Goal: Task Accomplishment & Management: Manage account settings

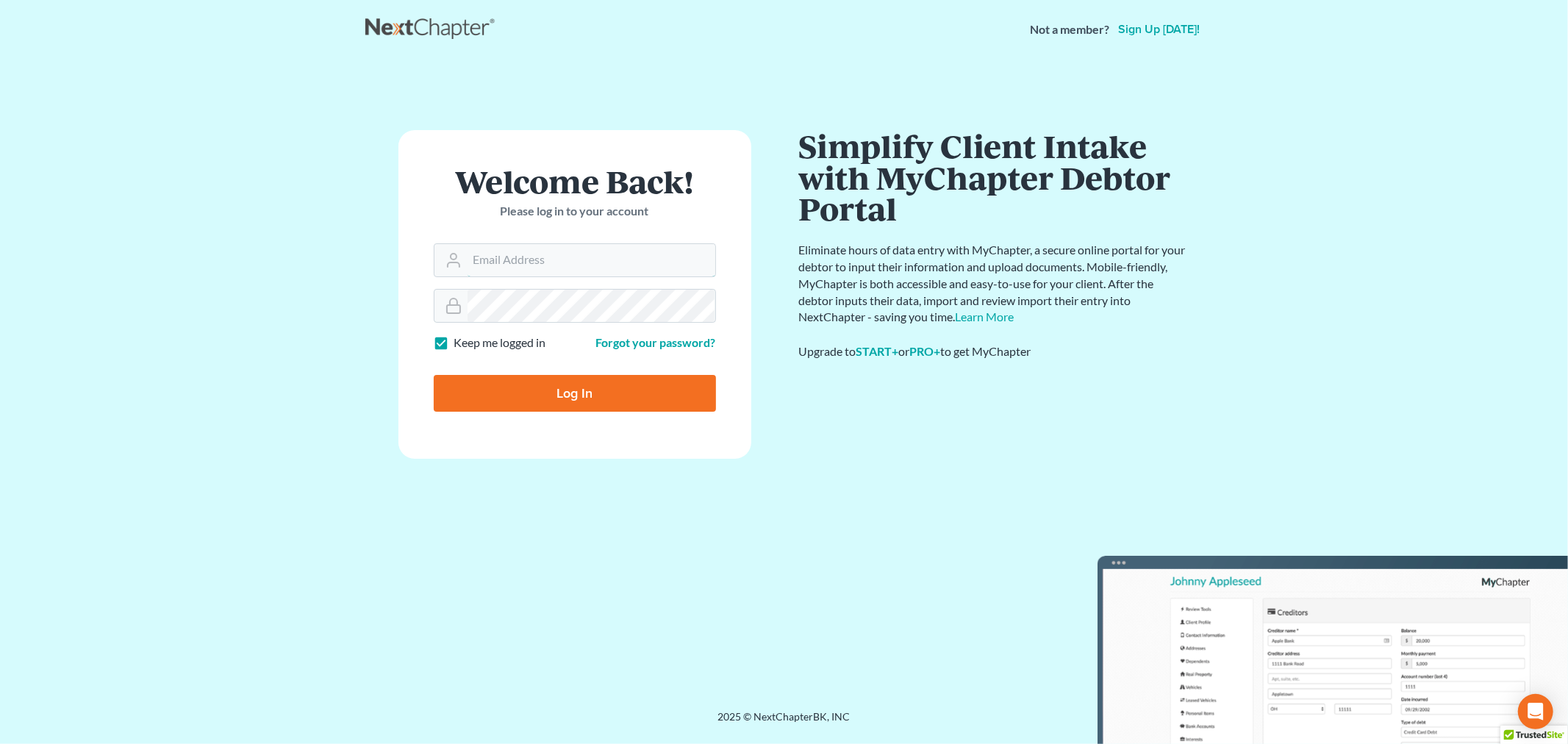
type input "[PERSON_NAME][EMAIL_ADDRESS][DOMAIN_NAME]"
click at [585, 386] on input "Log In" at bounding box center [575, 393] width 282 height 36
type input "Thinking..."
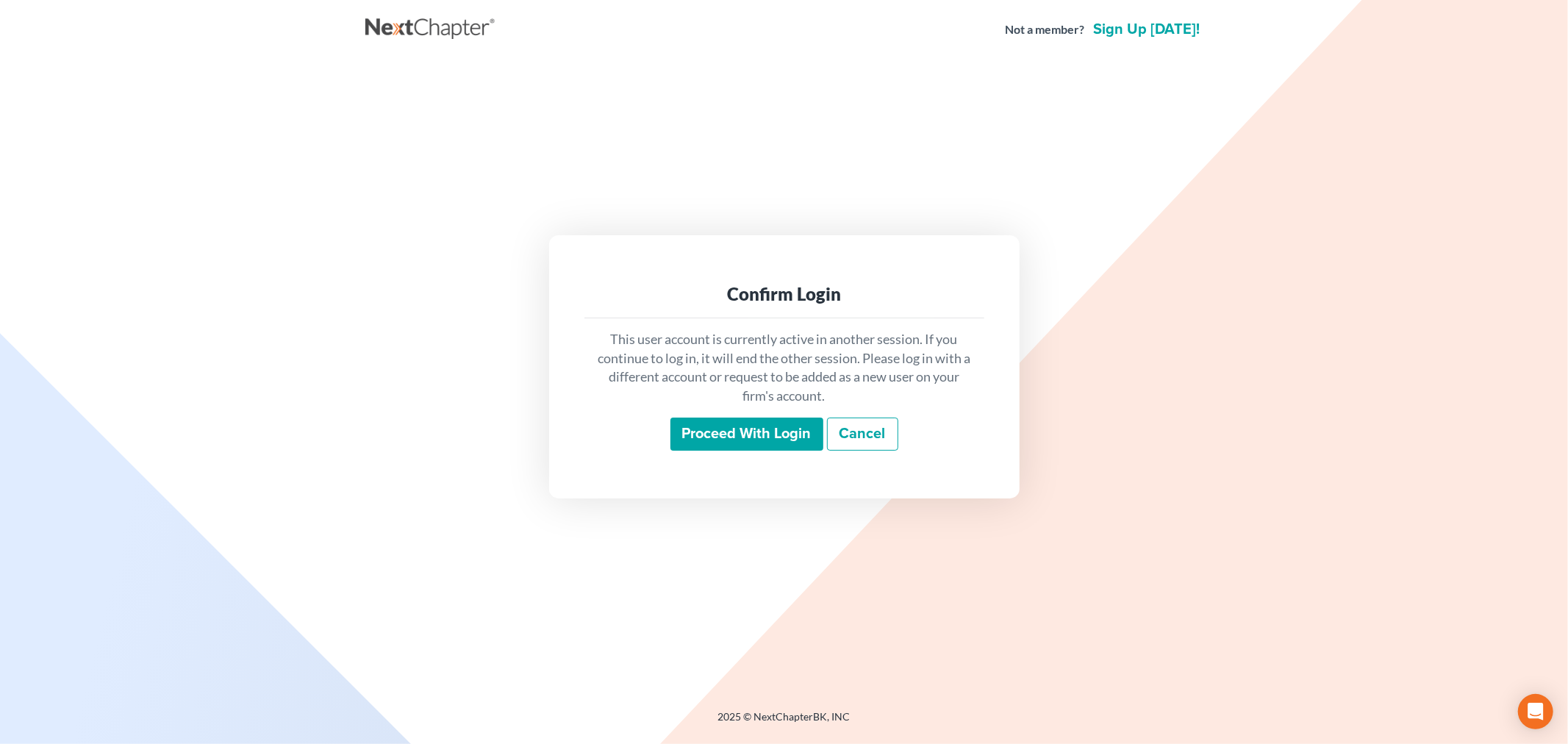
drag, startPoint x: 710, startPoint y: 430, endPoint x: 703, endPoint y: 430, distance: 7.0
click at [710, 430] on input "Proceed with login" at bounding box center [747, 434] width 153 height 34
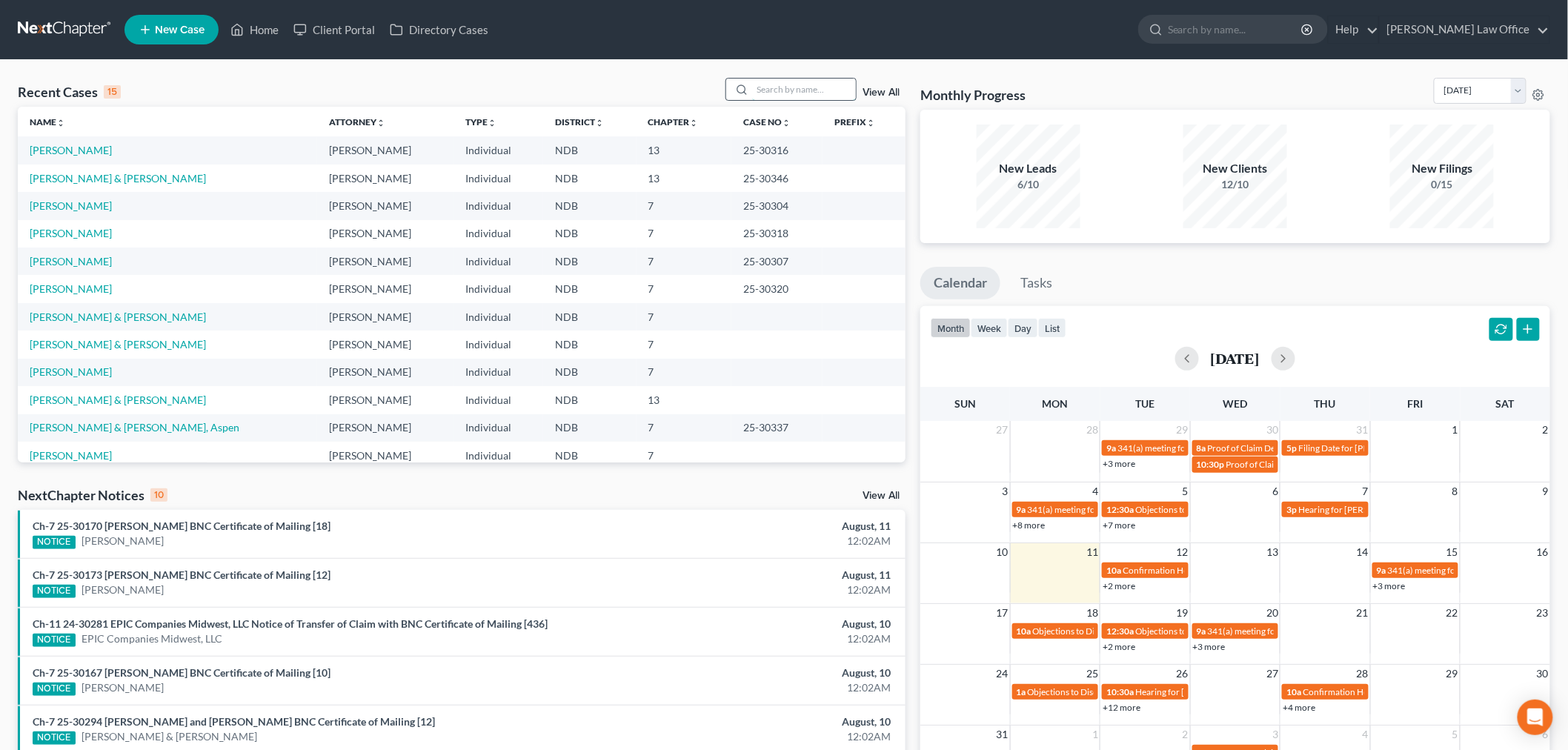
drag, startPoint x: 796, startPoint y: 102, endPoint x: 808, endPoint y: 88, distance: 18.4
click at [803, 95] on div "Recent Cases 15 View All" at bounding box center [461, 92] width 888 height 29
click at [808, 88] on input "search" at bounding box center [804, 88] width 104 height 22
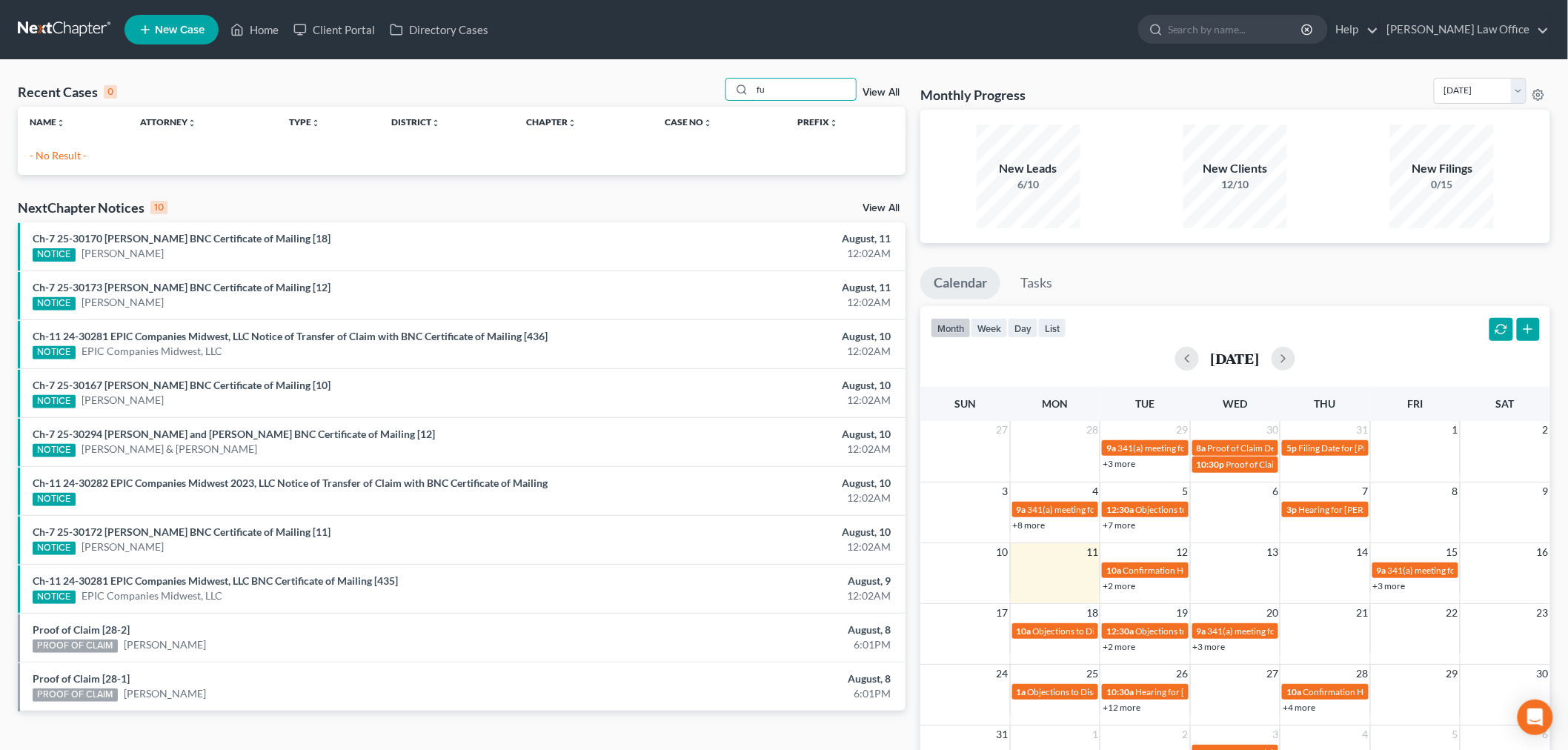
type input "f"
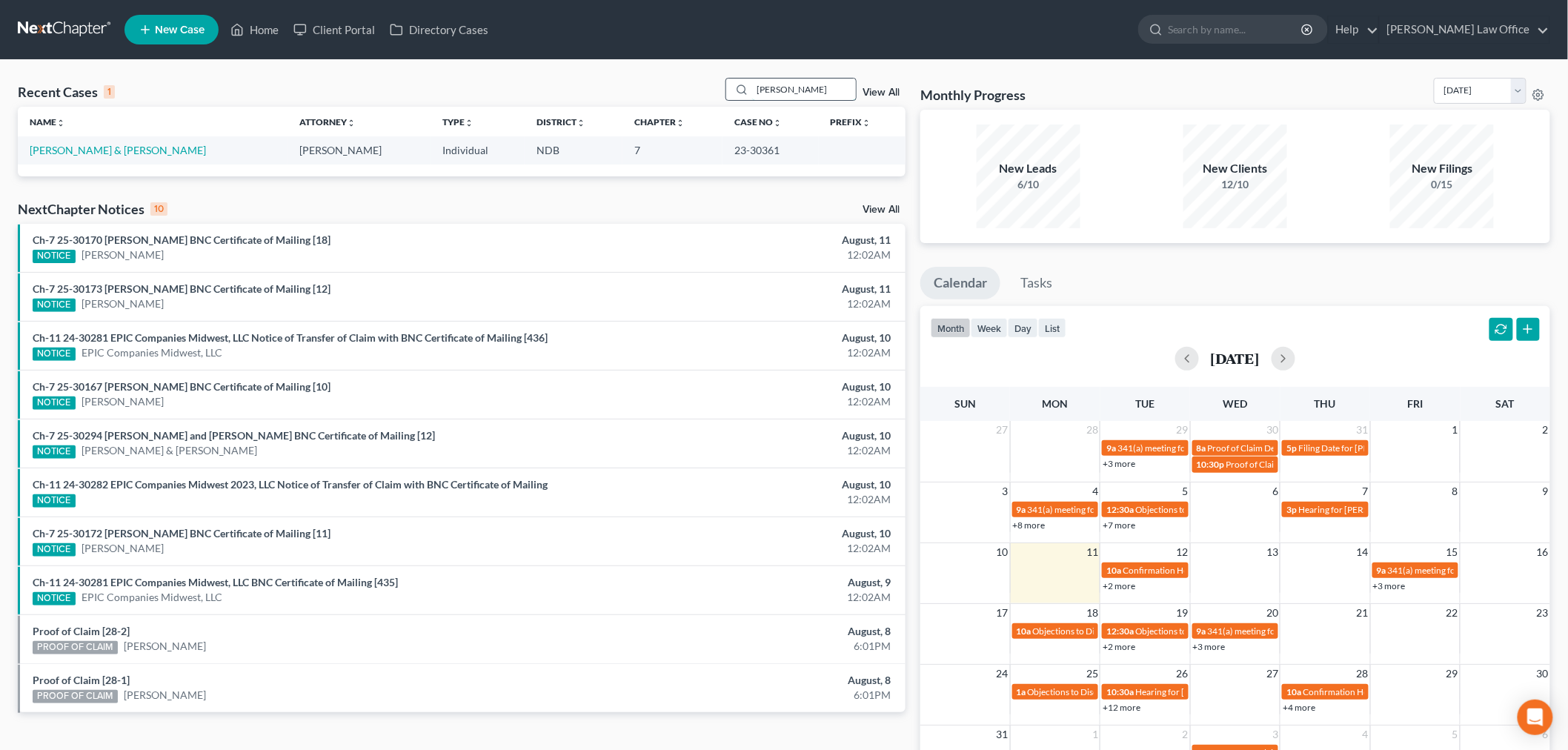
type input "lynnes"
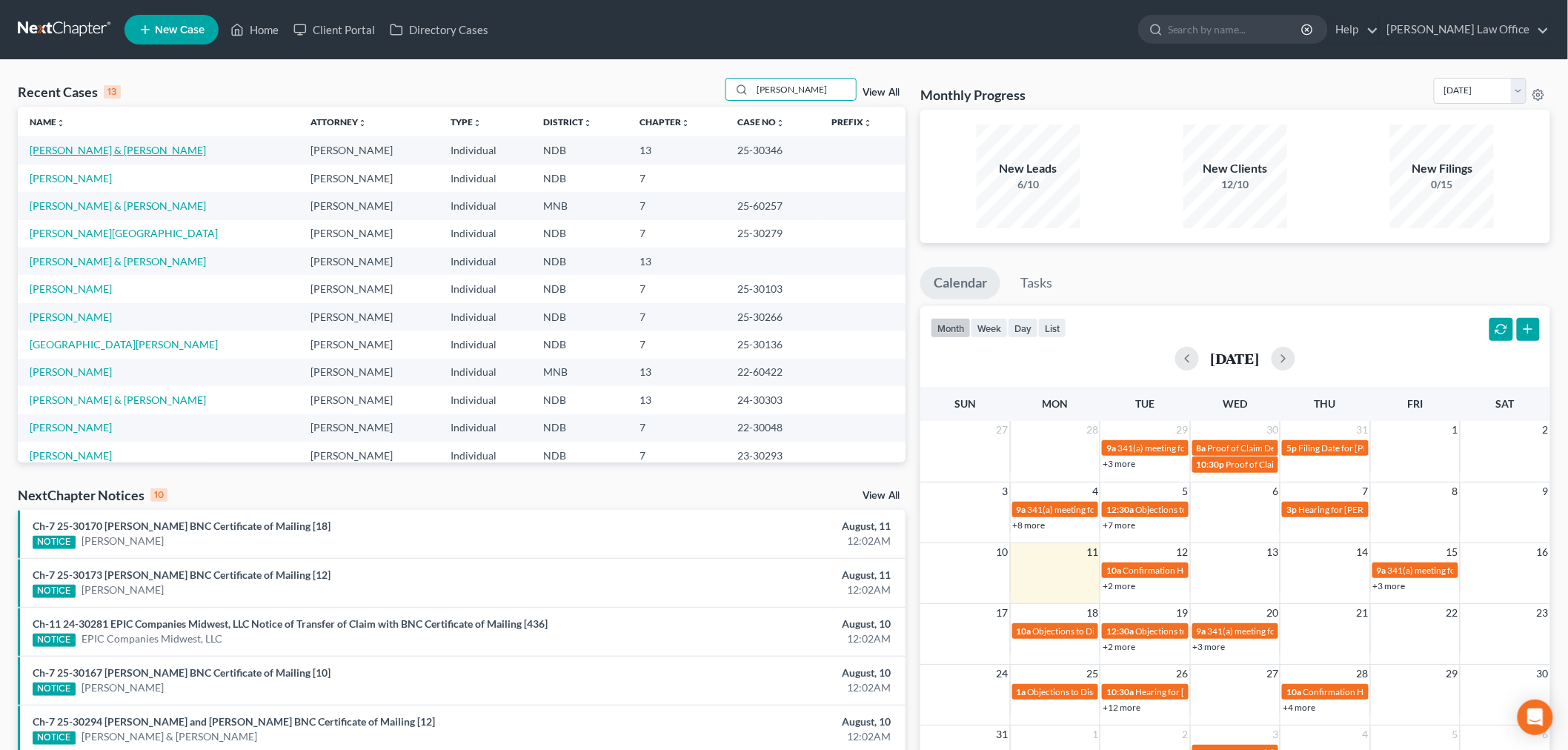
click at [76, 151] on link "[PERSON_NAME] & [PERSON_NAME]" at bounding box center [117, 150] width 176 height 12
select select "6"
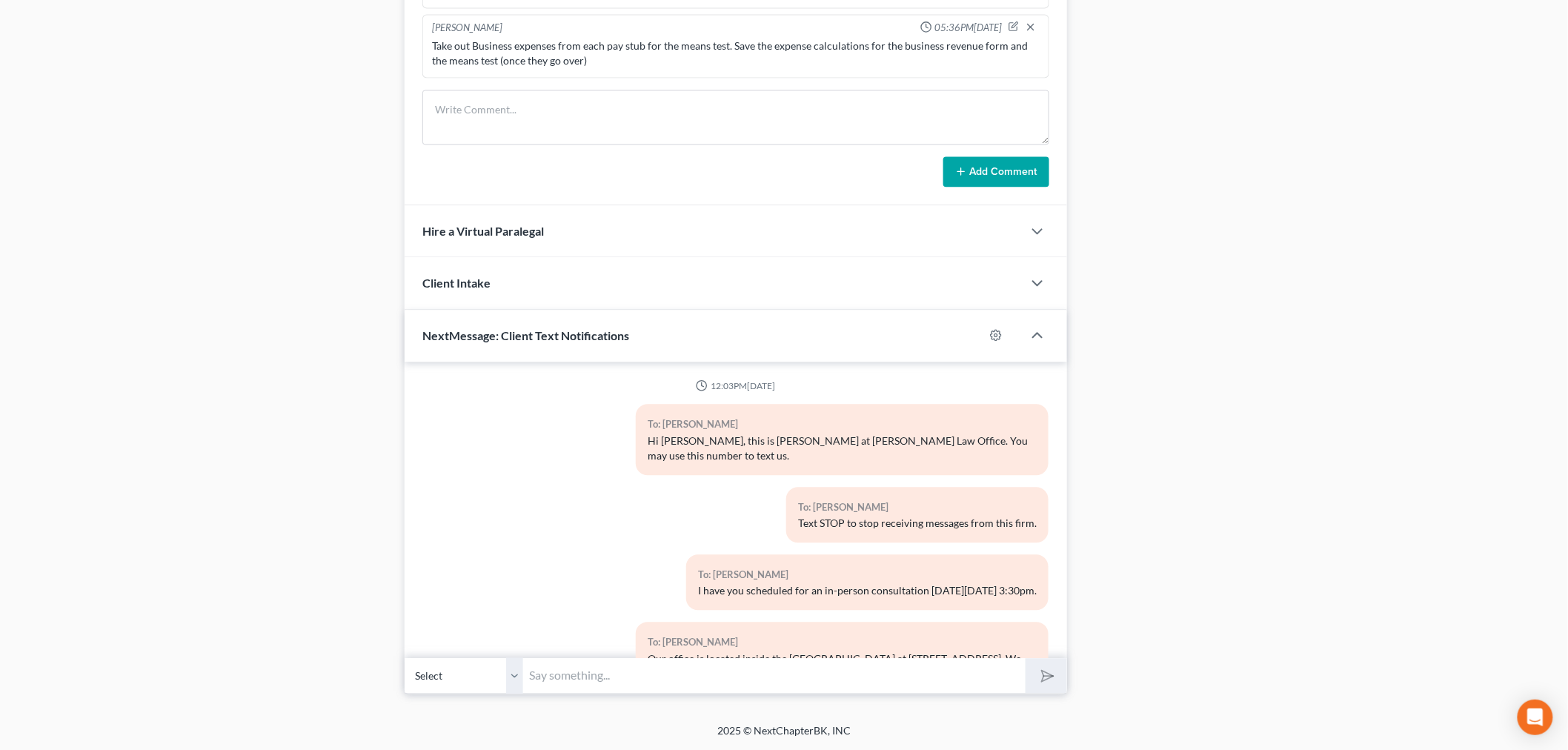
scroll to position [7927, 0]
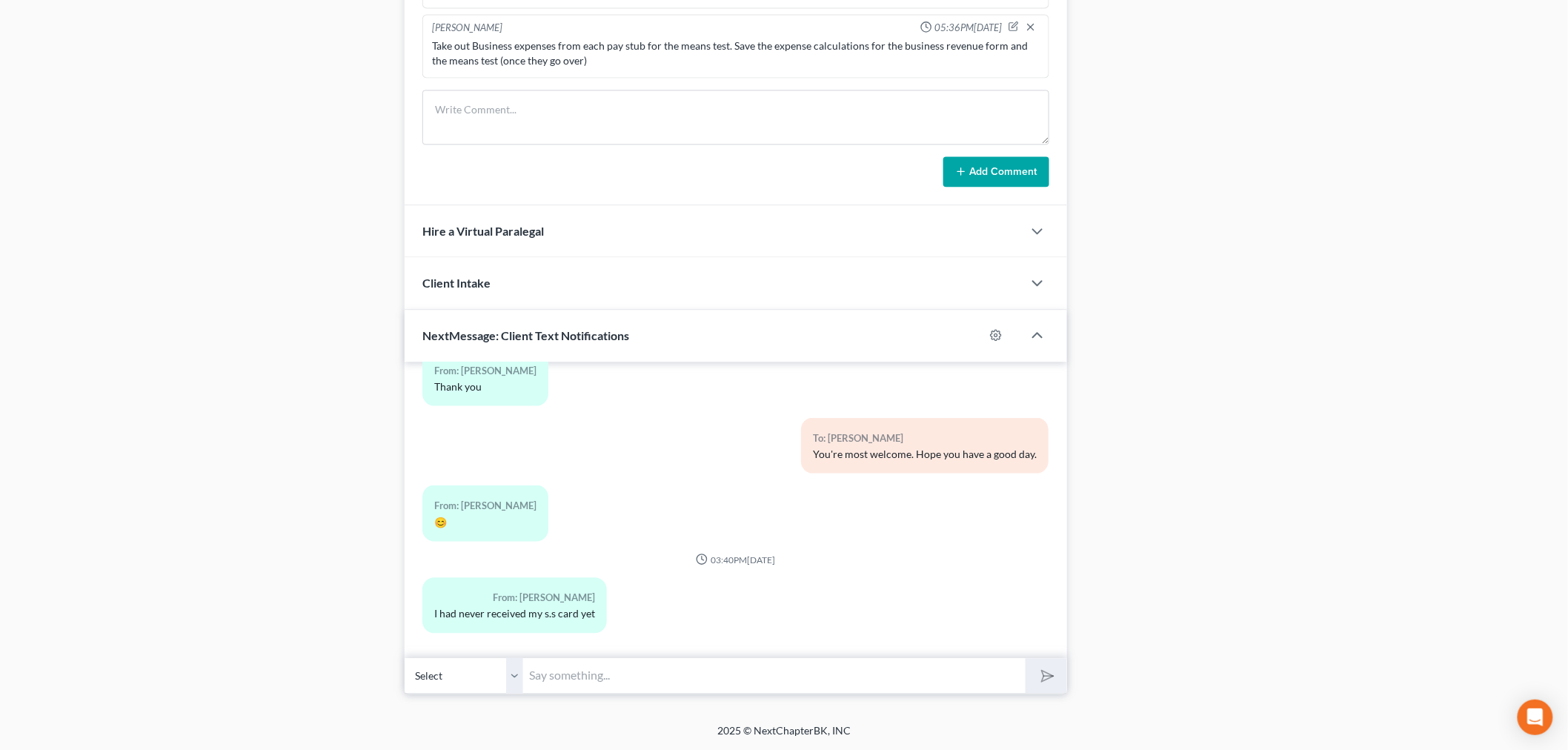
click at [671, 675] on input "text" at bounding box center [775, 675] width 503 height 37
drag, startPoint x: 1019, startPoint y: 685, endPoint x: 1028, endPoint y: 684, distance: 9.1
click at [1020, 685] on input "Its okay - just send it when you receive it. You can take a picture and text it…" at bounding box center [775, 675] width 503 height 37
type input "Its okay - just send it when you receive it. You can take a picture and text it…"
click at [1041, 671] on icon "submit" at bounding box center [1045, 675] width 21 height 21
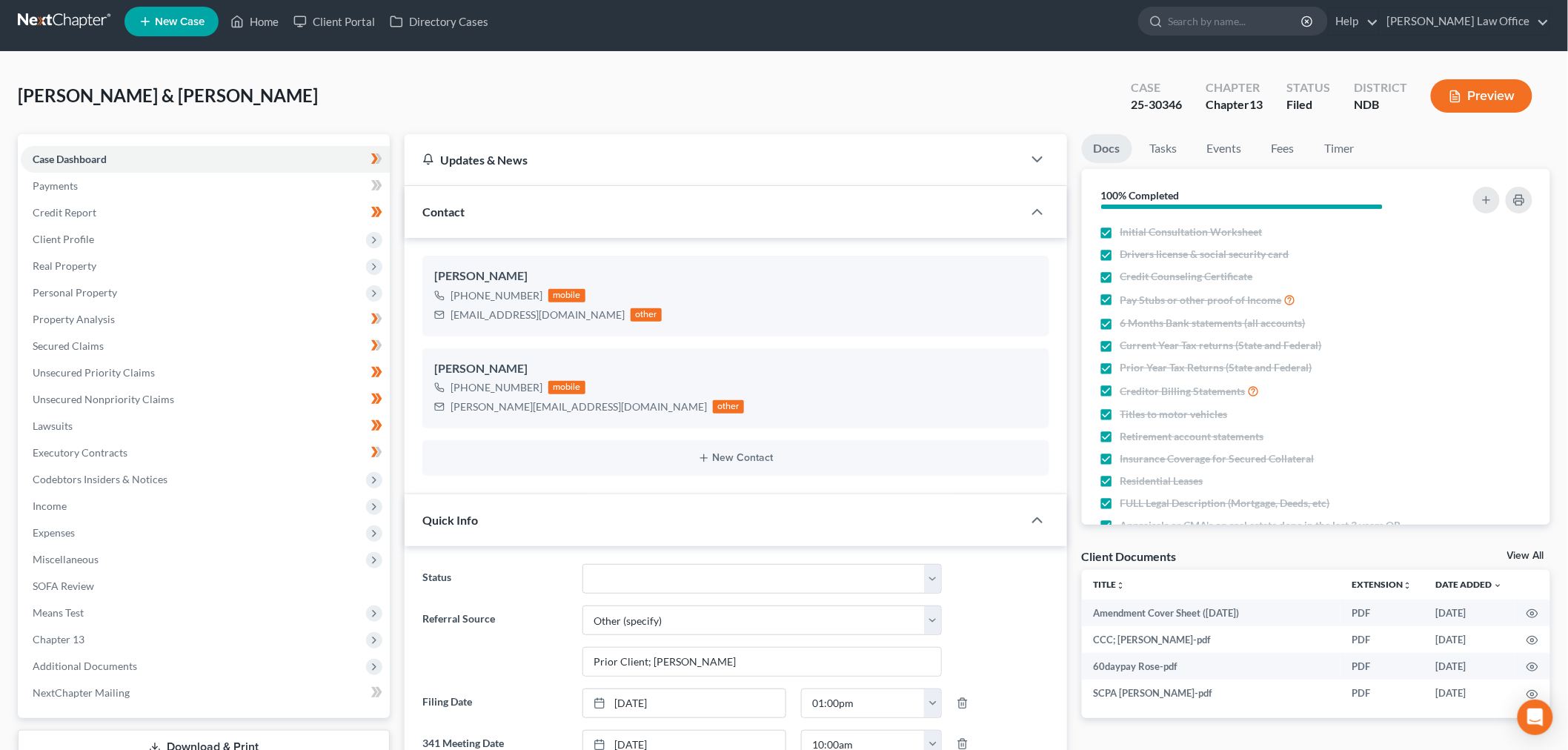
scroll to position [0, 0]
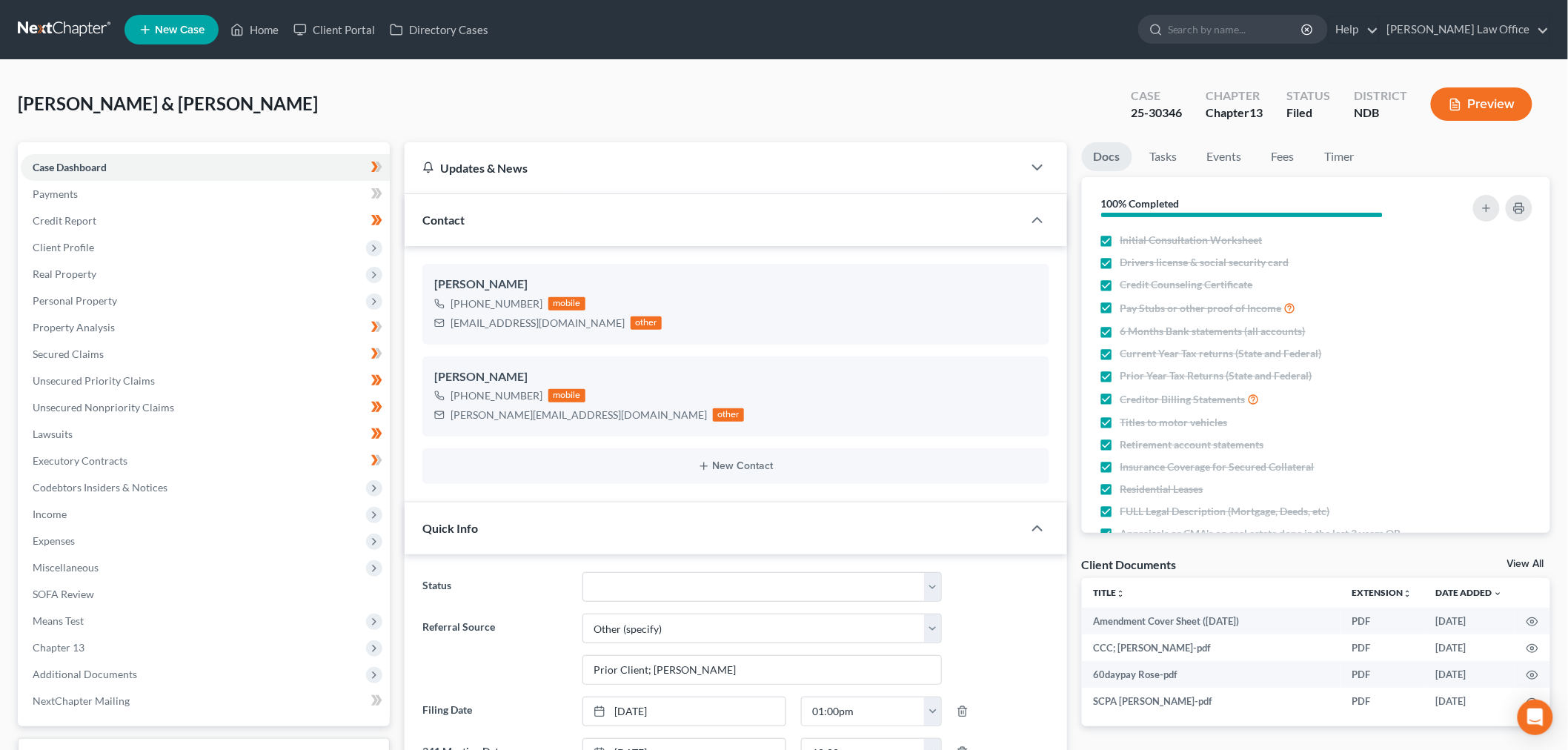
click at [54, 26] on link at bounding box center [65, 29] width 95 height 26
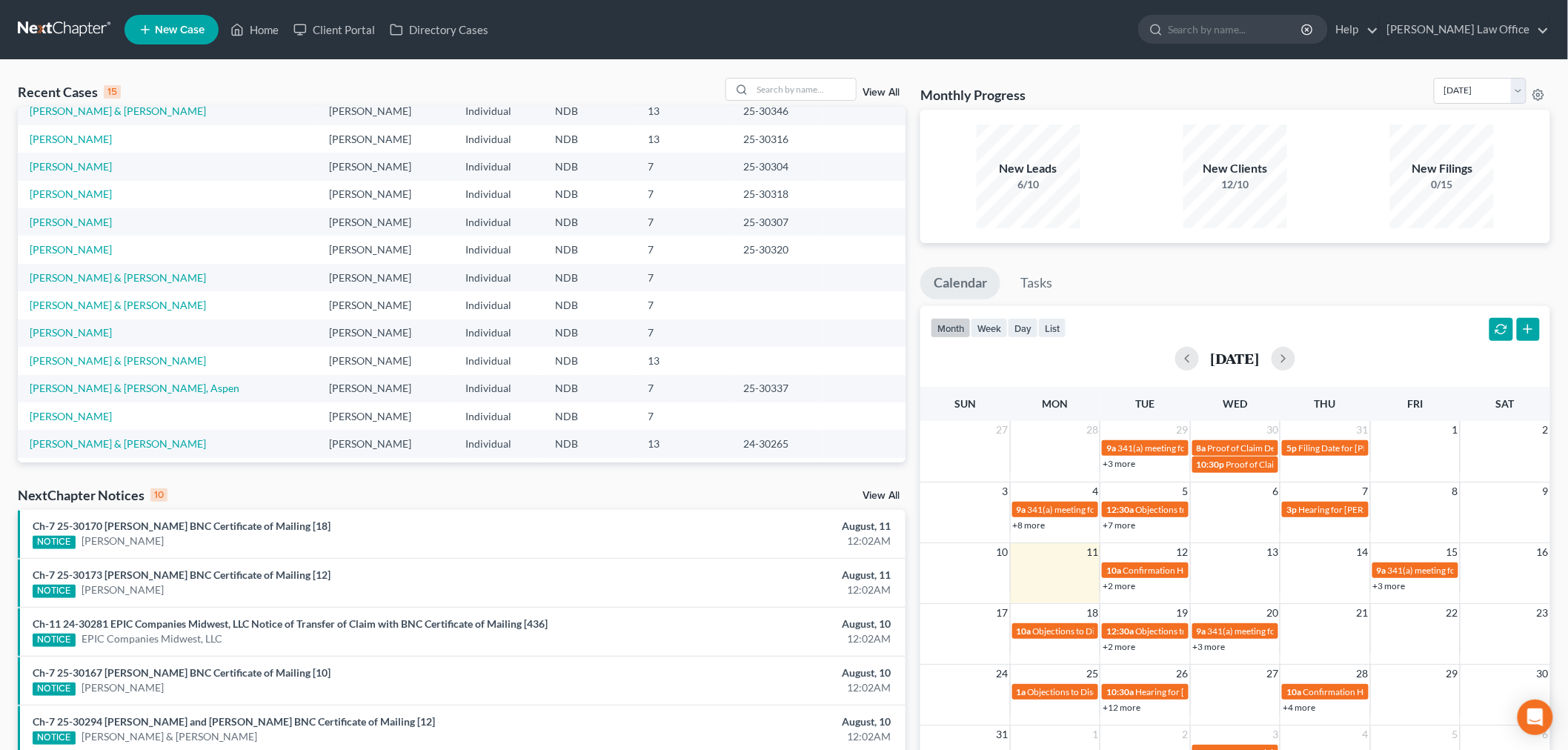
scroll to position [101, 0]
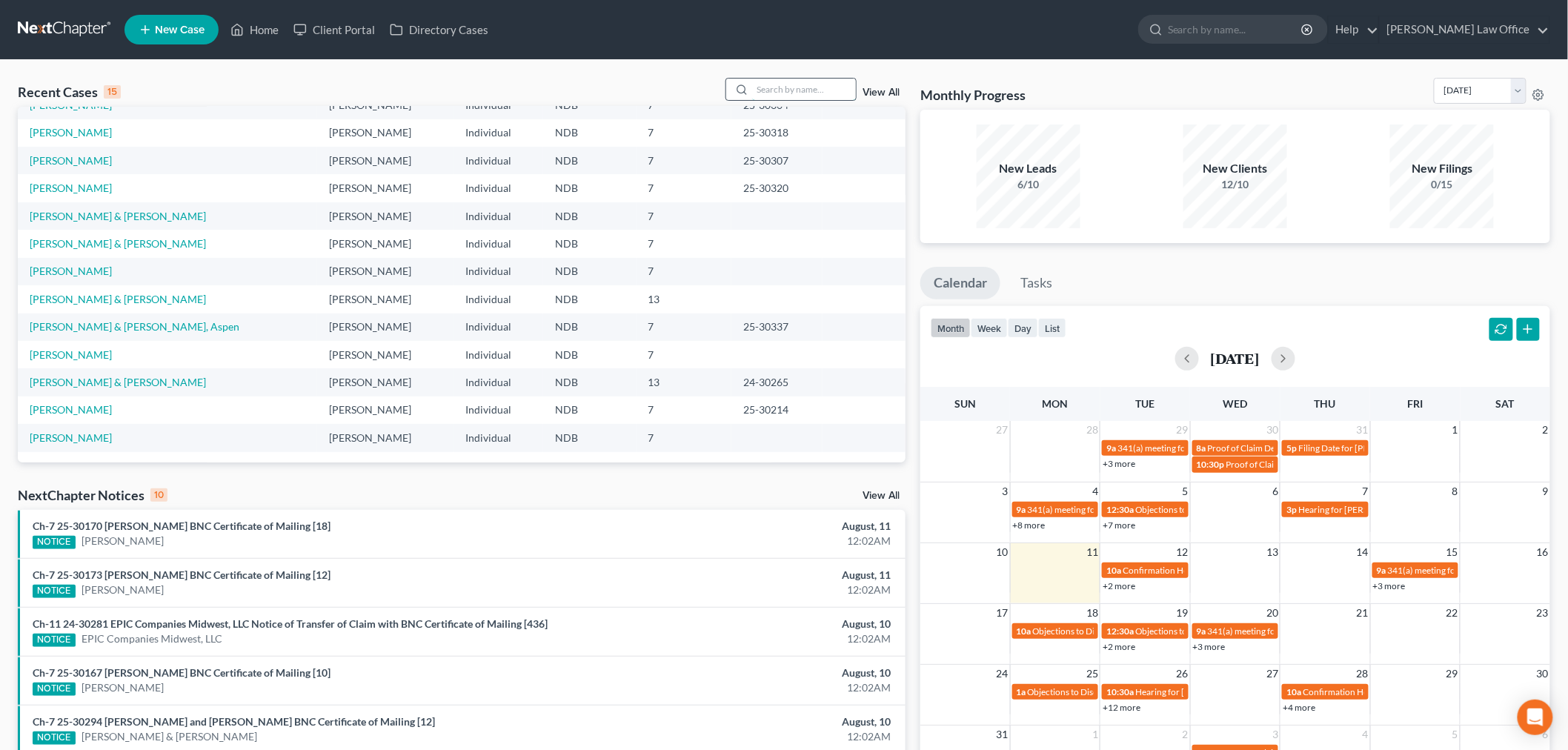
click at [806, 85] on input "search" at bounding box center [804, 88] width 104 height 22
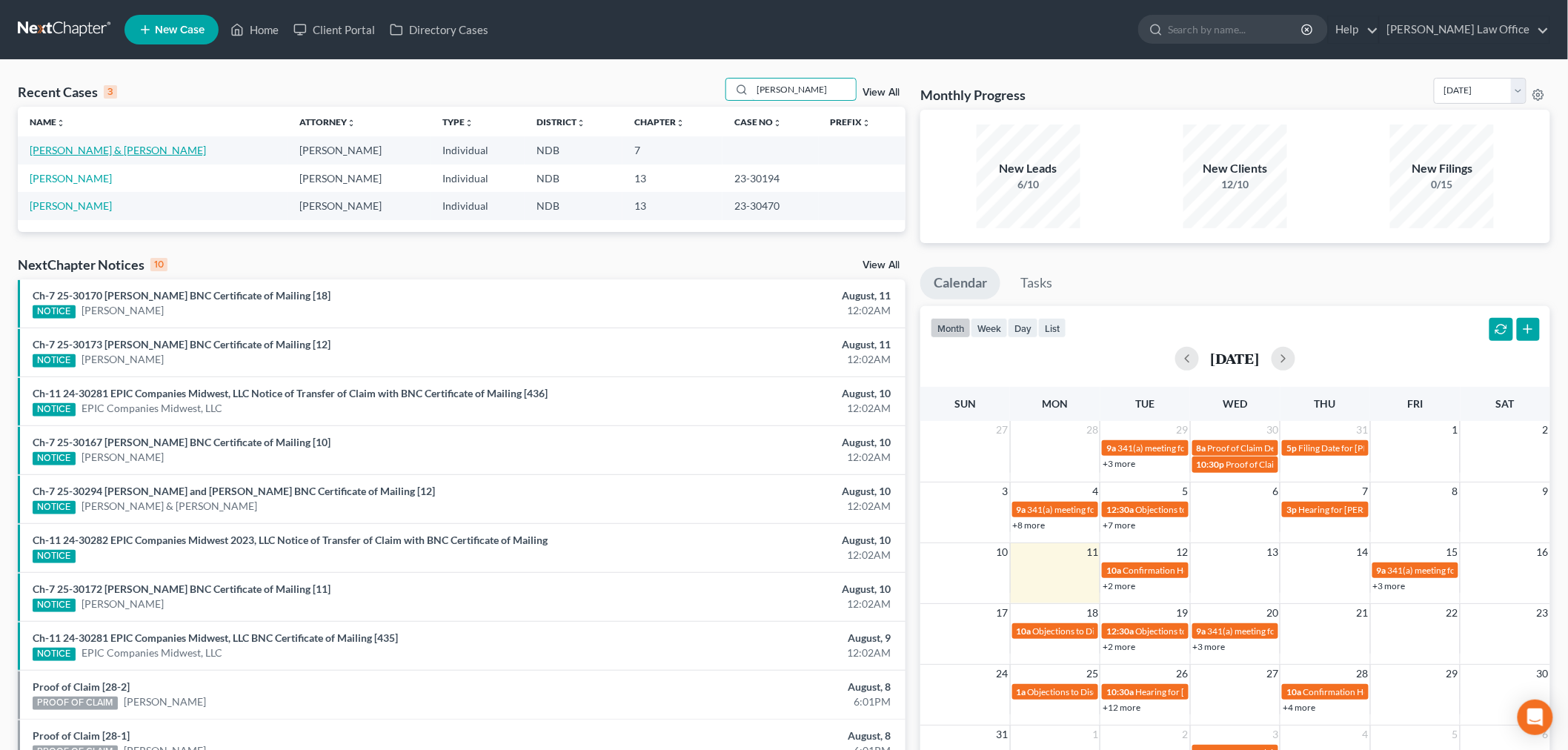
type input "baum"
click at [92, 148] on link "[PERSON_NAME] & [PERSON_NAME]" at bounding box center [117, 150] width 176 height 12
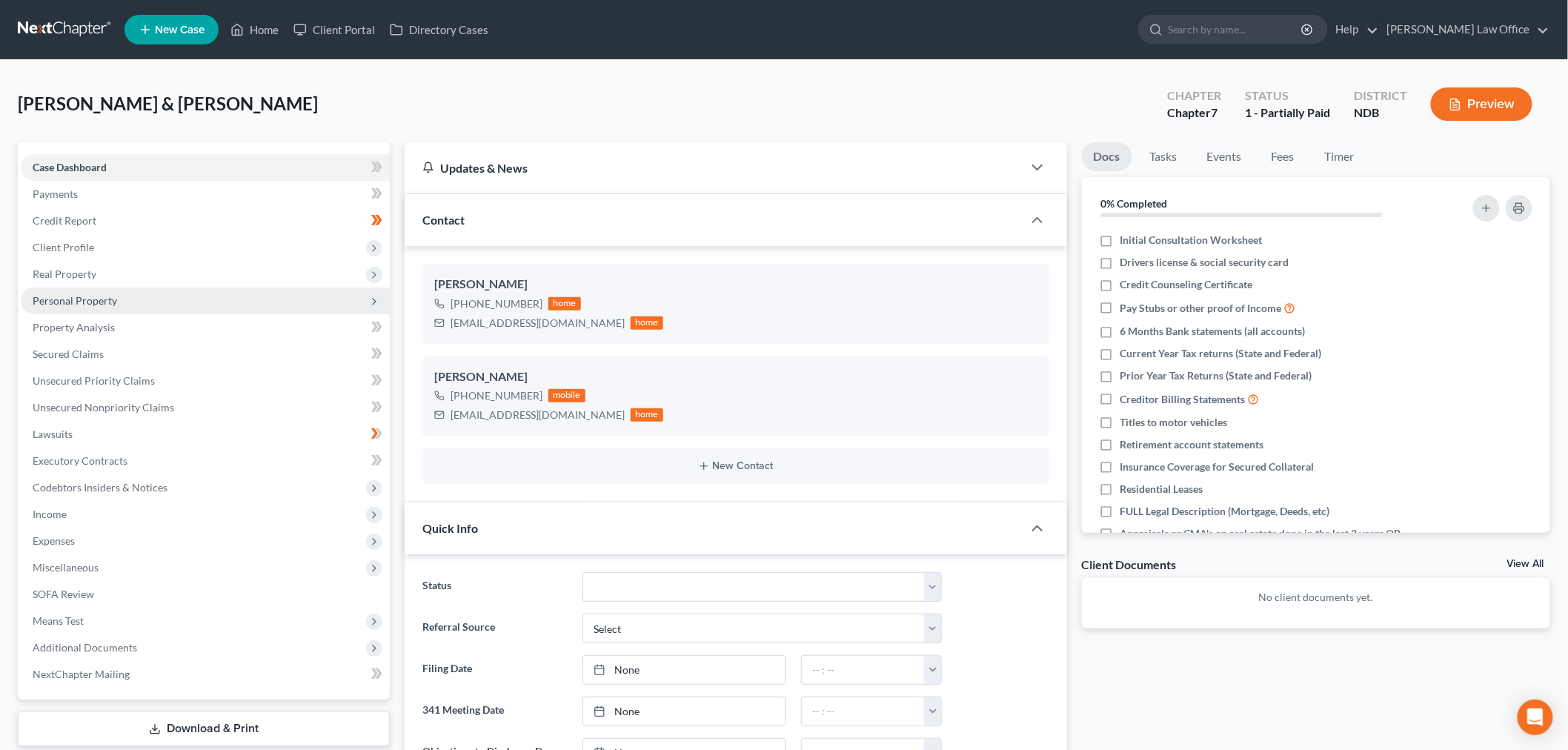
click at [95, 295] on span "Personal Property" at bounding box center [75, 300] width 85 height 12
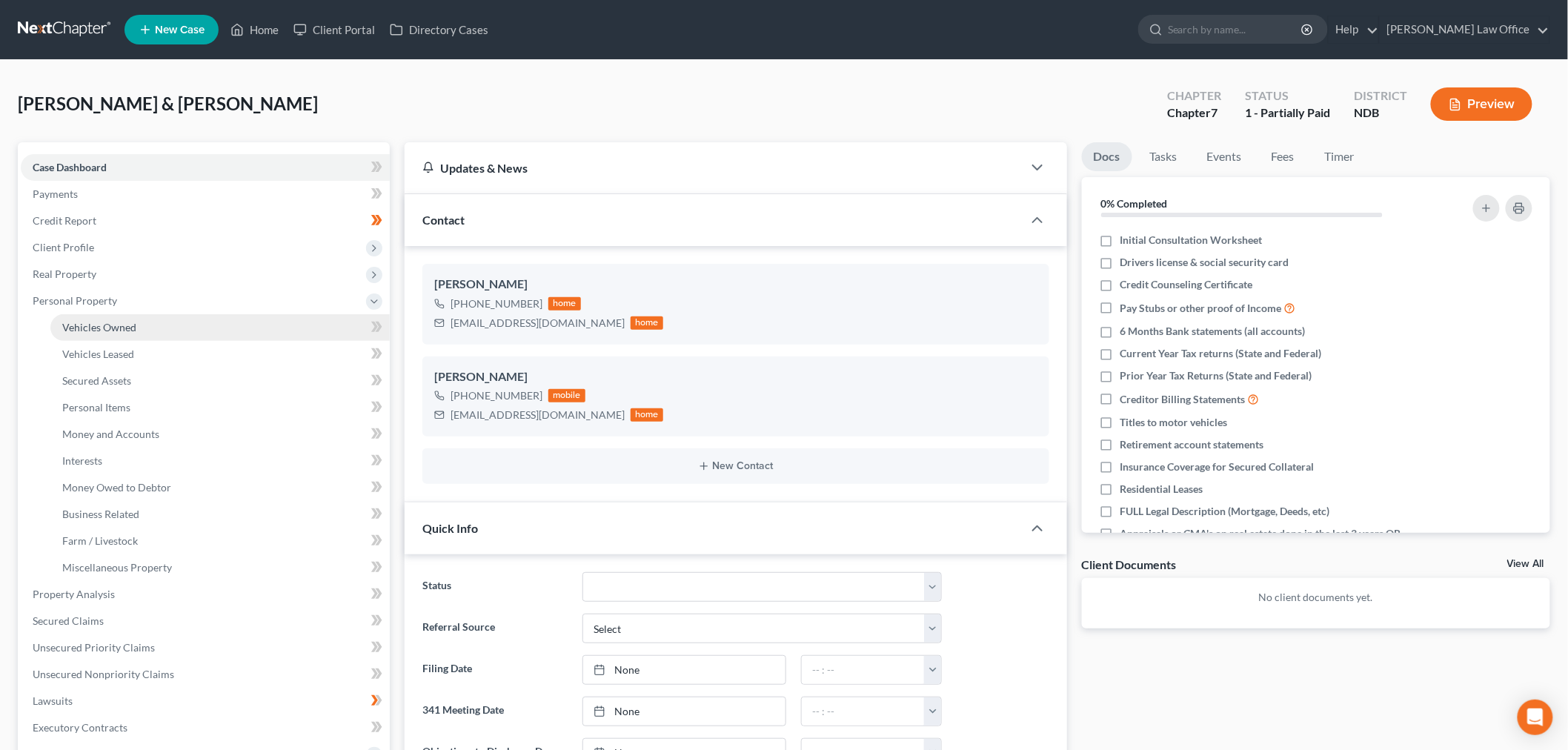
click at [115, 321] on span "Vehicles Owned" at bounding box center [99, 327] width 74 height 12
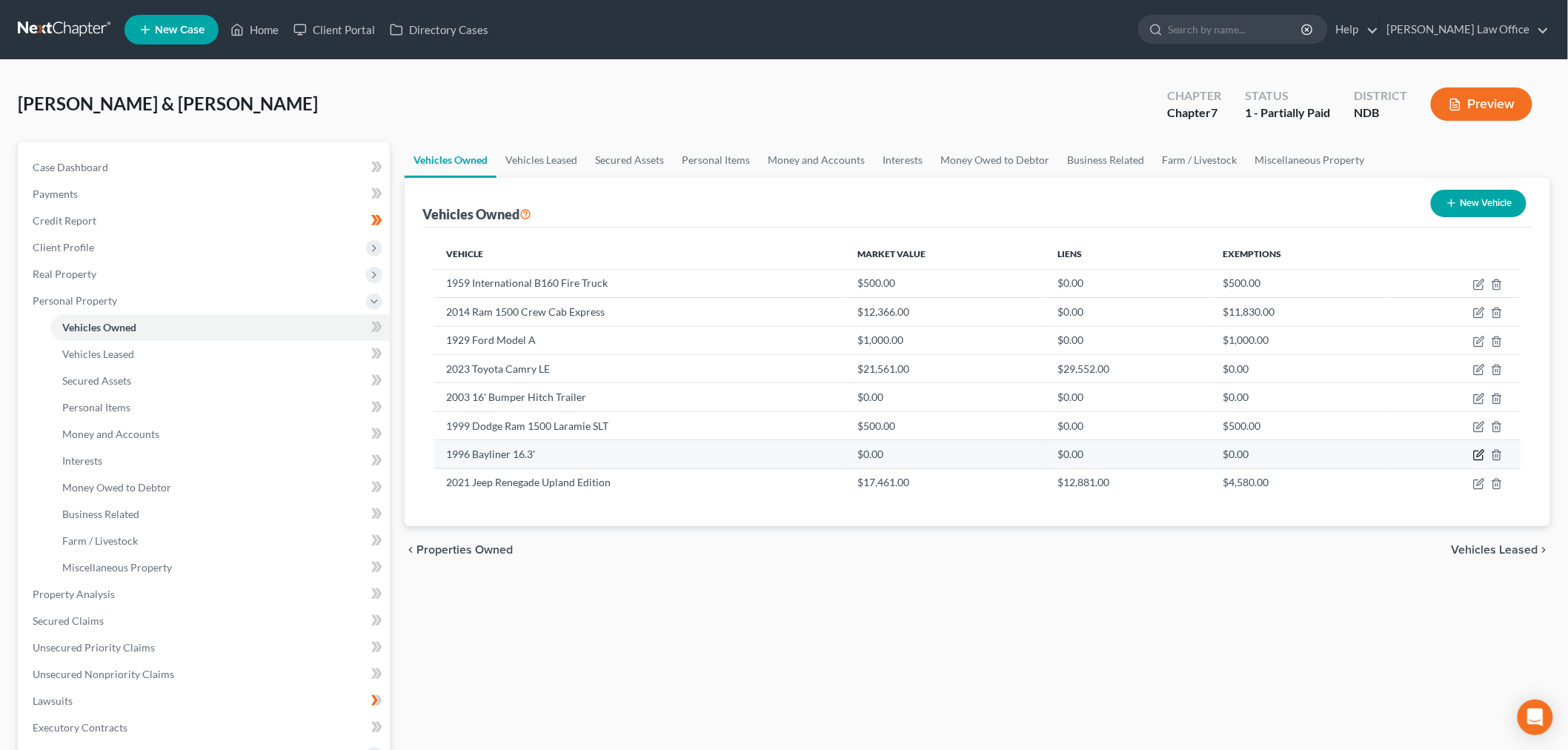
click at [1475, 454] on icon "button" at bounding box center [1478, 455] width 8 height 8
select select "3"
select select "30"
select select "0"
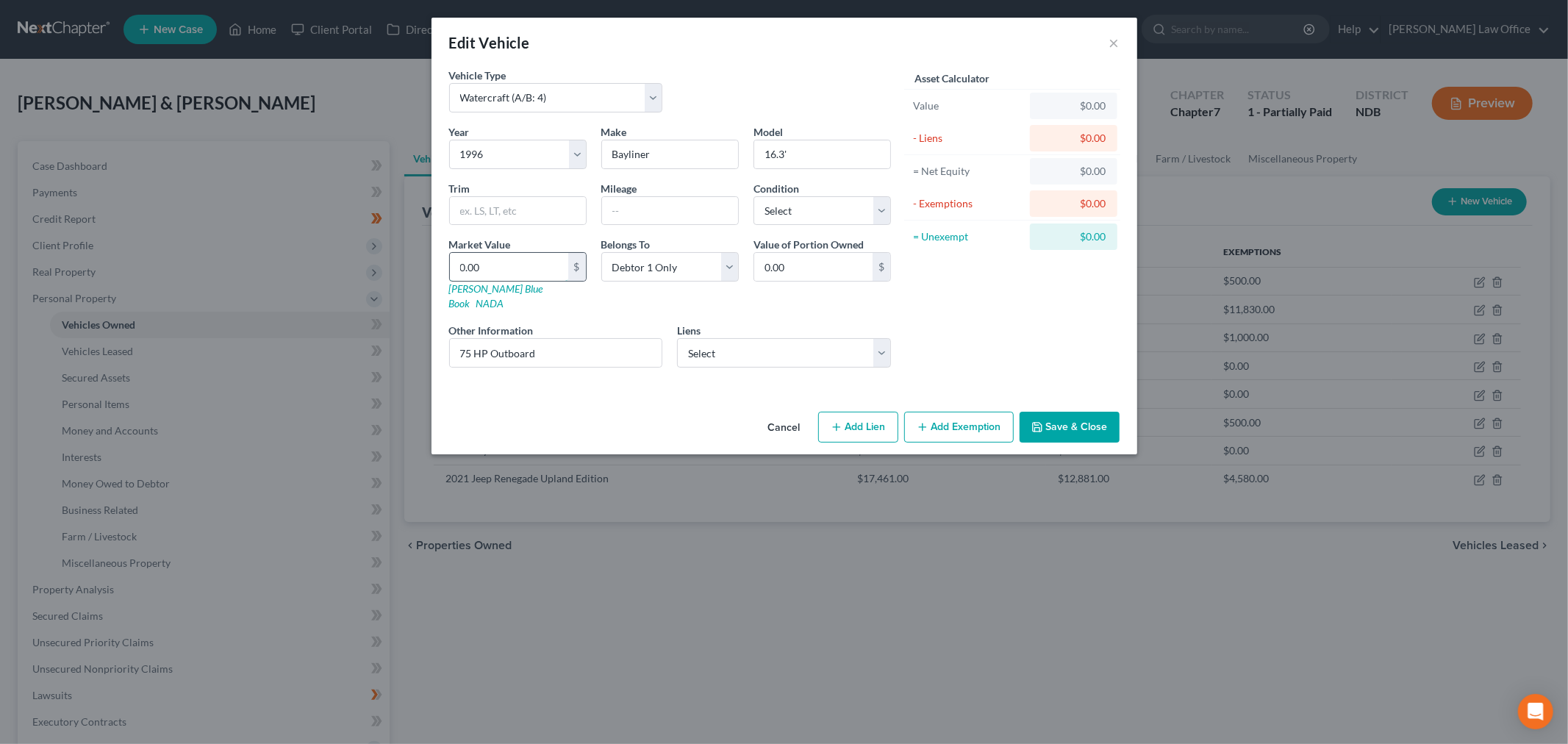
click at [539, 259] on input "0.00" at bounding box center [509, 267] width 119 height 28
type input "2"
type input "2.00"
type input "25"
type input "25.00"
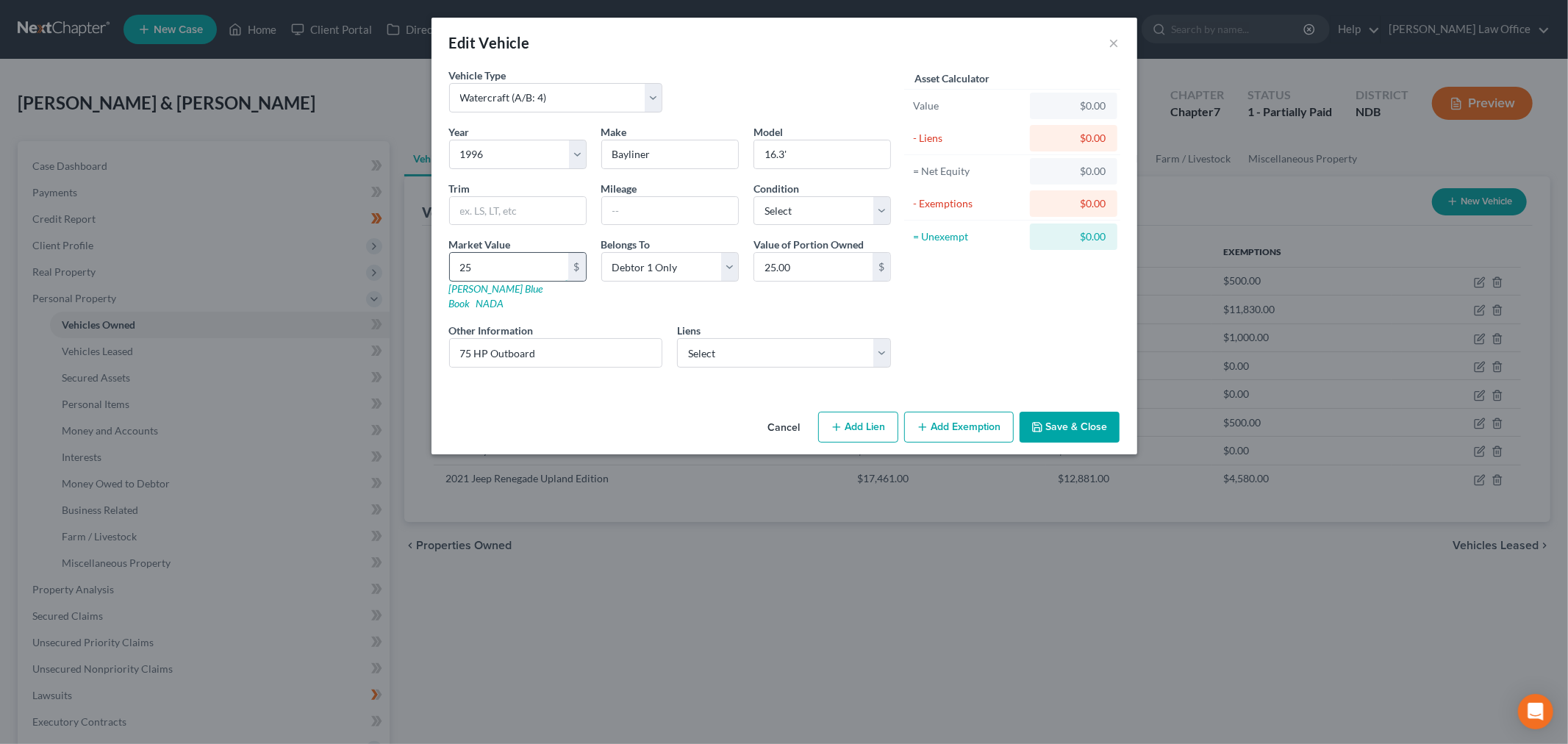
type input "250"
type input "250.00"
type input "2500"
type input "2,500.00"
type input "2,500"
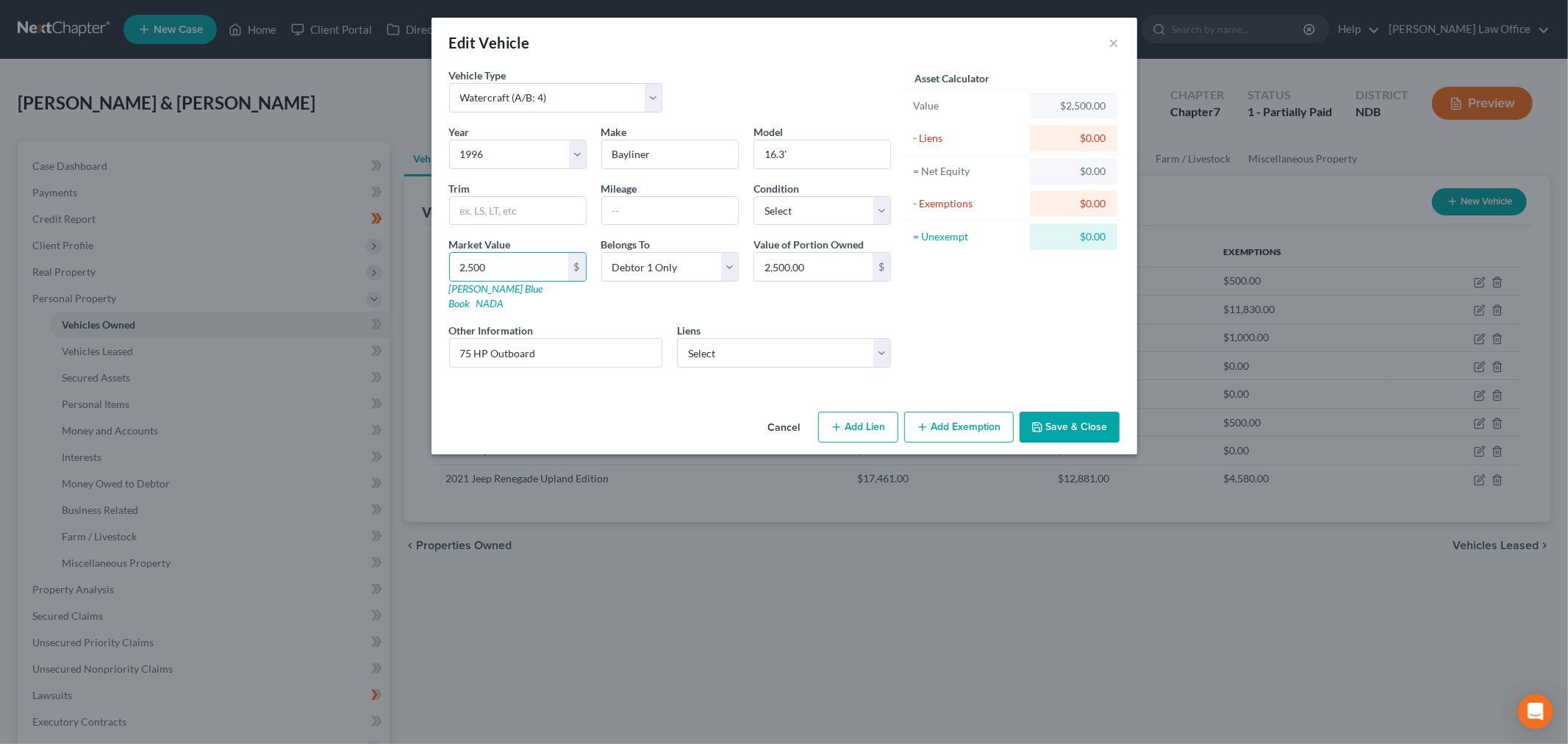
click at [1073, 412] on button "Save & Close" at bounding box center [1069, 427] width 100 height 31
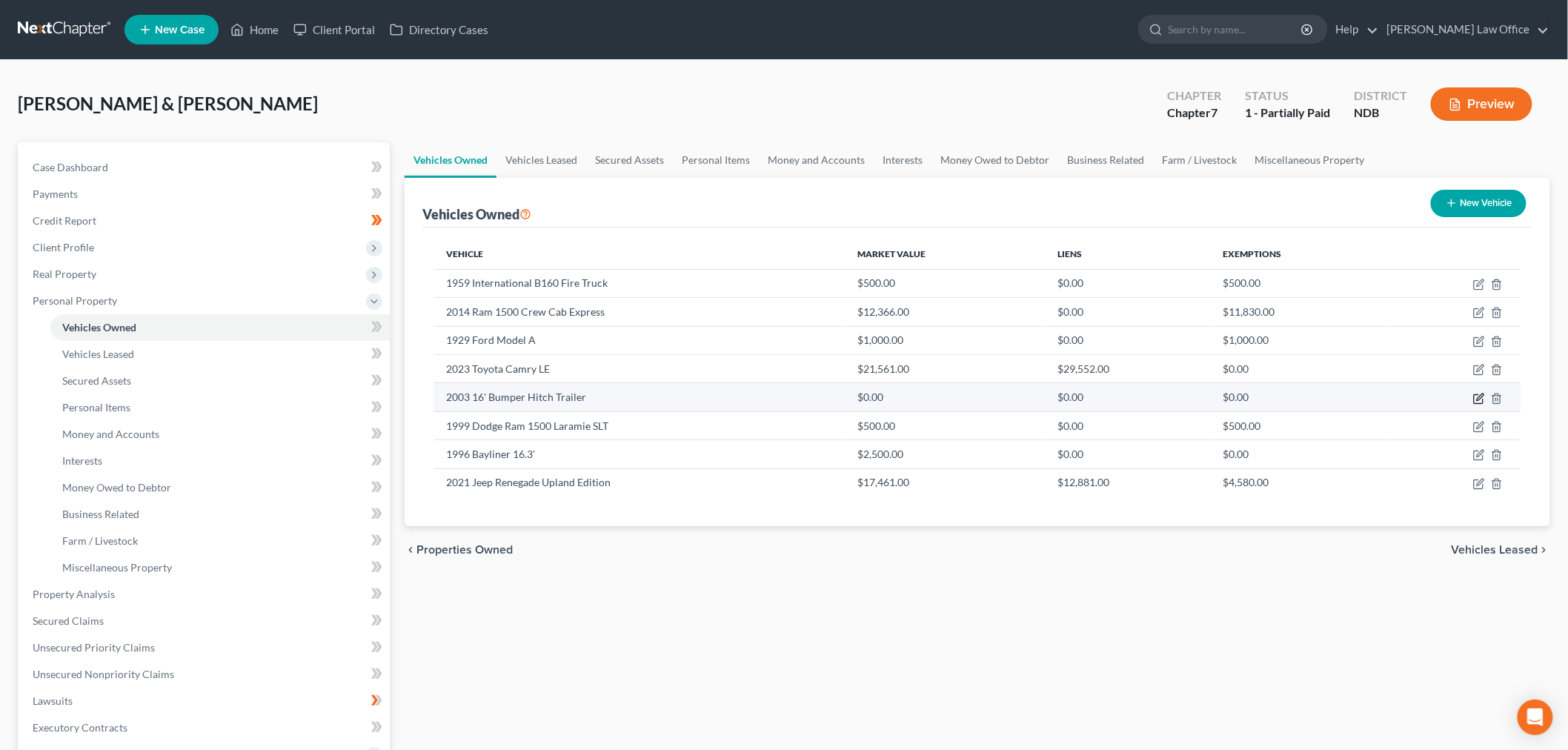
click at [1478, 395] on icon "button" at bounding box center [1479, 398] width 12 height 12
select select "2"
select select "23"
select select "2"
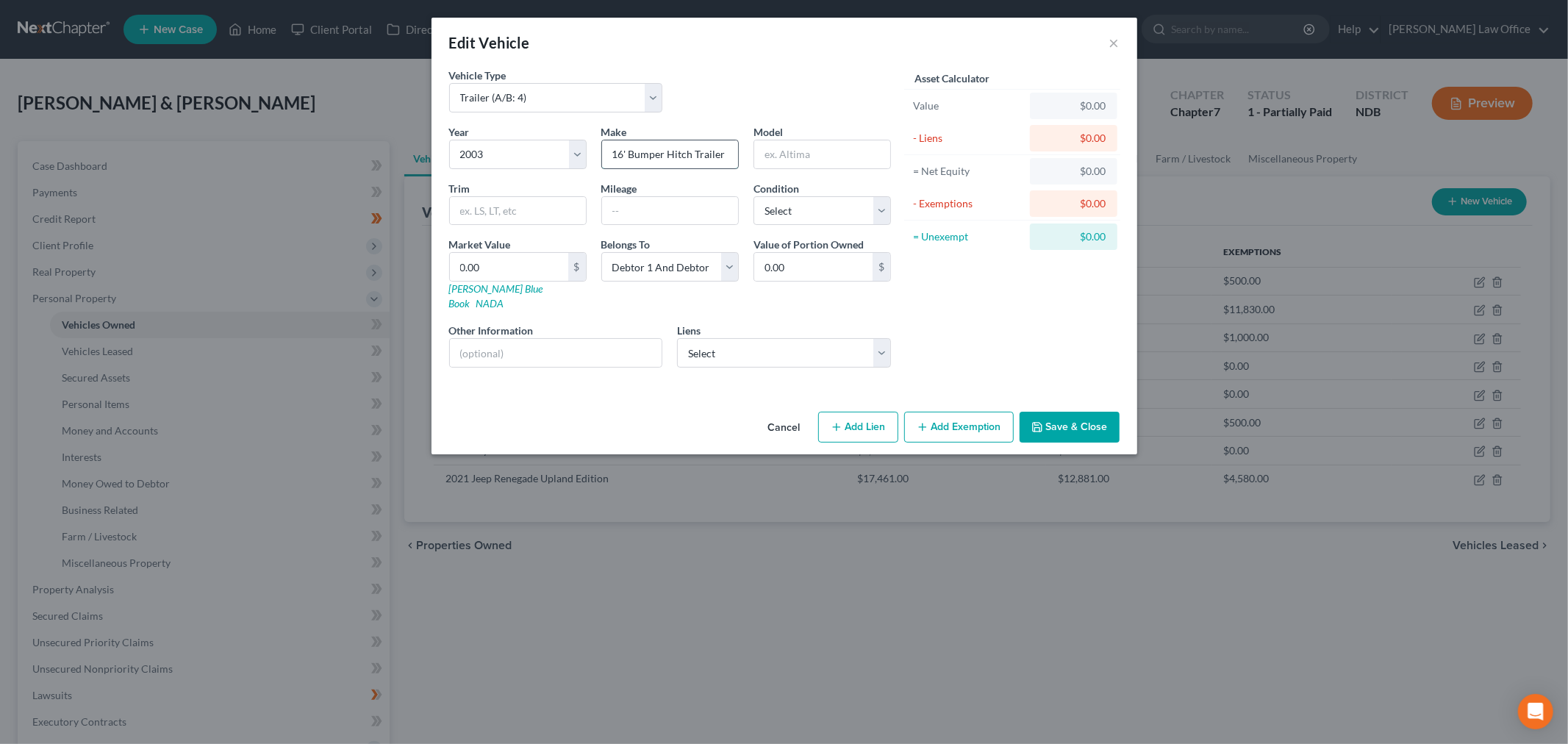
drag, startPoint x: 692, startPoint y: 150, endPoint x: 714, endPoint y: 158, distance: 23.4
click at [693, 151] on input "16' Bumper Hitch Trailer" at bounding box center [670, 154] width 136 height 28
type input "16' Bumper Hitch PAR Trailer"
click at [502, 265] on input "0.00" at bounding box center [509, 267] width 119 height 28
type input "6"
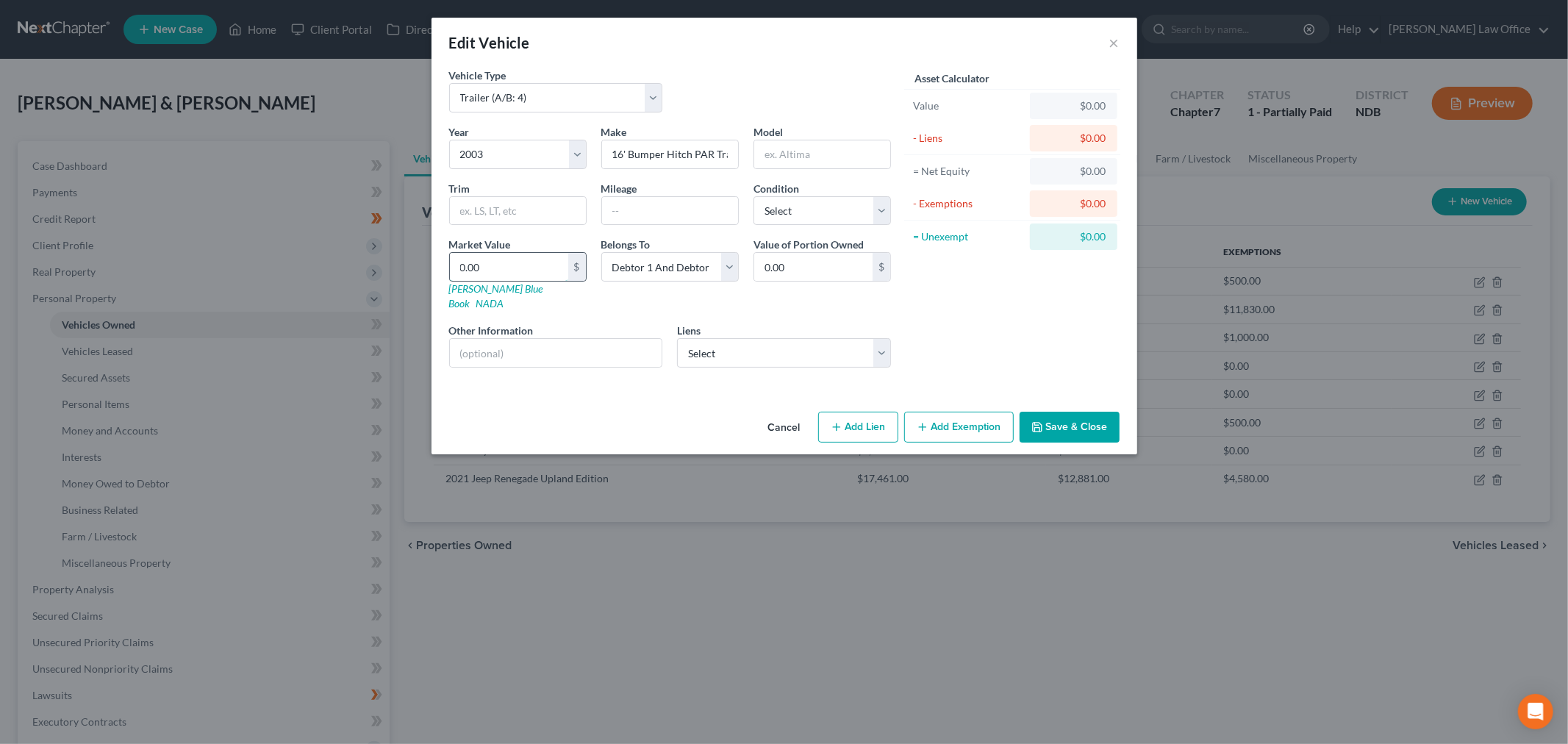
type input "6.00"
type input "60"
type input "60.00"
type input "600"
type input "600.00"
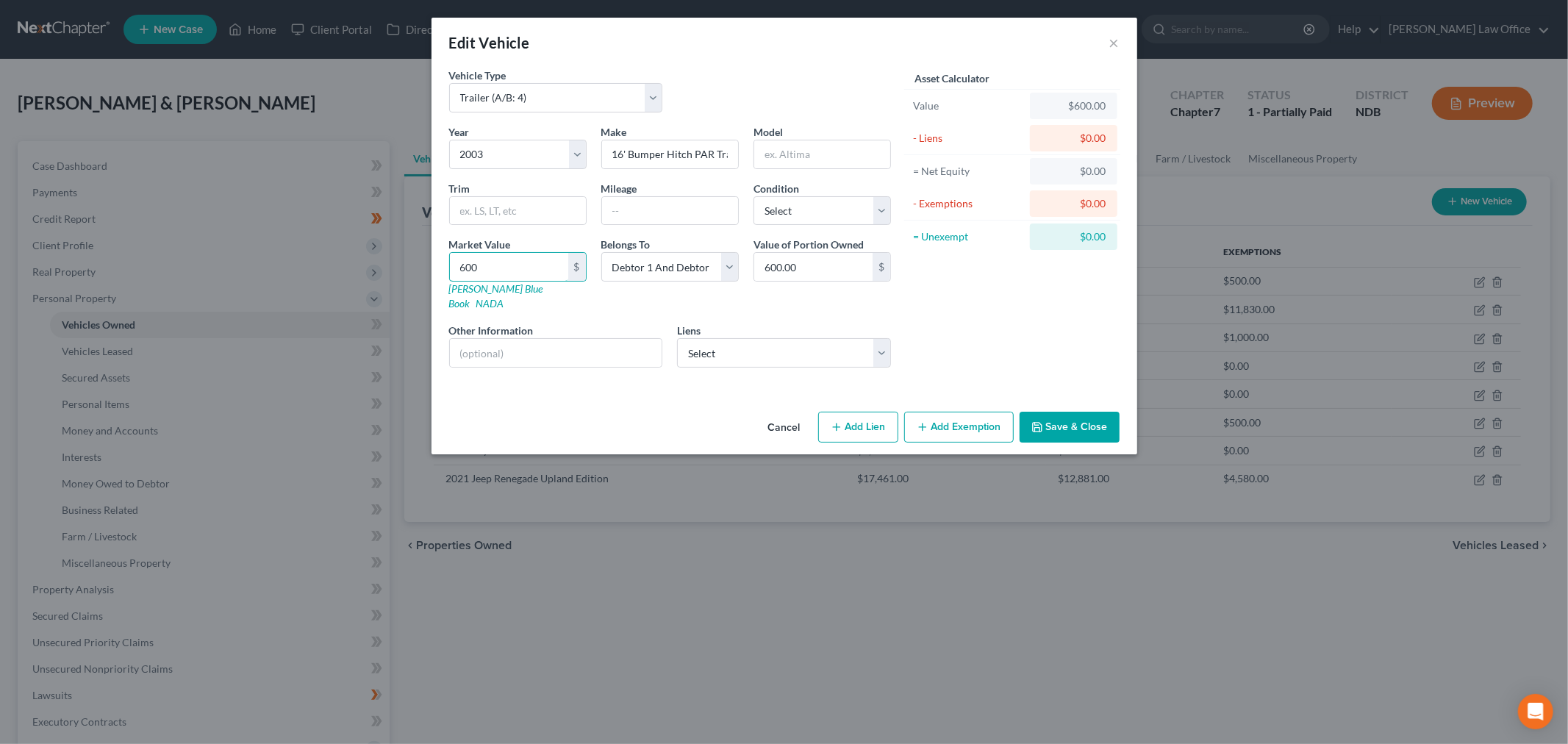
type input "600"
click at [1077, 406] on div "Cancel Add Lien Add Lease Add Exemption Save & Close" at bounding box center [784, 430] width 706 height 49
click at [1077, 427] on button "Save & Close" at bounding box center [1069, 427] width 100 height 31
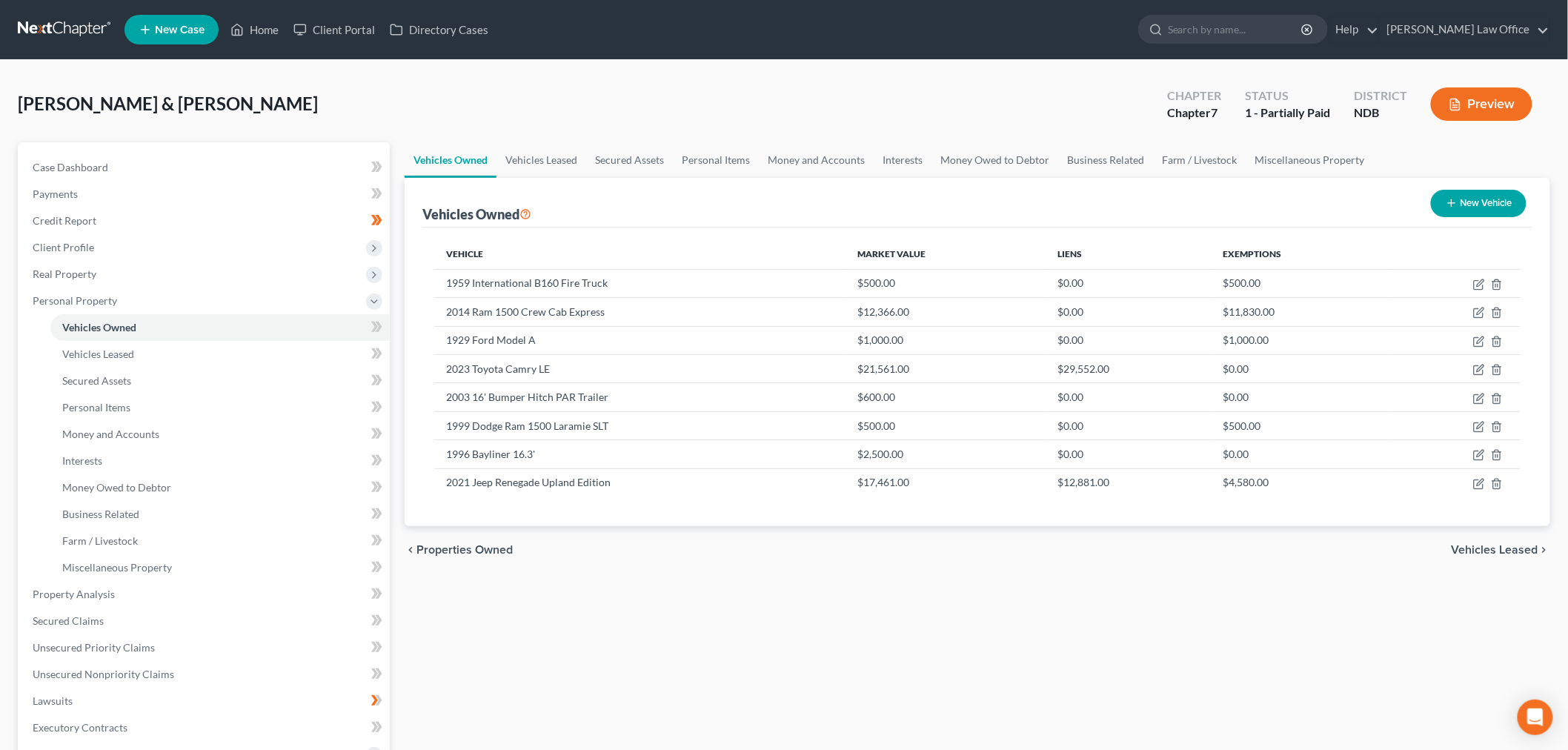
click at [83, 26] on link at bounding box center [65, 29] width 95 height 26
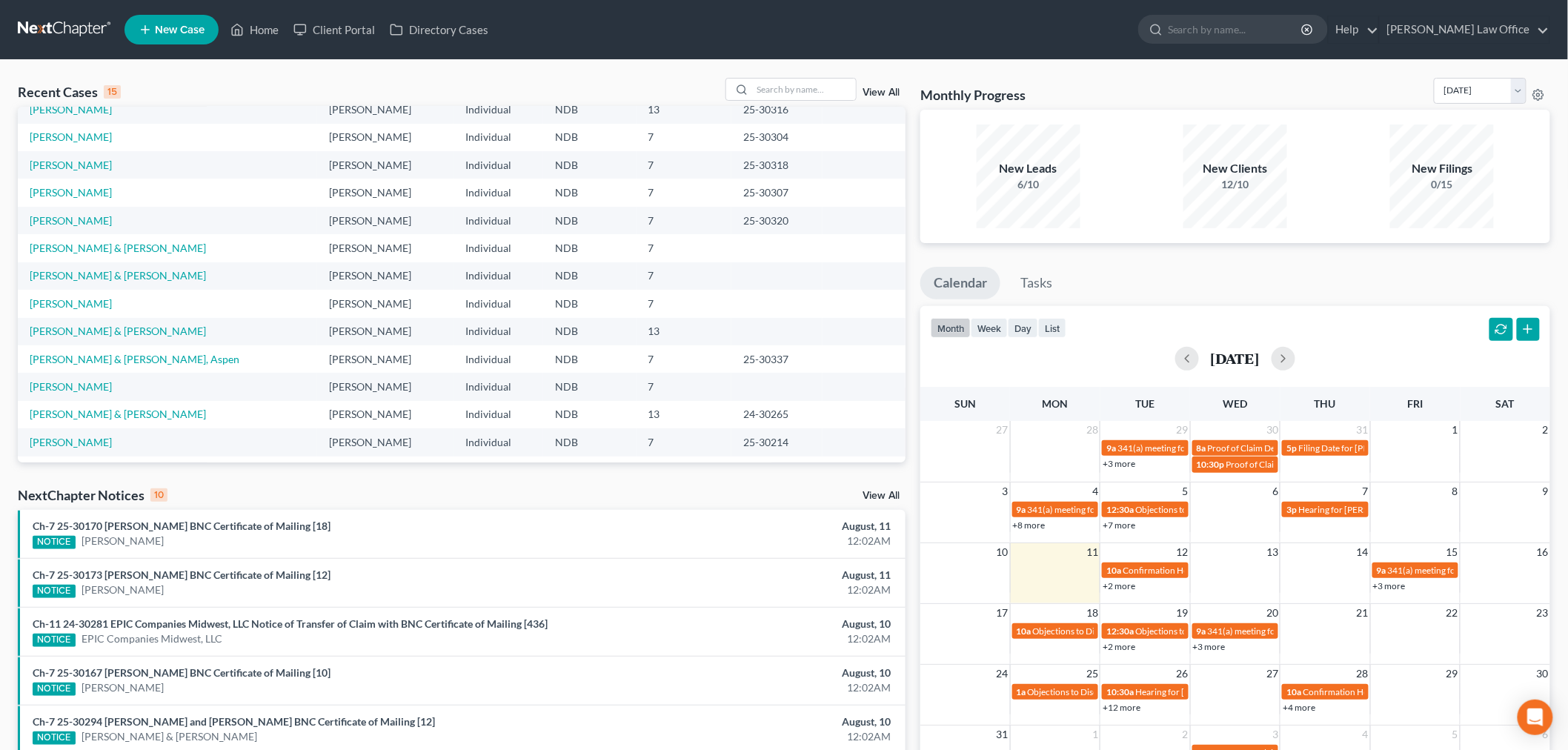
scroll to position [101, 0]
click at [75, 380] on link "[PERSON_NAME]" at bounding box center [70, 381] width 82 height 12
select select "6"
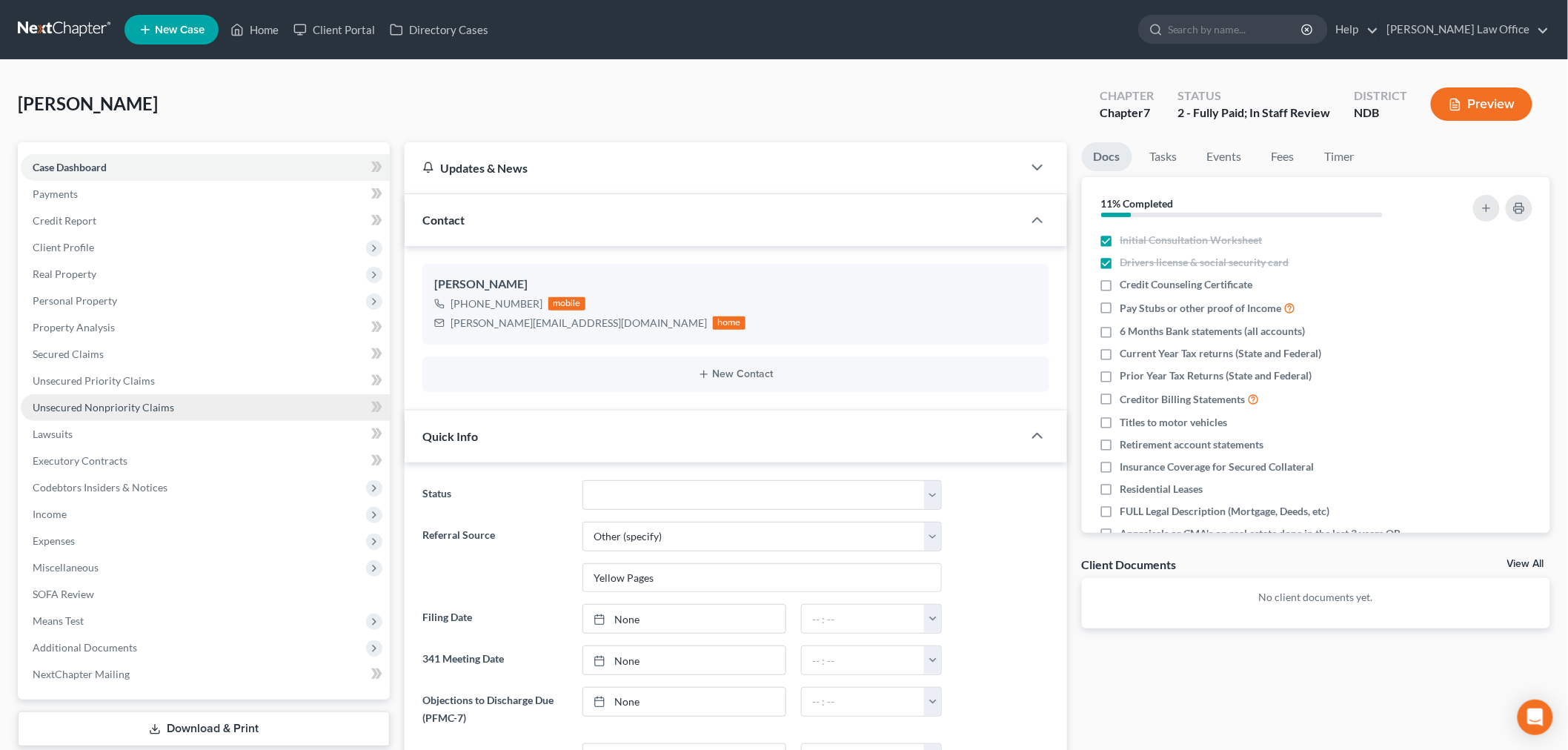
click at [246, 407] on link "Unsecured Nonpriority Claims" at bounding box center [205, 407] width 369 height 26
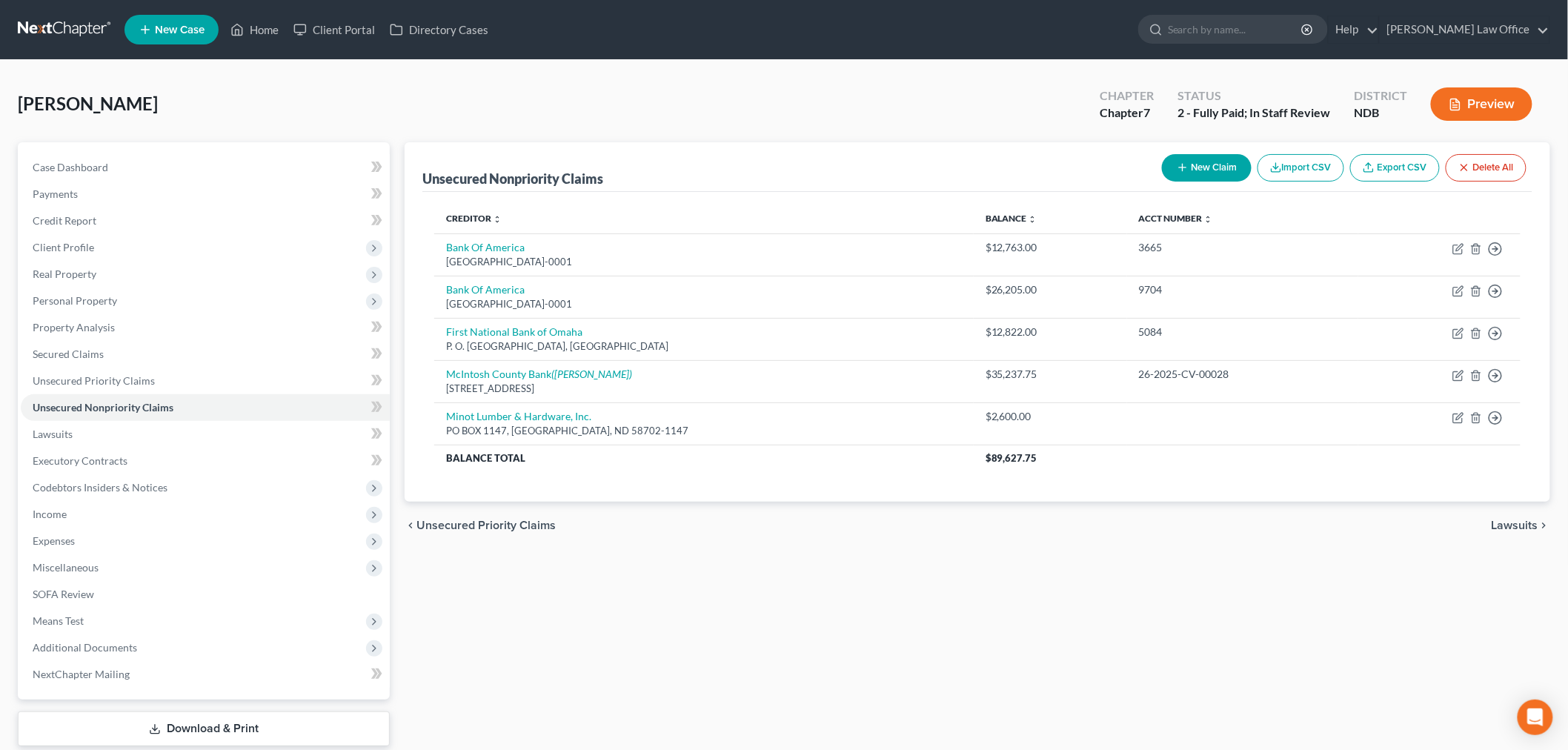
click at [1380, 173] on link "Export CSV" at bounding box center [1395, 168] width 89 height 27
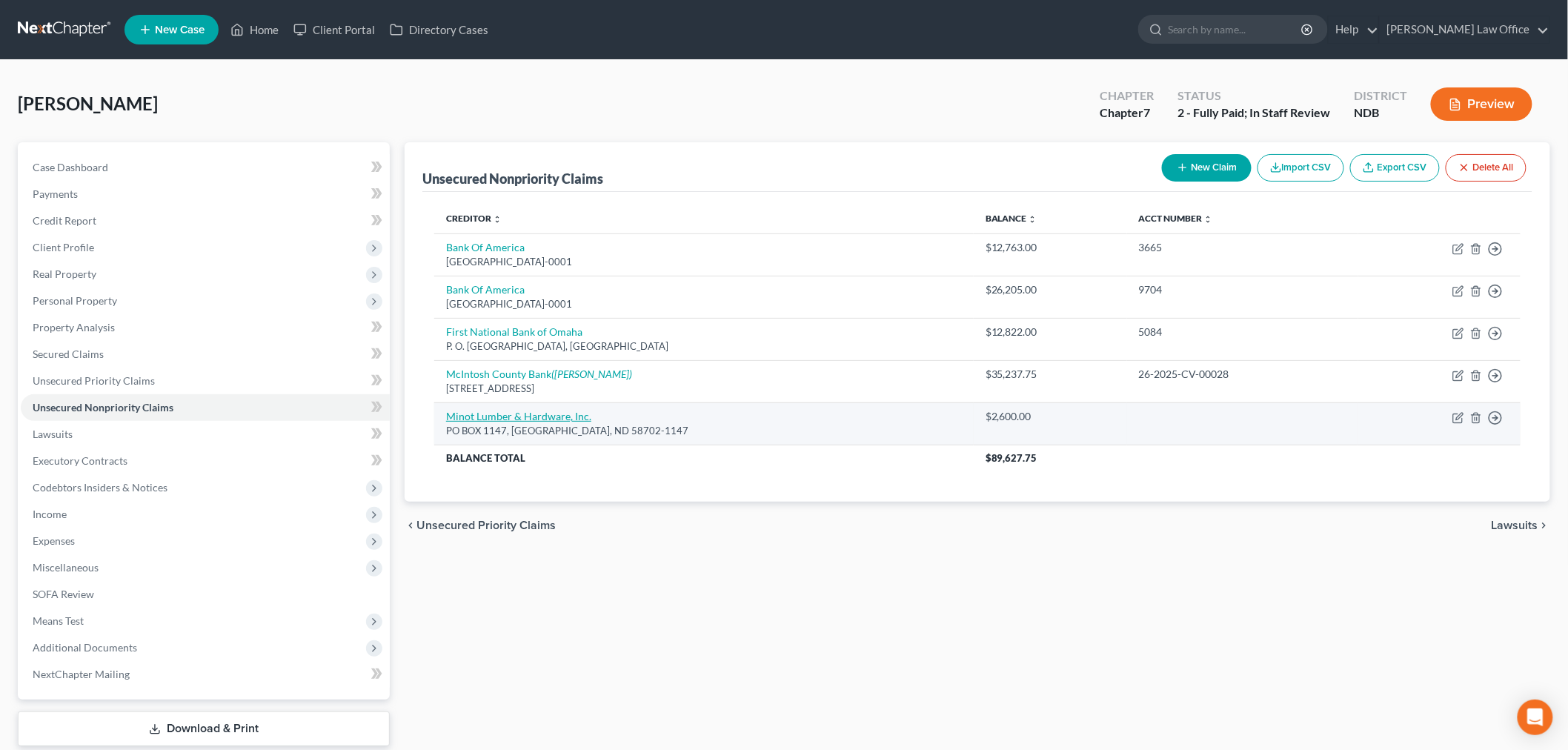
click at [483, 411] on link "Minot Lumber & Hardware, Inc." at bounding box center [519, 415] width 145 height 12
select select "29"
select select "18"
select select "0"
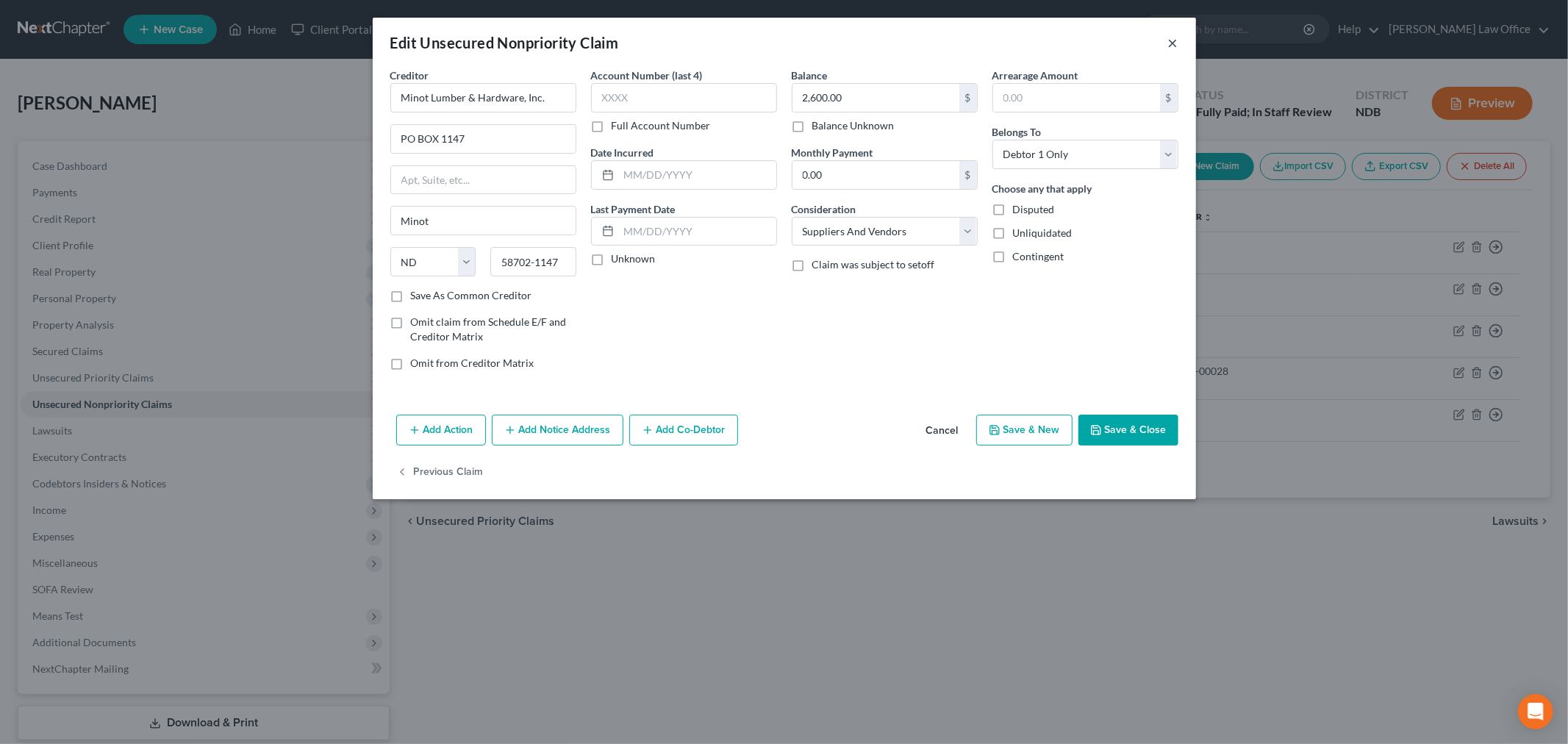
click at [1172, 47] on button "×" at bounding box center [1172, 42] width 10 height 18
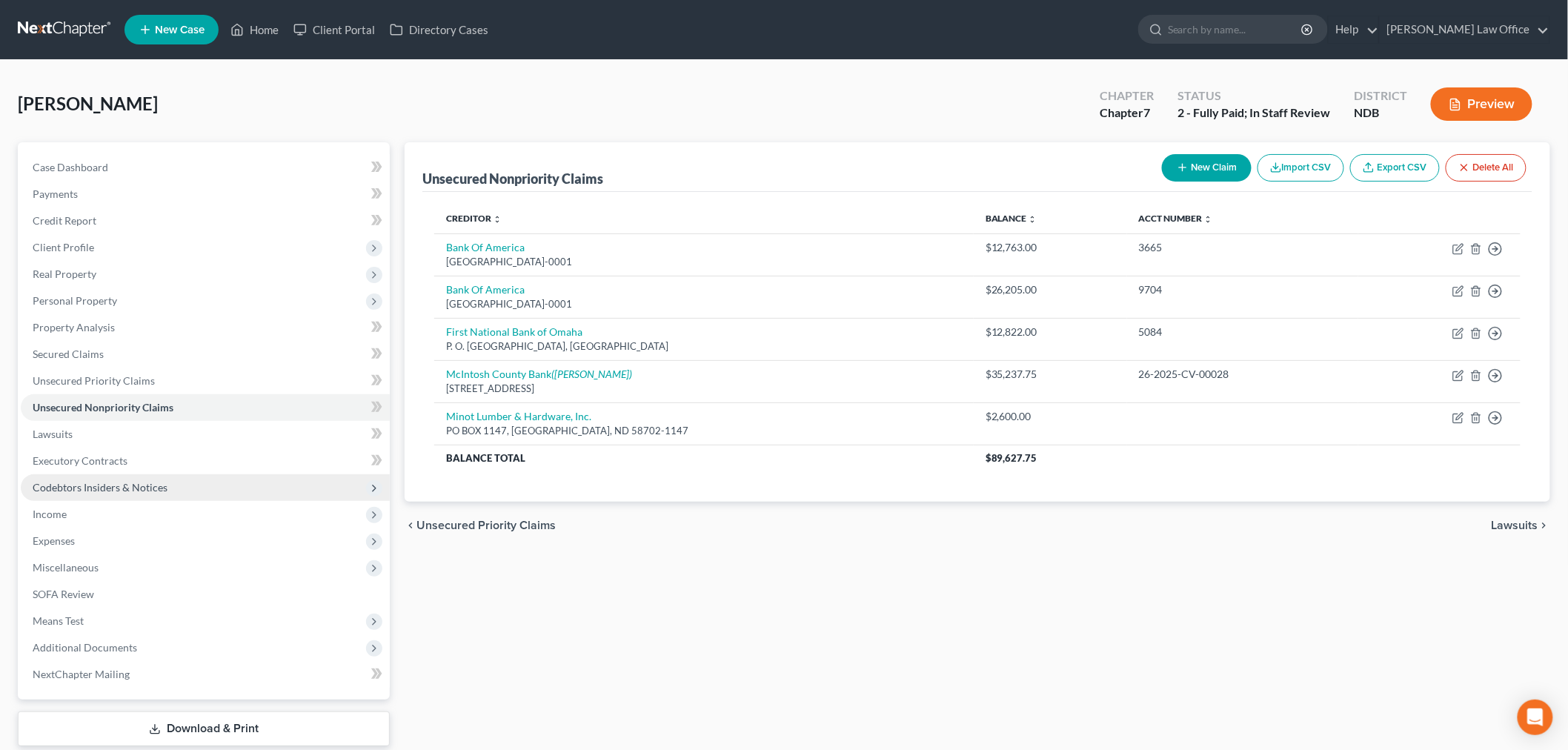
click at [152, 475] on span "Codebtors Insiders & Notices" at bounding box center [205, 487] width 369 height 26
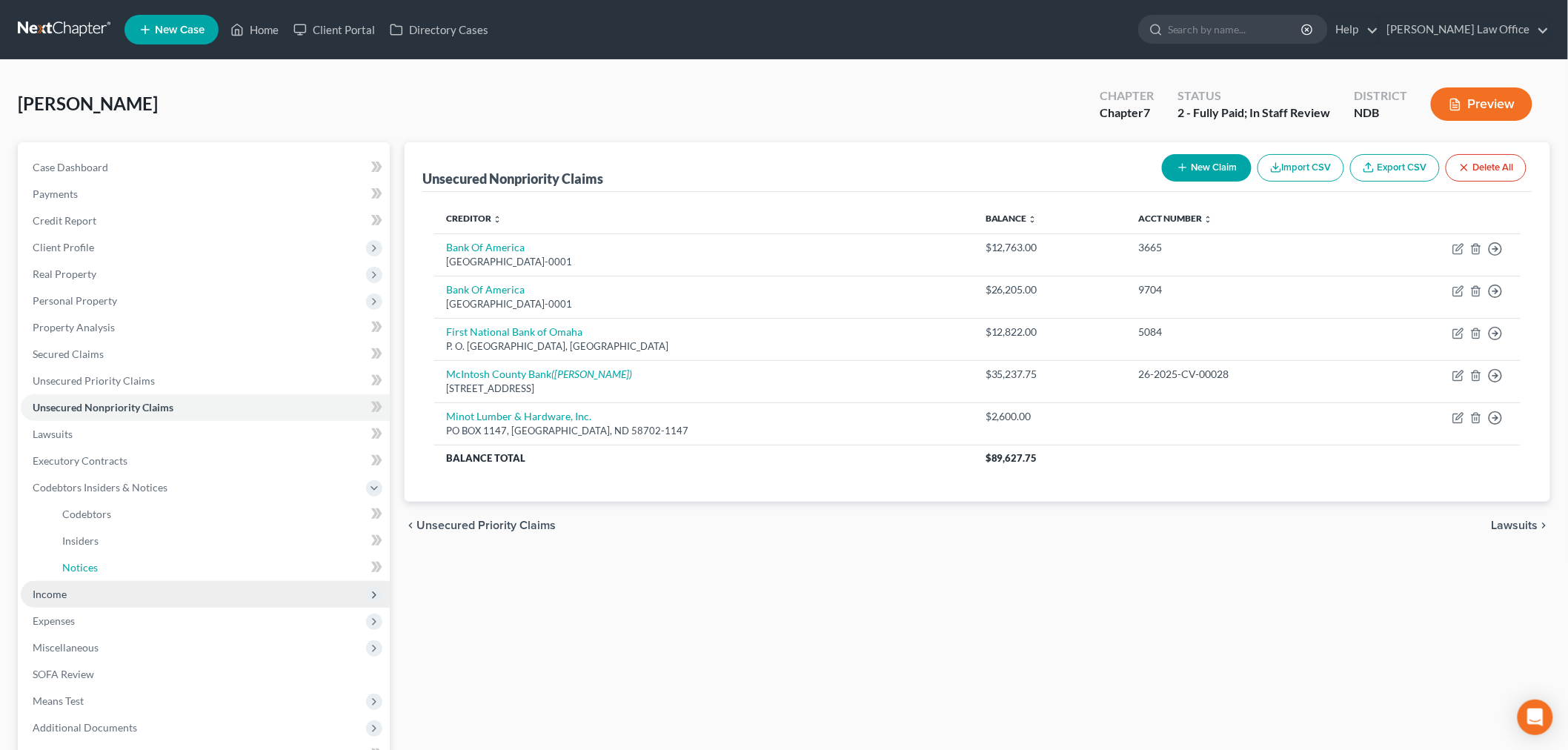
drag, startPoint x: 115, startPoint y: 563, endPoint x: 358, endPoint y: 581, distance: 243.7
click at [114, 562] on link "Notices" at bounding box center [220, 567] width 340 height 26
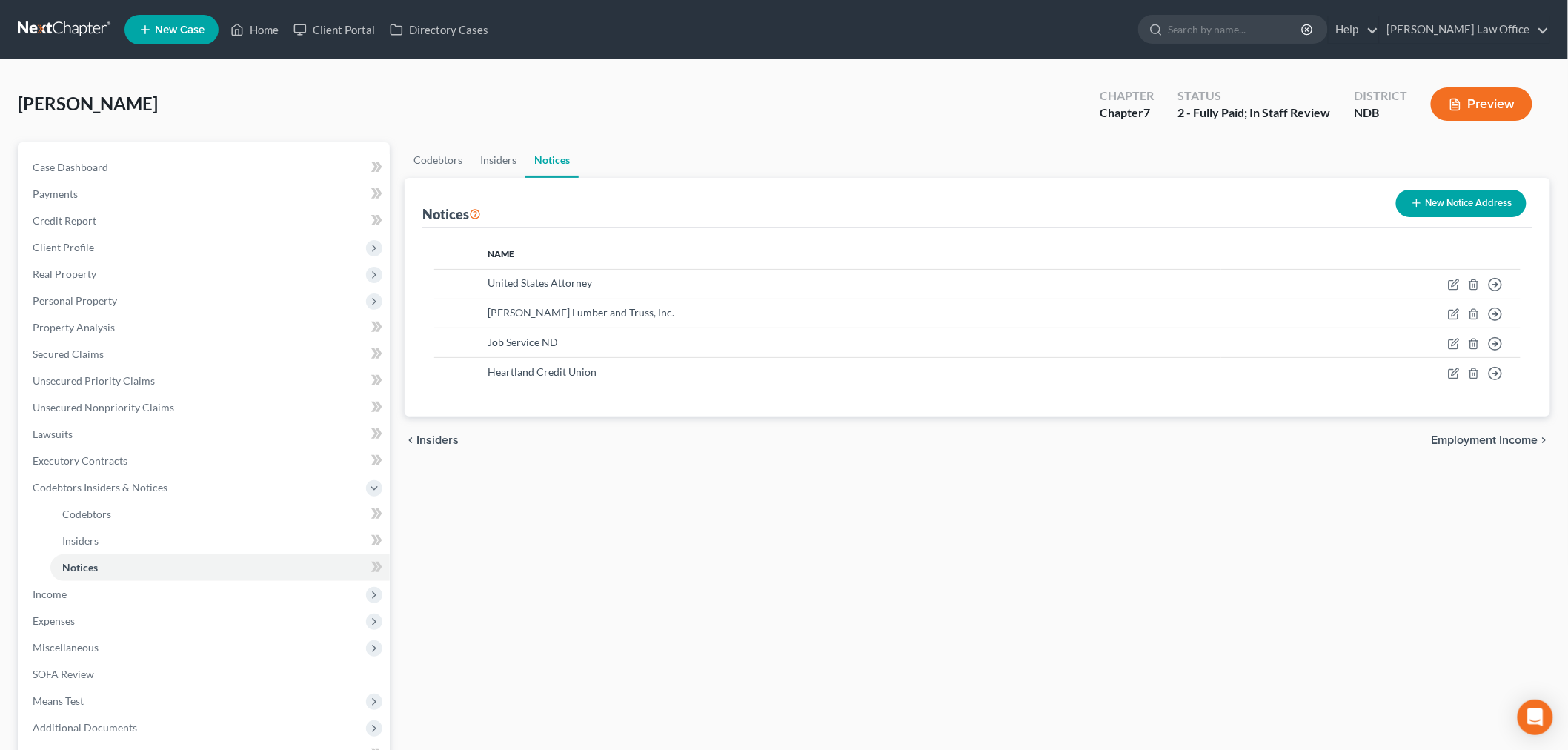
click at [78, 25] on link at bounding box center [65, 29] width 95 height 26
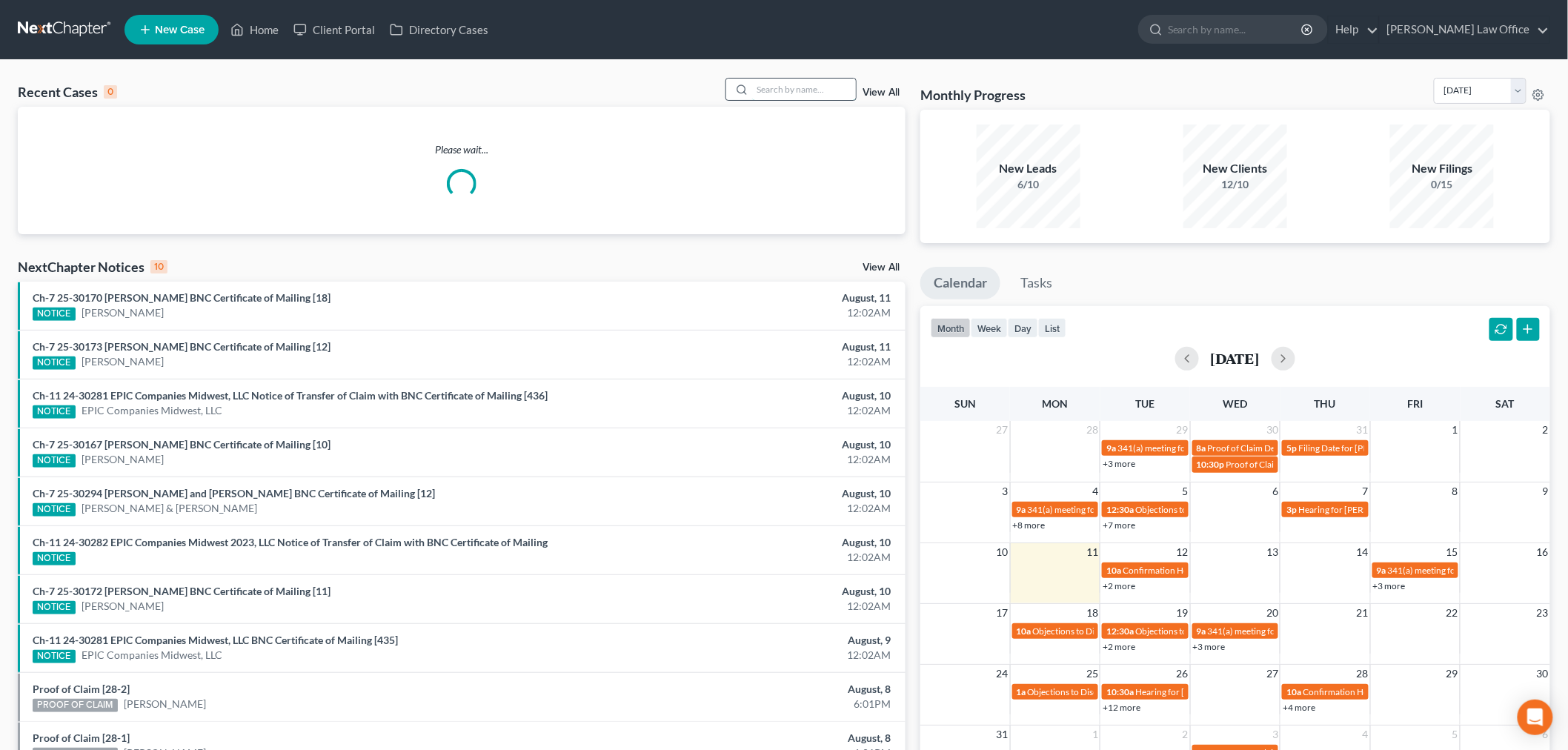
click at [789, 86] on input "search" at bounding box center [804, 88] width 104 height 22
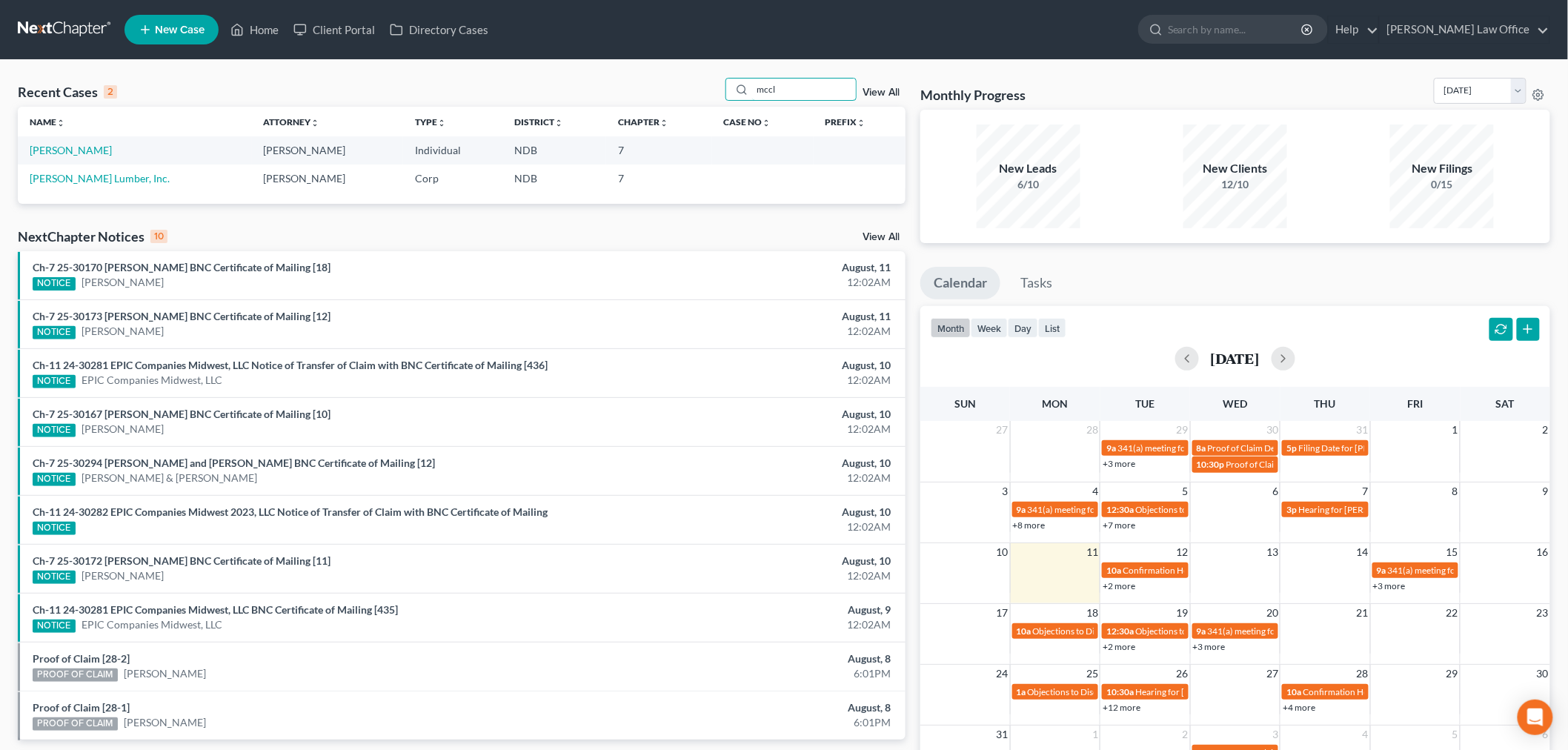
type input "mccl"
click at [68, 172] on link "[PERSON_NAME] Lumber, Inc." at bounding box center [99, 178] width 140 height 12
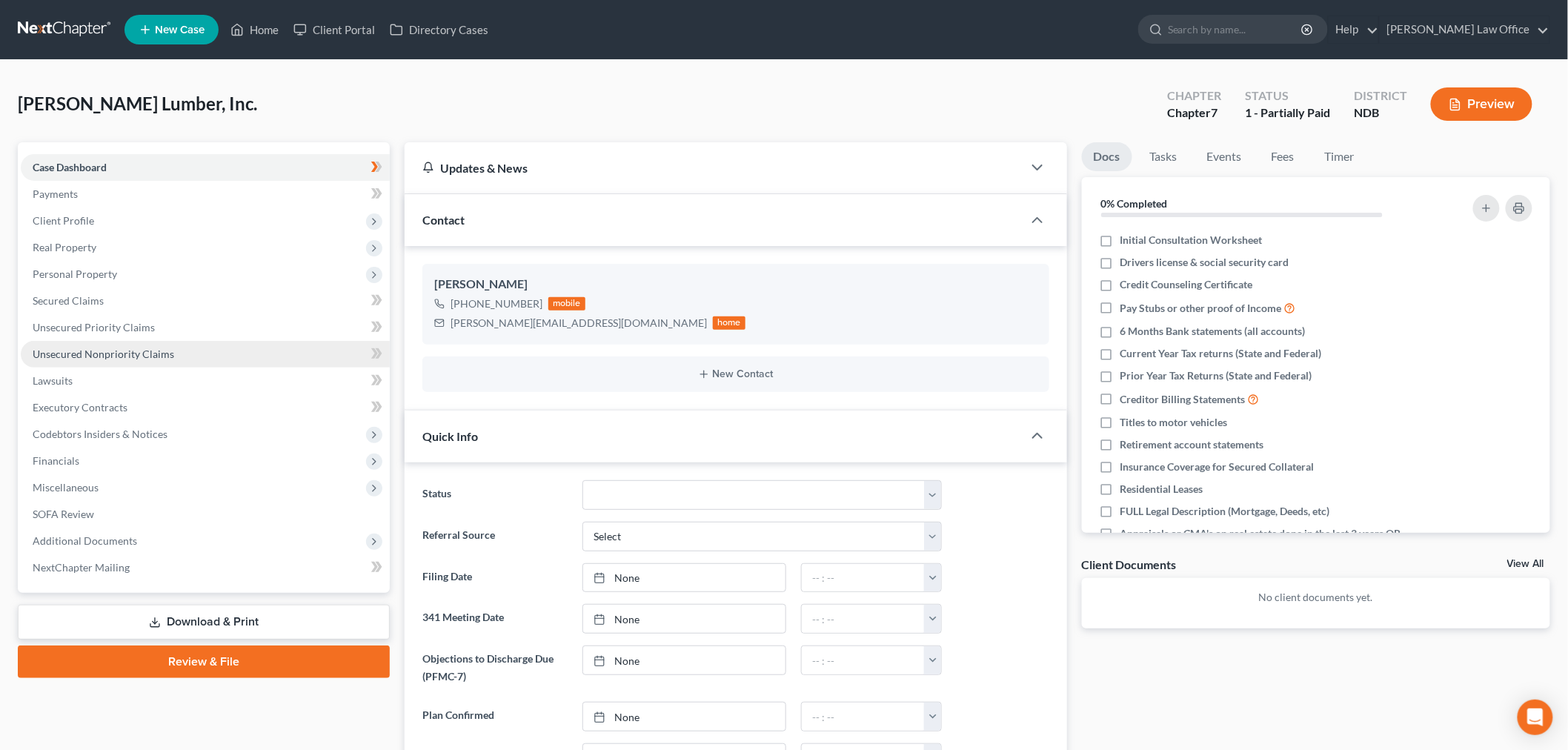
click at [160, 350] on span "Unsecured Nonpriority Claims" at bounding box center [104, 353] width 141 height 12
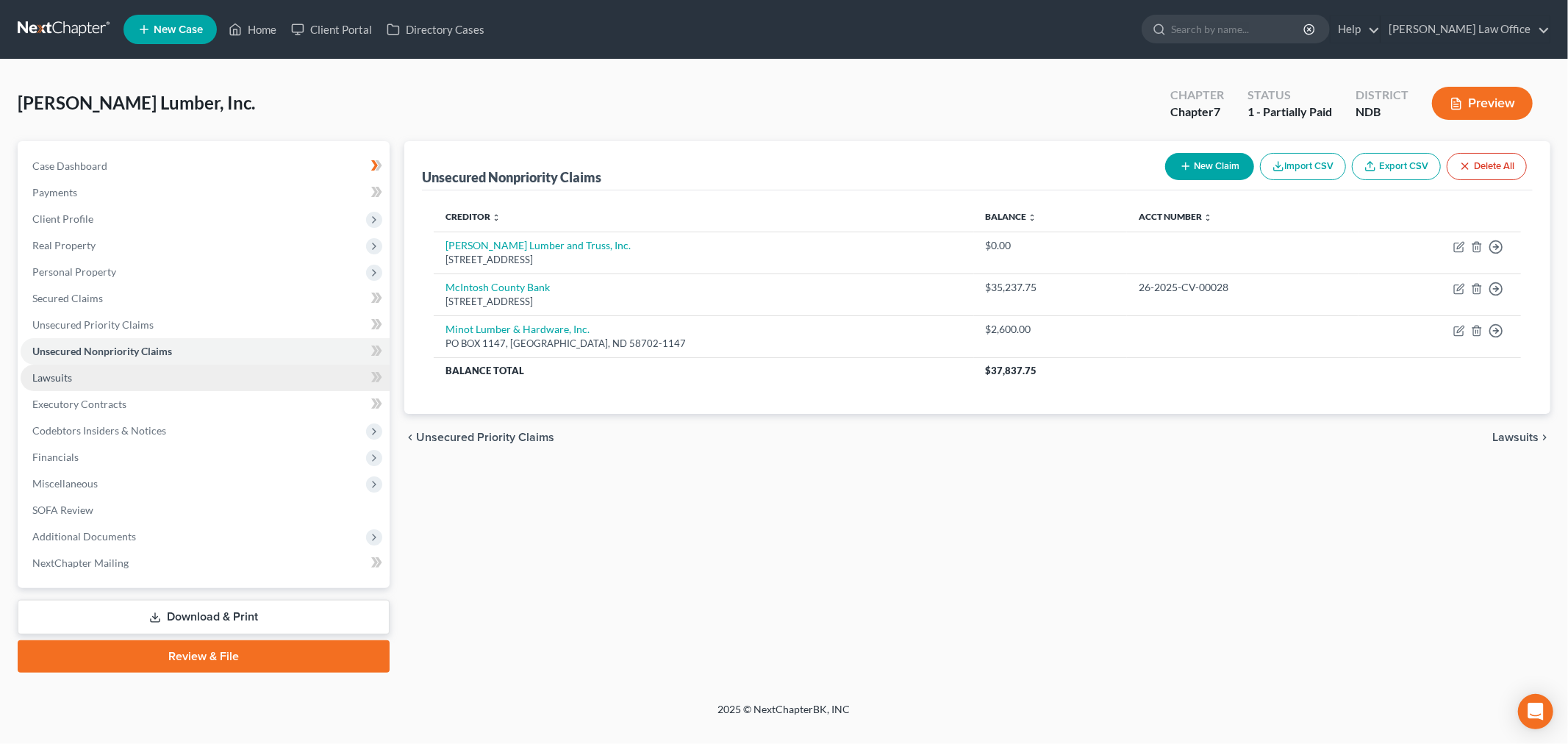
click at [112, 379] on link "Lawsuits" at bounding box center [204, 378] width 369 height 26
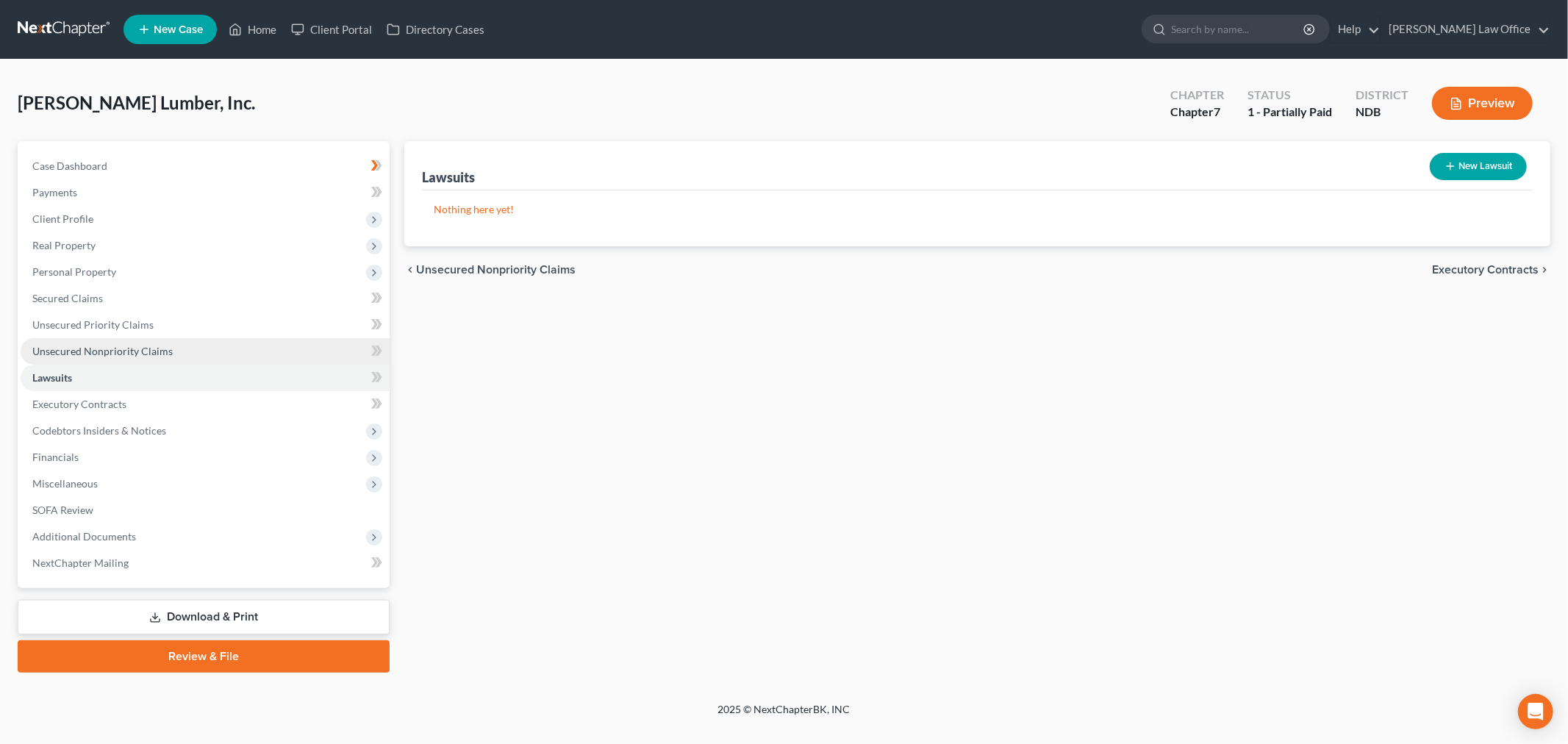
click at [222, 344] on link "Unsecured Nonpriority Claims" at bounding box center [204, 351] width 369 height 26
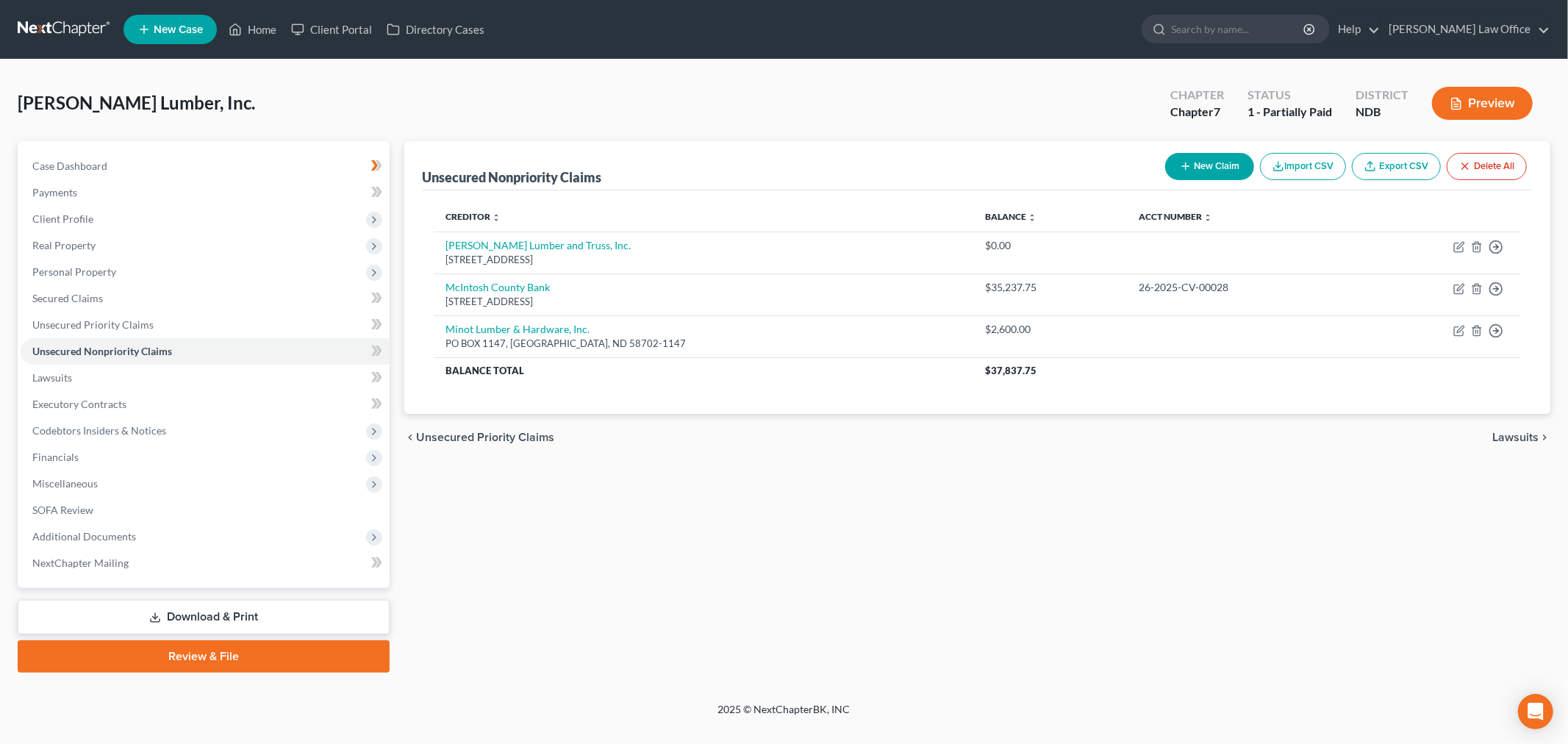
click at [47, 19] on link at bounding box center [64, 29] width 94 height 26
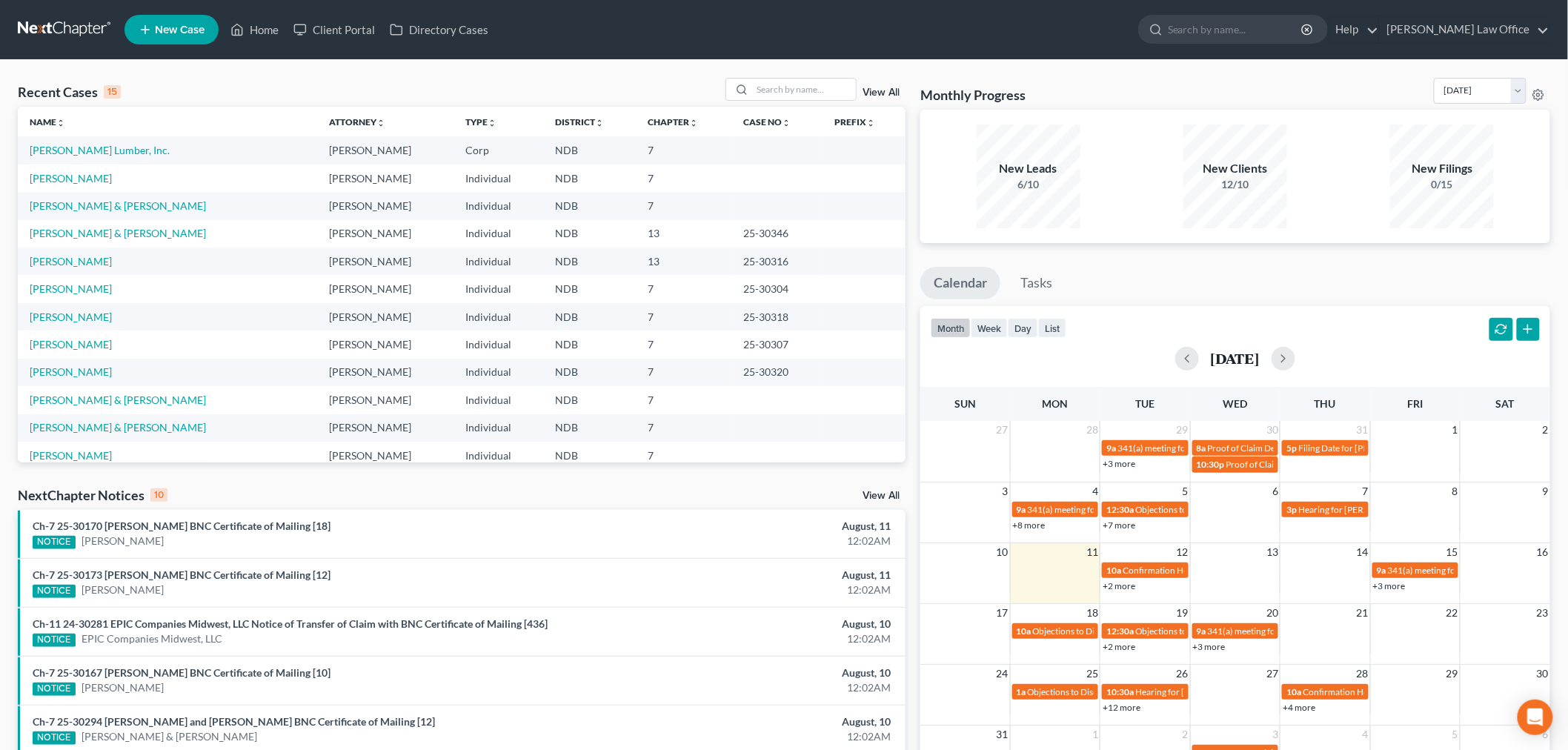
click at [68, 253] on td "[PERSON_NAME]" at bounding box center [168, 261] width 299 height 27
click at [61, 265] on link "[PERSON_NAME]" at bounding box center [70, 261] width 82 height 12
select select "0"
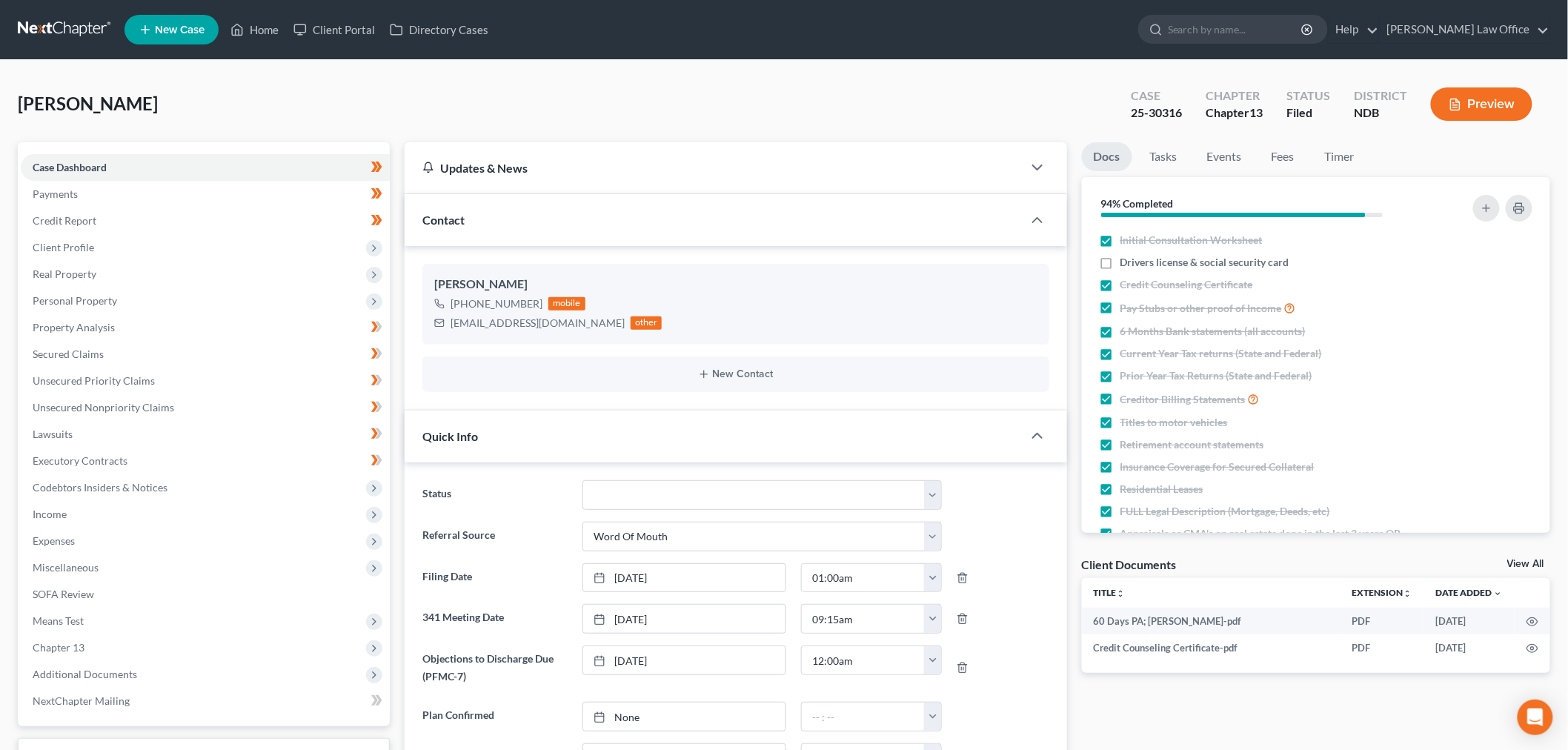
click at [70, 86] on div "[PERSON_NAME] Upgraded Case 25-30316 Chapter Chapter 13 Status Filed District N…" at bounding box center [784, 110] width 1532 height 65
click at [86, 24] on link at bounding box center [65, 29] width 95 height 26
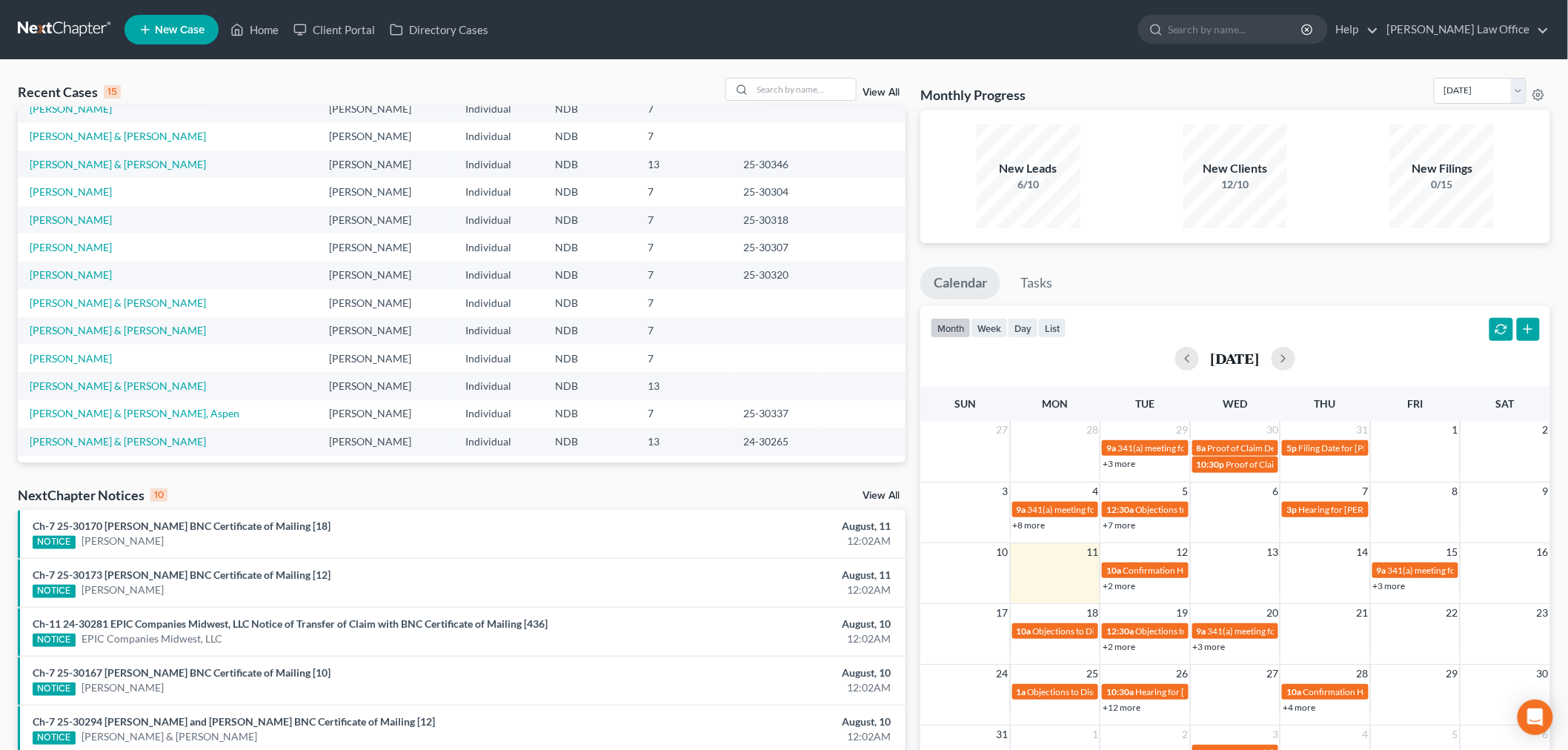
scroll to position [101, 0]
click at [806, 82] on input "search" at bounding box center [804, 88] width 104 height 22
type input "[PERSON_NAME]"
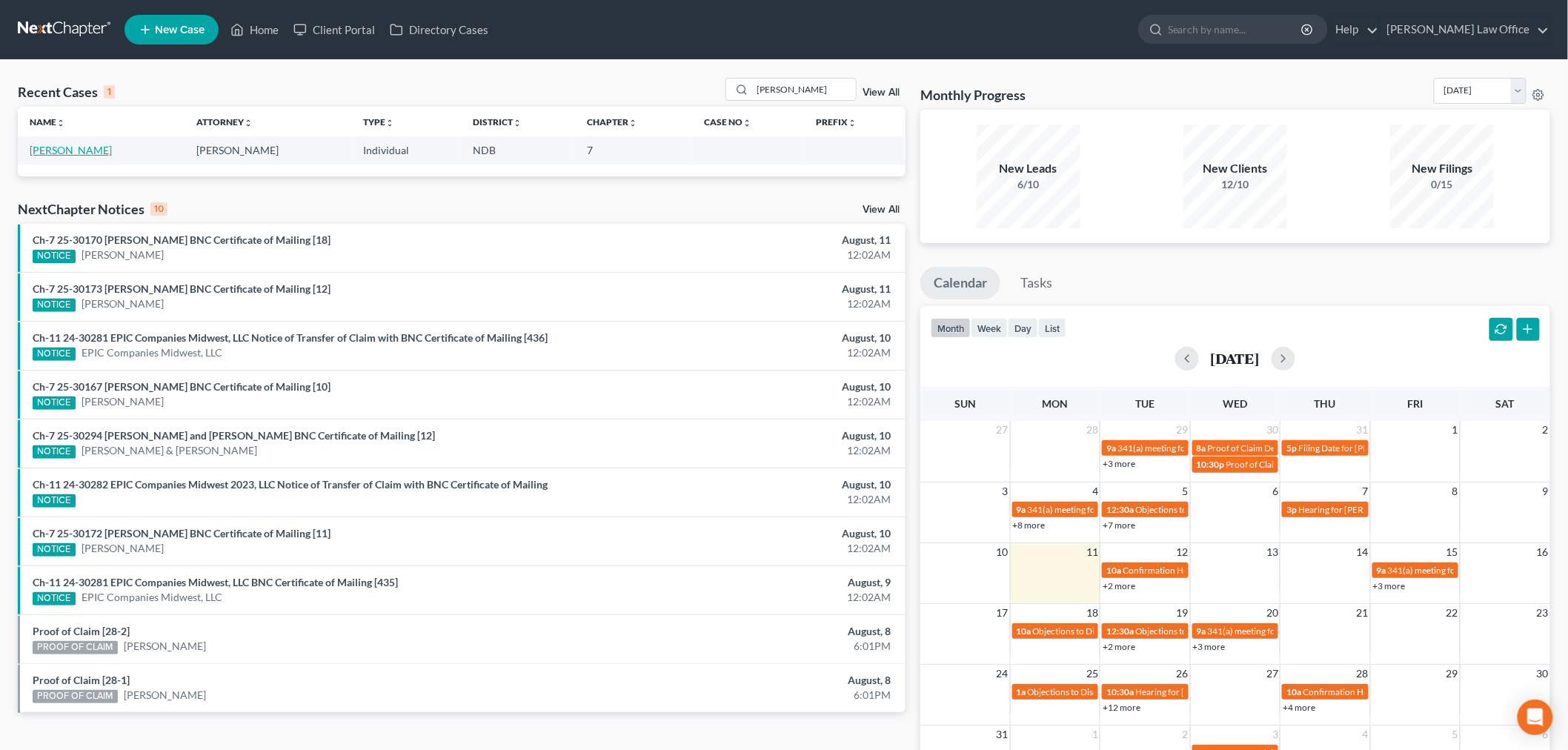
click at [62, 152] on link "[PERSON_NAME]" at bounding box center [70, 150] width 82 height 12
select select "6"
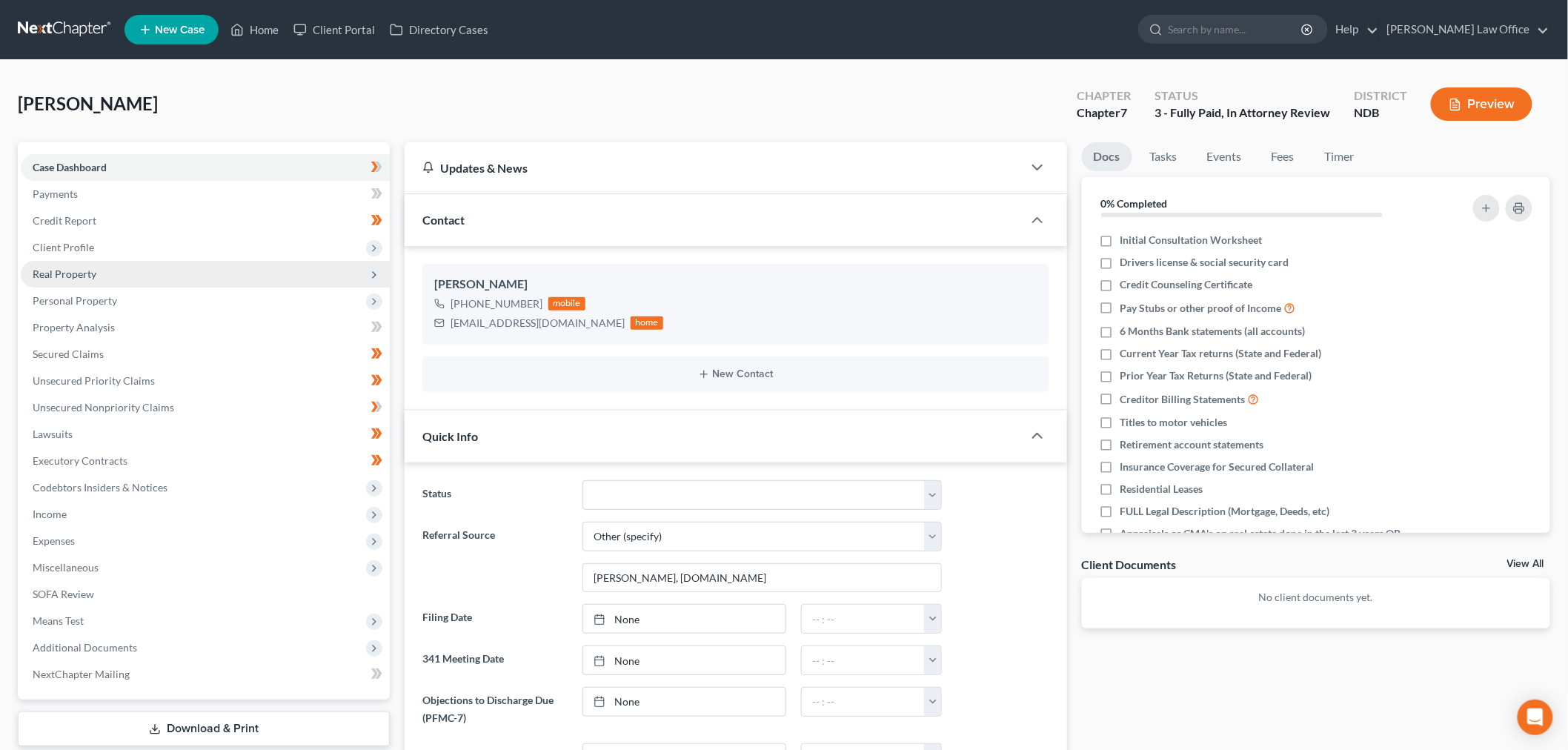
scroll to position [247, 0]
click at [120, 524] on span "Income" at bounding box center [205, 514] width 369 height 26
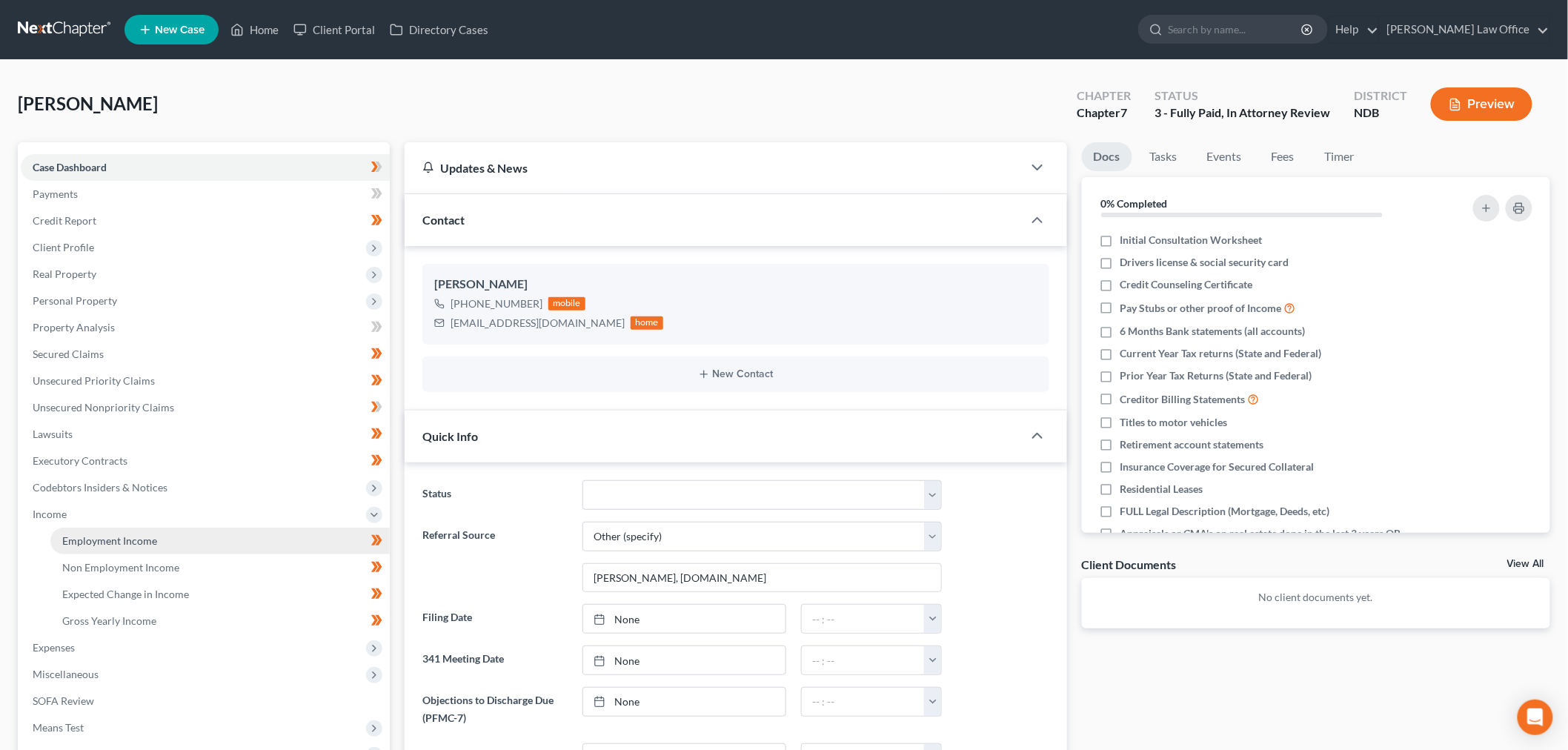
click at [201, 551] on link "Employment Income" at bounding box center [220, 541] width 340 height 26
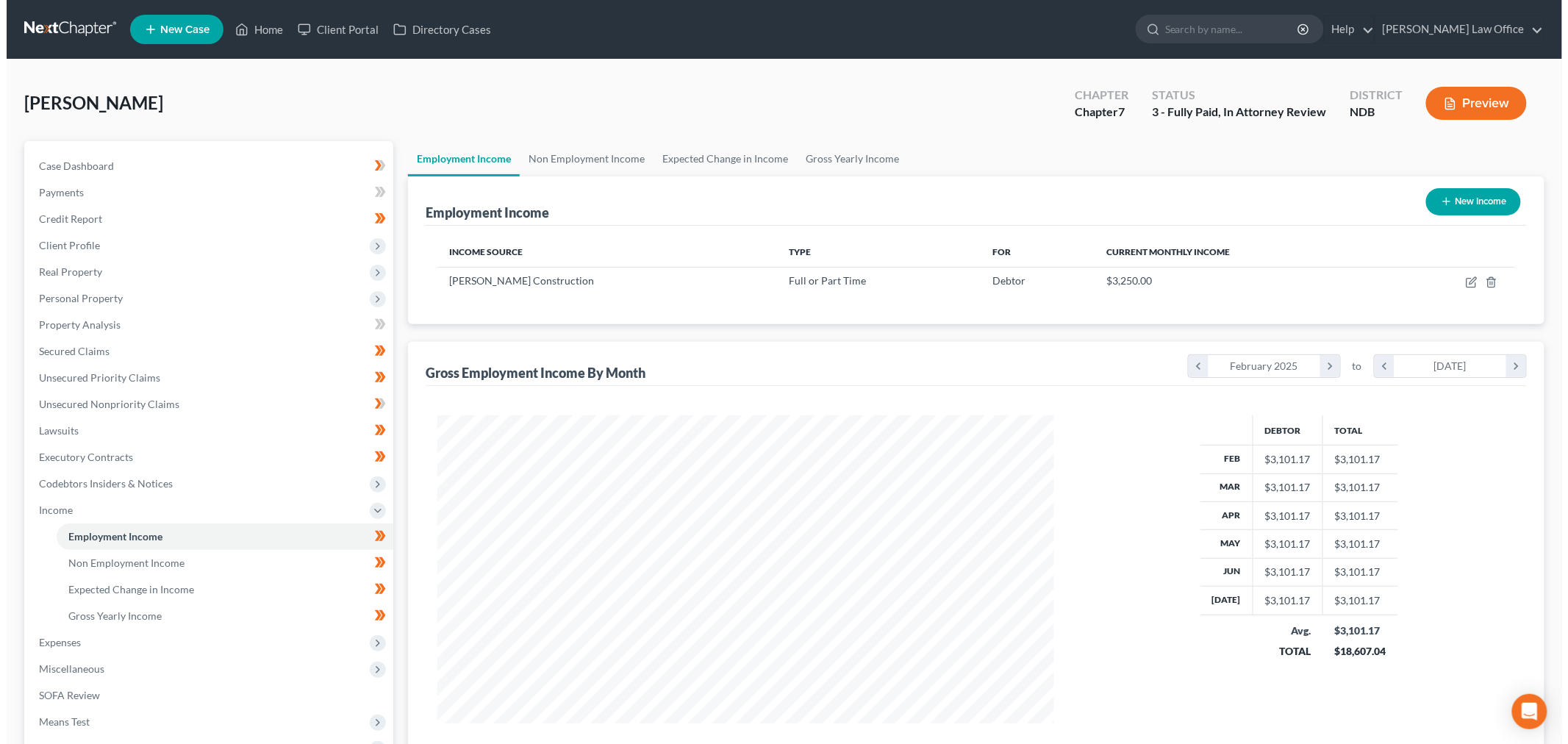
scroll to position [307, 645]
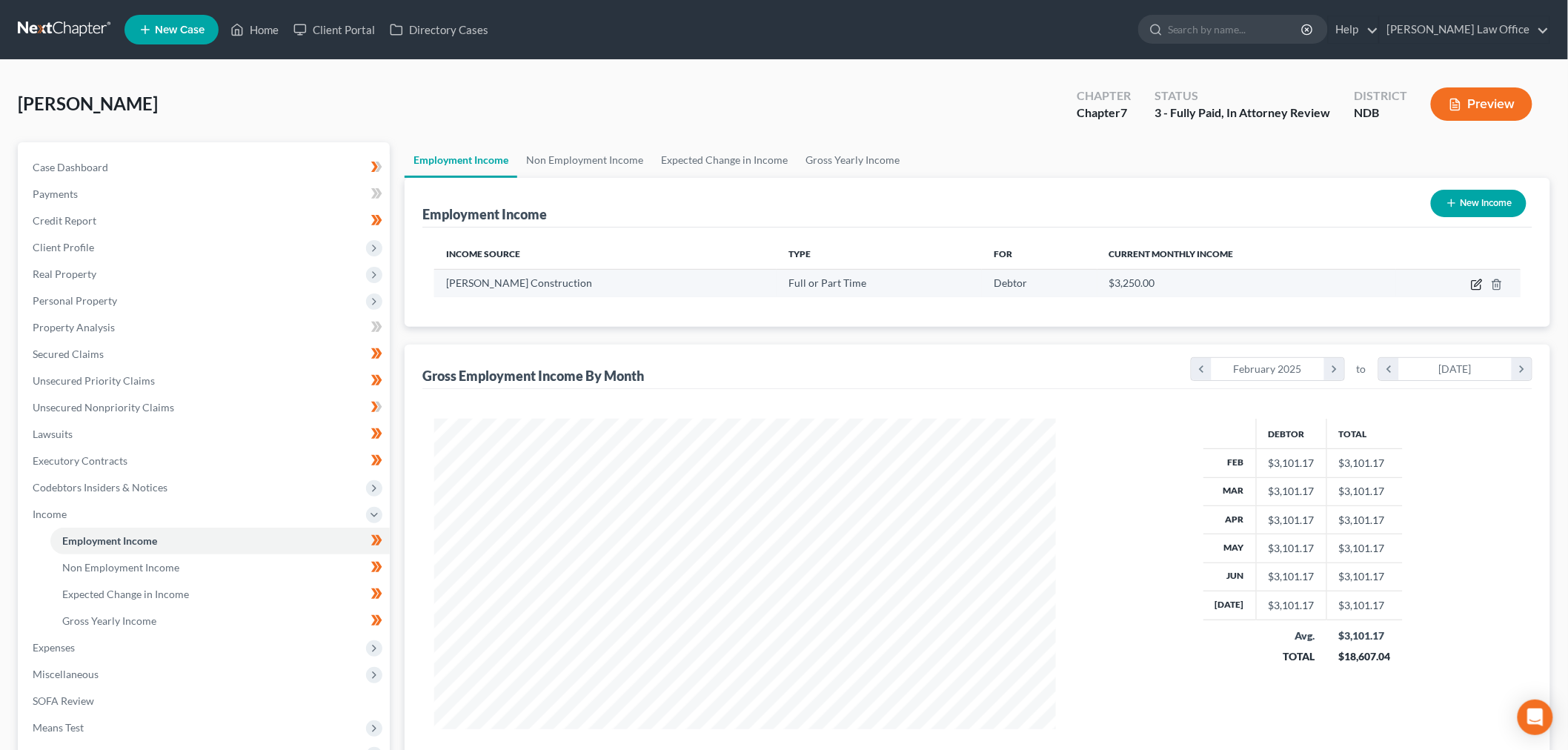
click at [1475, 288] on icon "button" at bounding box center [1477, 284] width 12 height 12
select select "0"
select select "29"
select select "3"
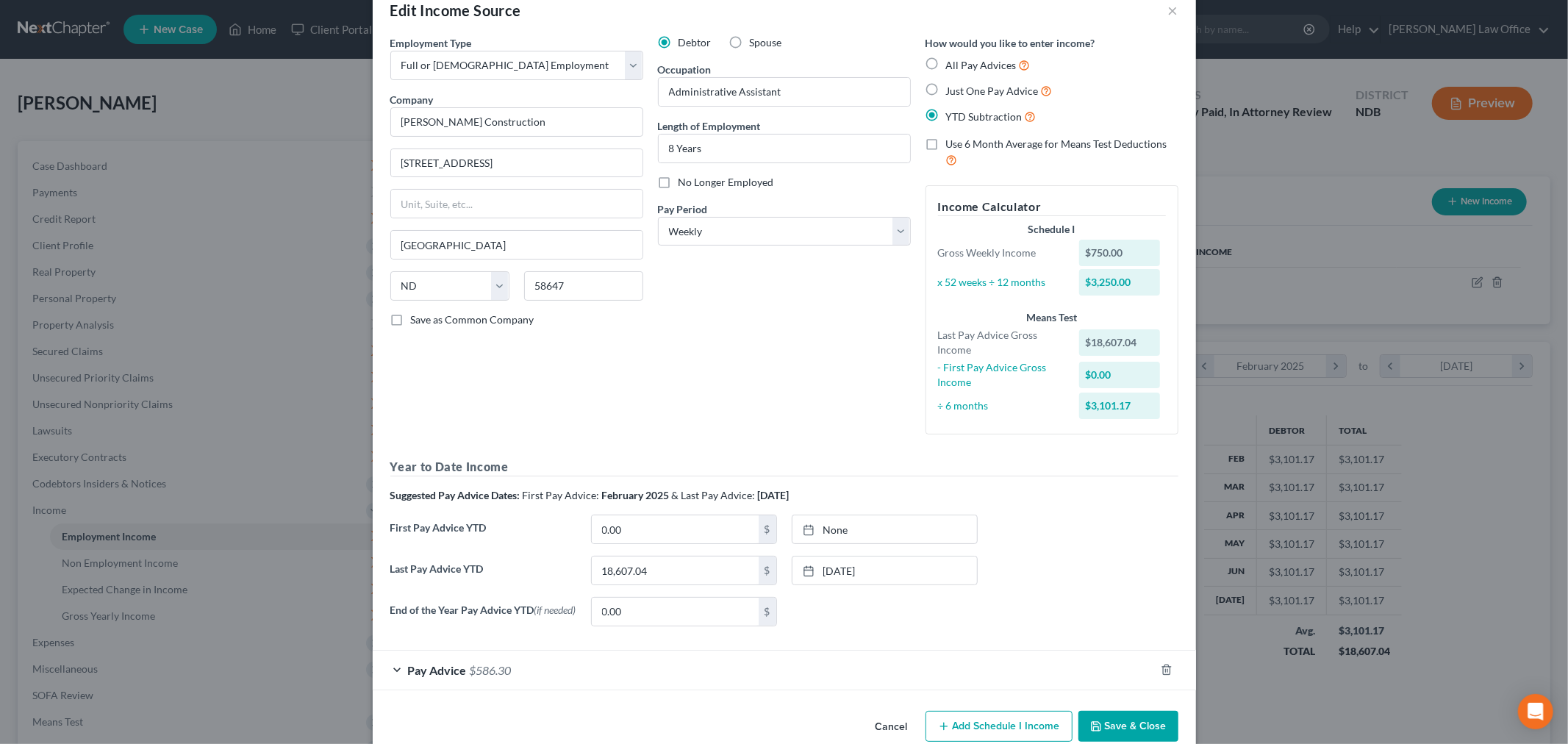
scroll to position [63, 0]
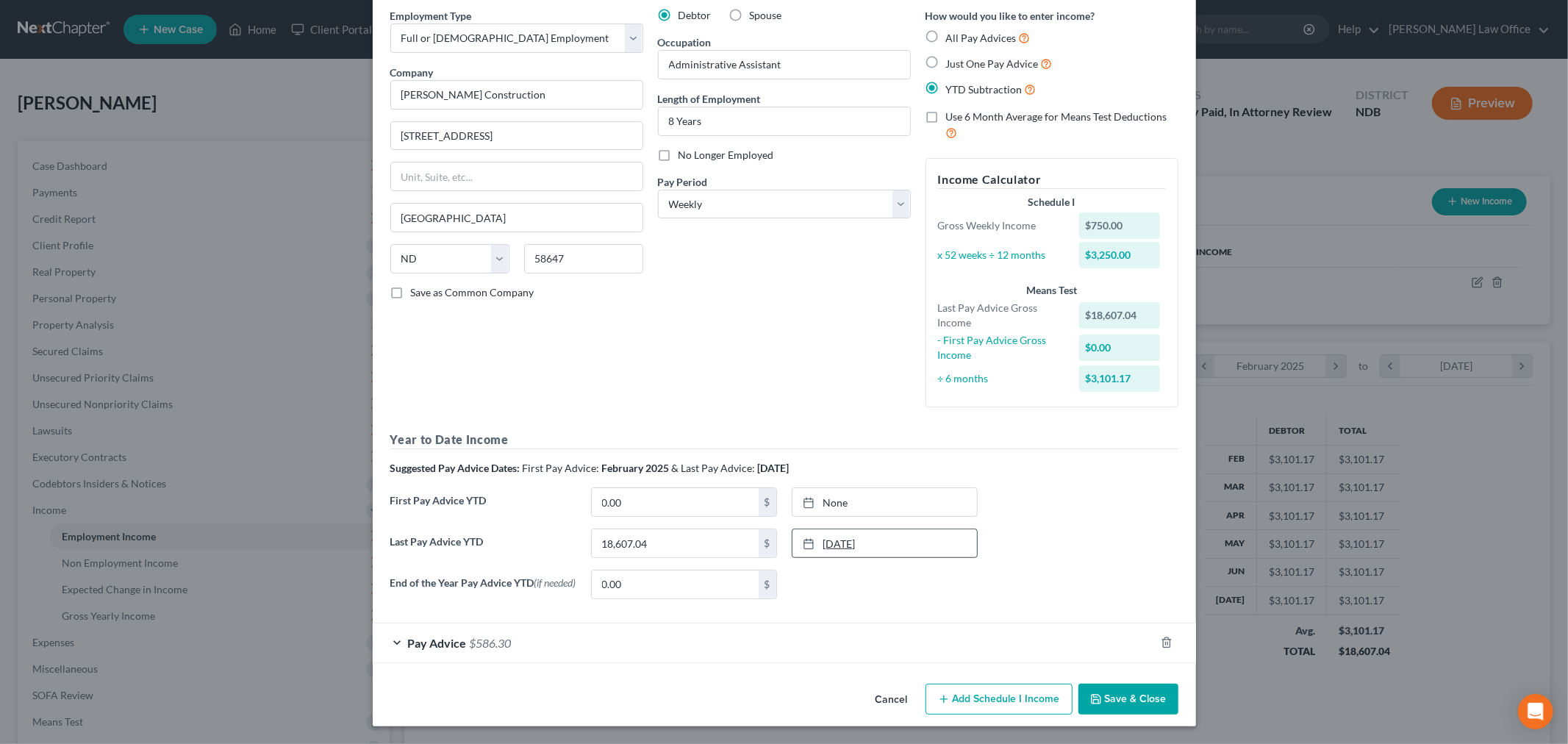
click at [879, 535] on link "[DATE]" at bounding box center [885, 543] width 185 height 28
click at [669, 541] on input "18,607.04" at bounding box center [675, 543] width 167 height 28
type input "1"
type input "22,631.26"
click at [1094, 695] on icon "button" at bounding box center [1096, 699] width 12 height 12
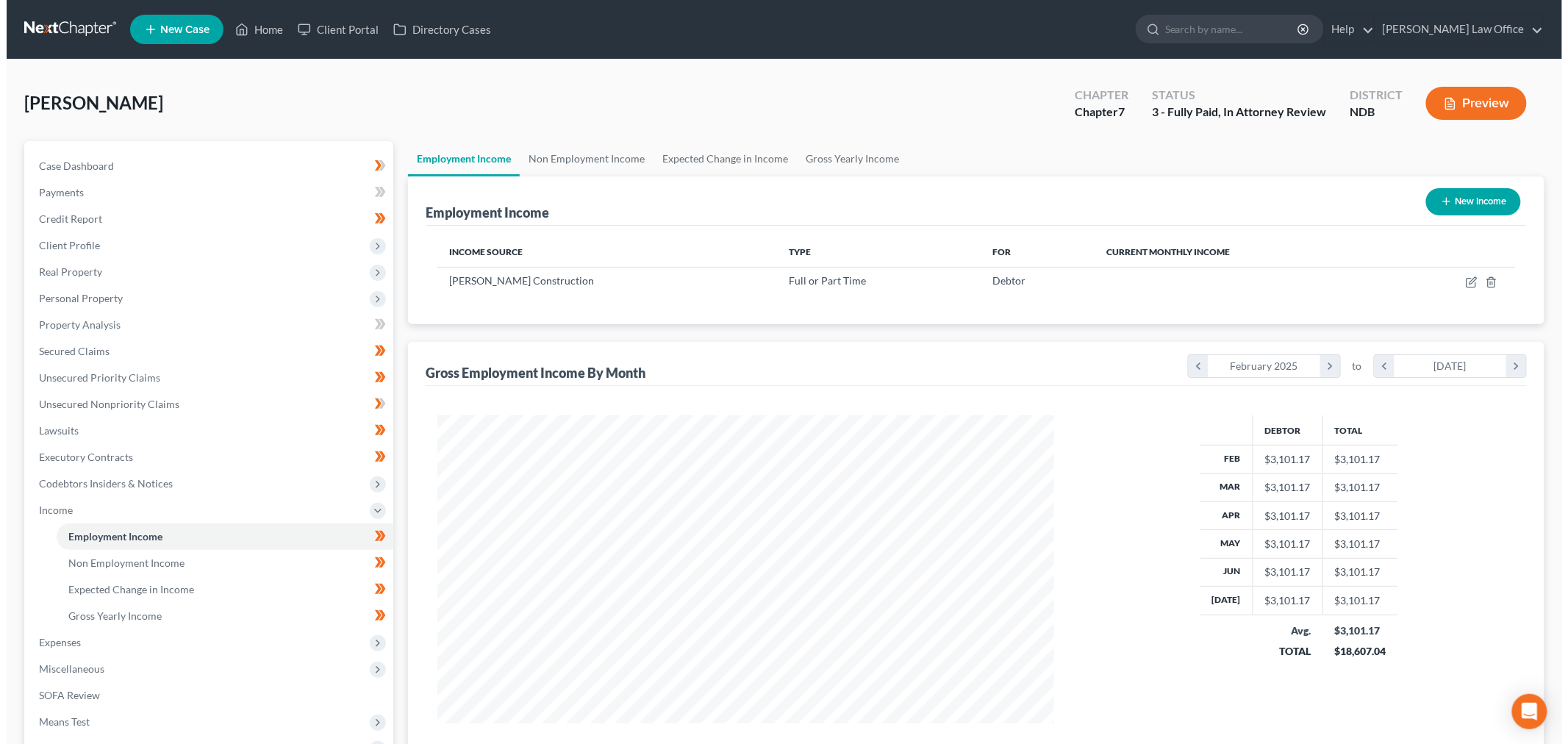
scroll to position [734743, 734274]
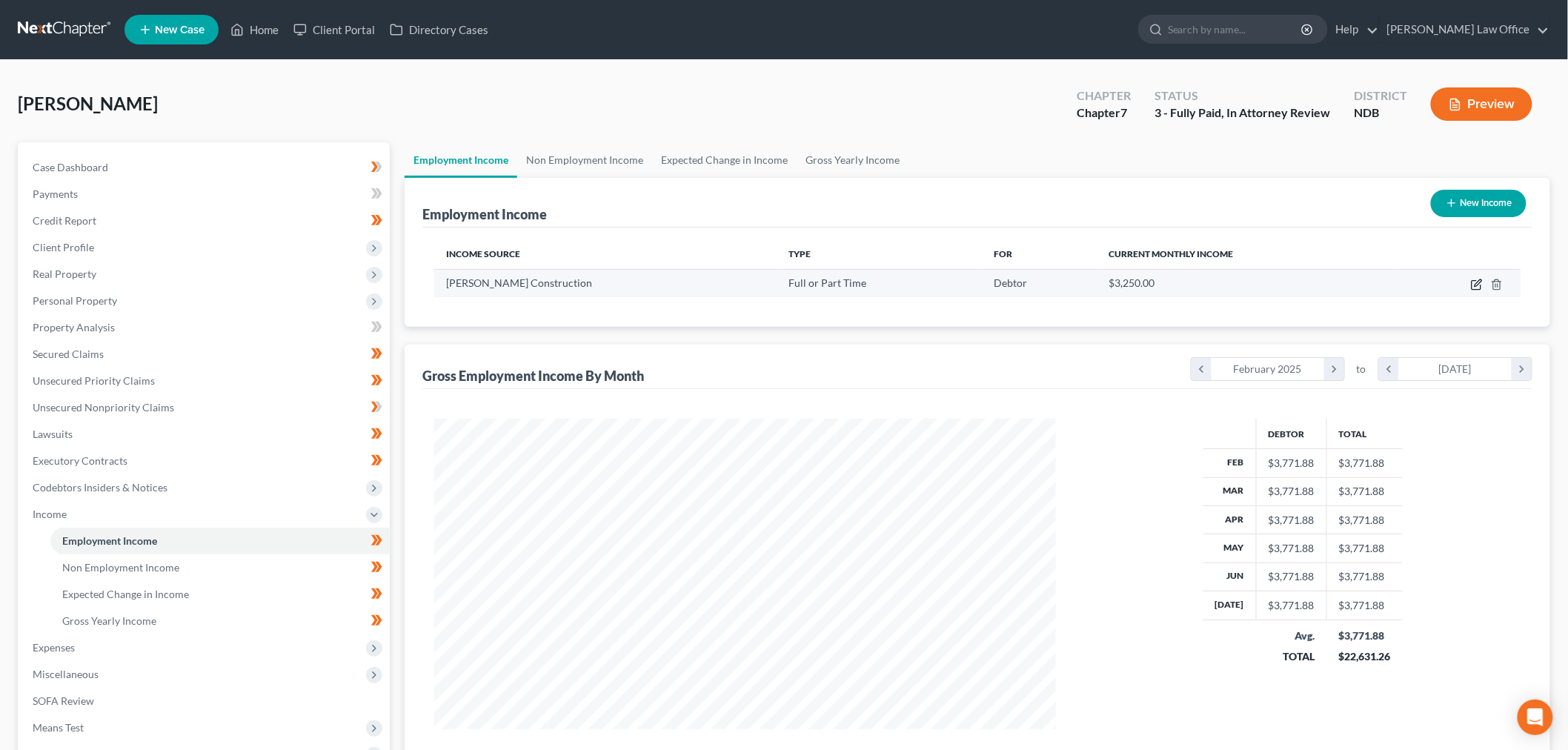
click at [1477, 283] on icon "button" at bounding box center [1477, 284] width 12 height 12
select select "0"
select select "29"
select select "3"
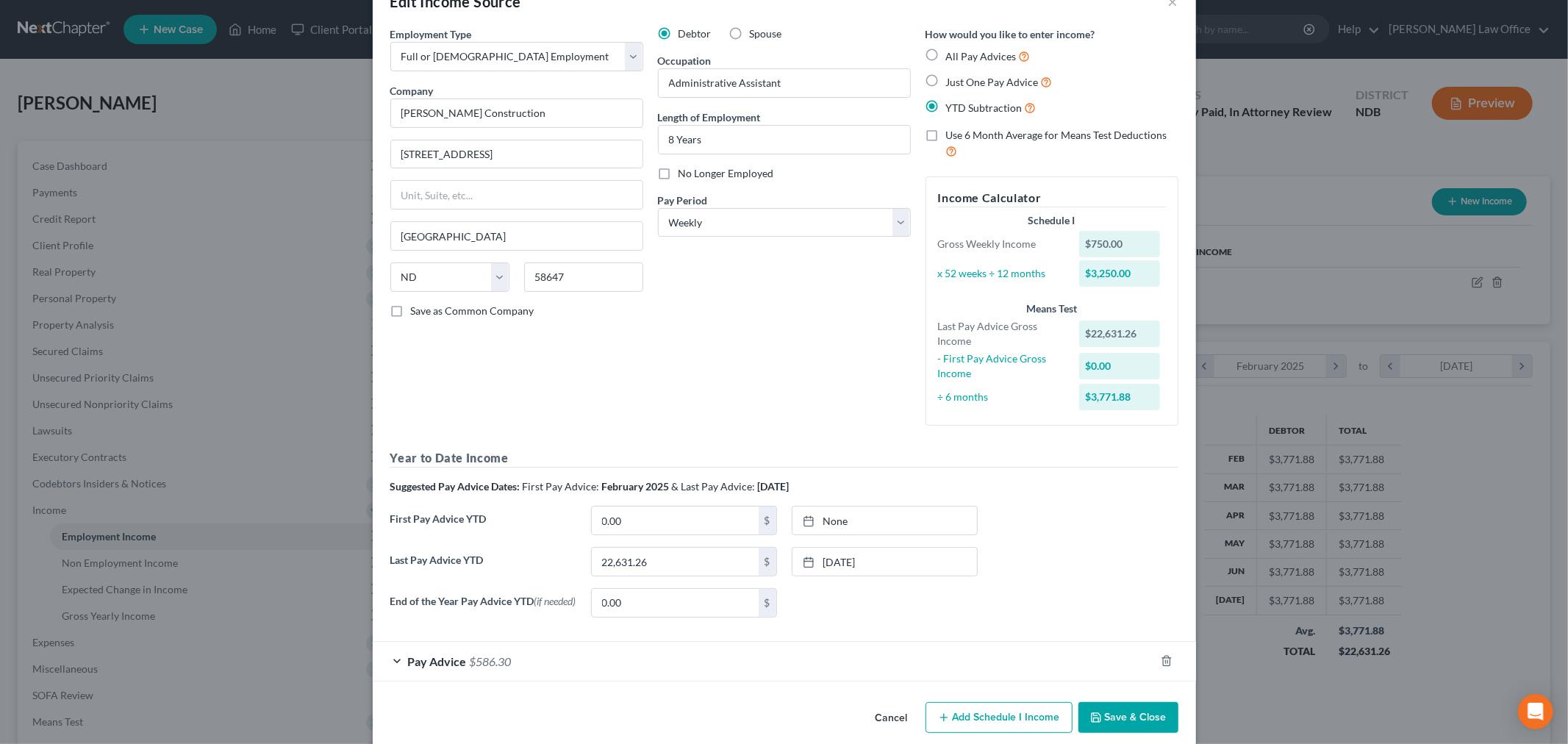
scroll to position [63, 0]
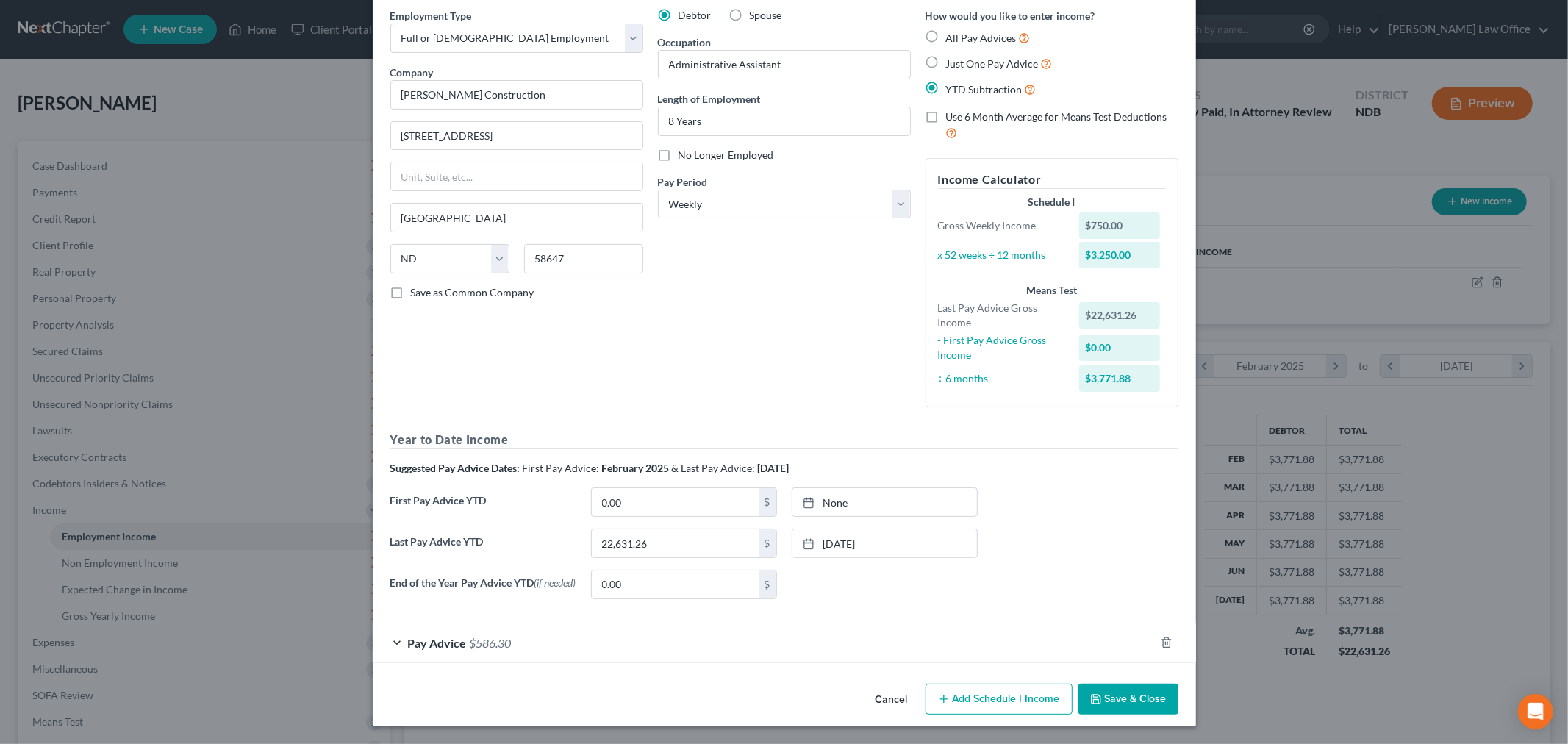
click at [535, 627] on div "Pay Advice $586.30" at bounding box center [763, 643] width 782 height 39
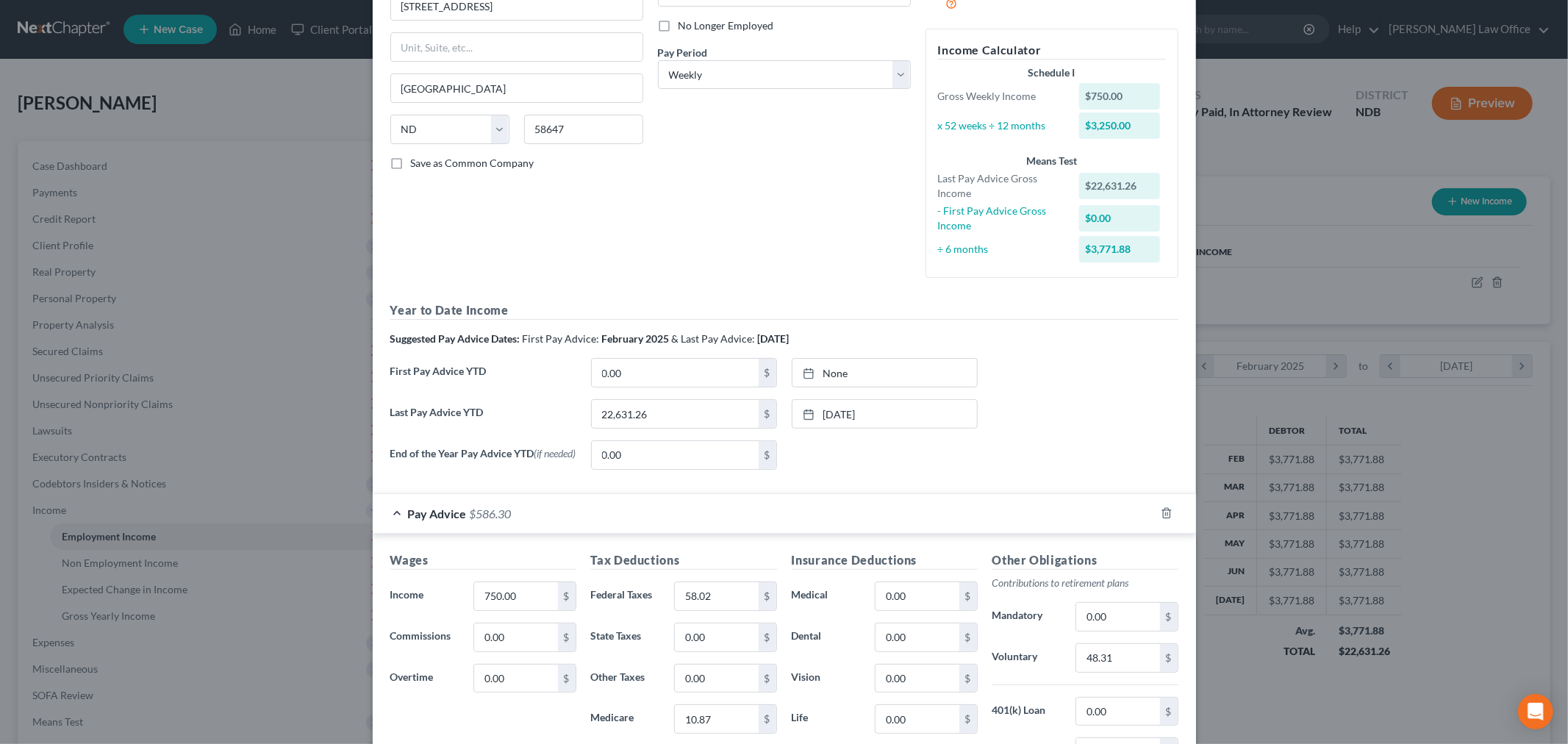
scroll to position [0, 0]
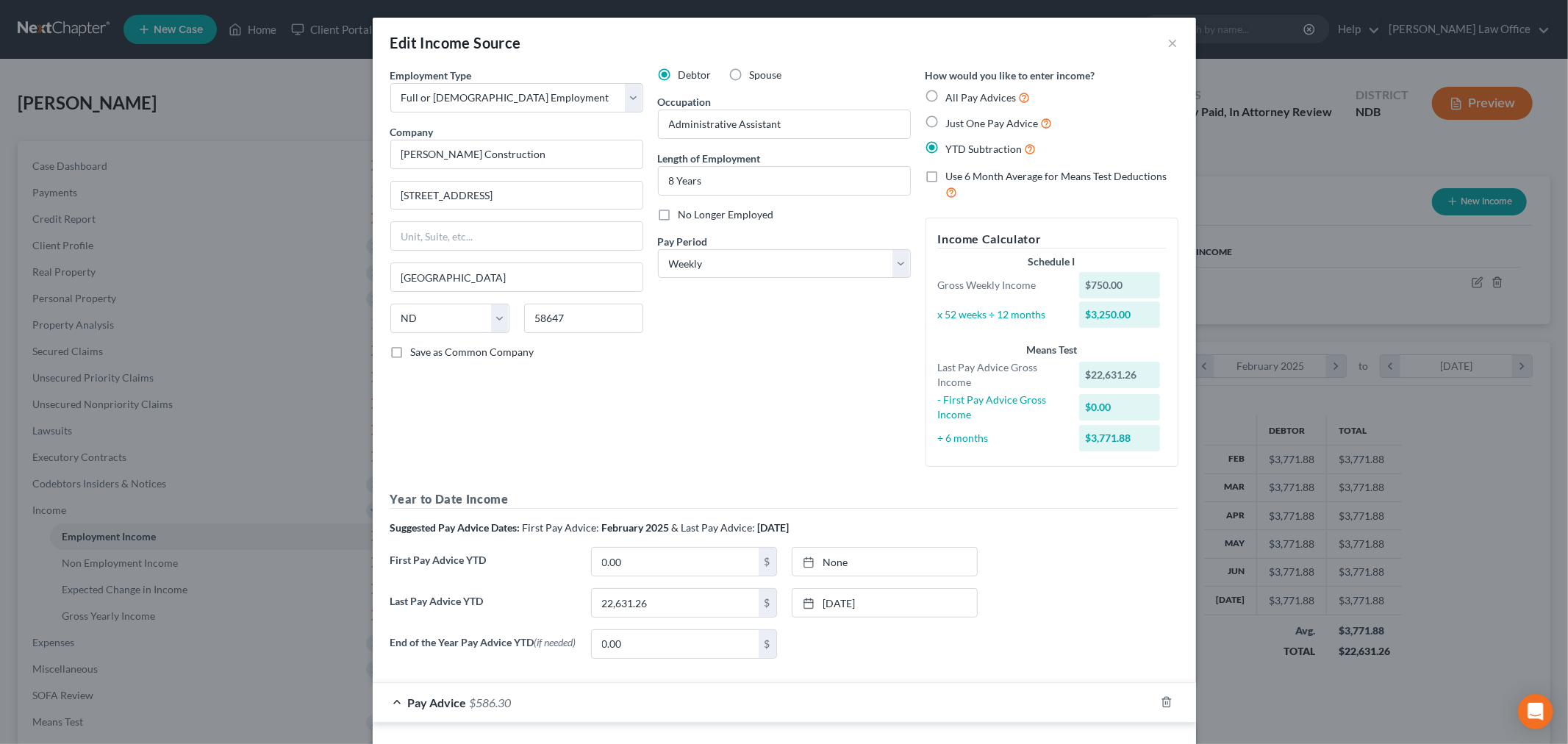
drag, startPoint x: 1498, startPoint y: 475, endPoint x: 1461, endPoint y: 459, distance: 40.3
click at [1498, 475] on div "Edit Income Source × Employment Type * Select Full or [DEMOGRAPHIC_DATA] Employ…" at bounding box center [784, 372] width 1568 height 744
click at [679, 591] on input "22,631.26" at bounding box center [675, 603] width 167 height 28
paste input "17,895.81"
type input "17,895.81"
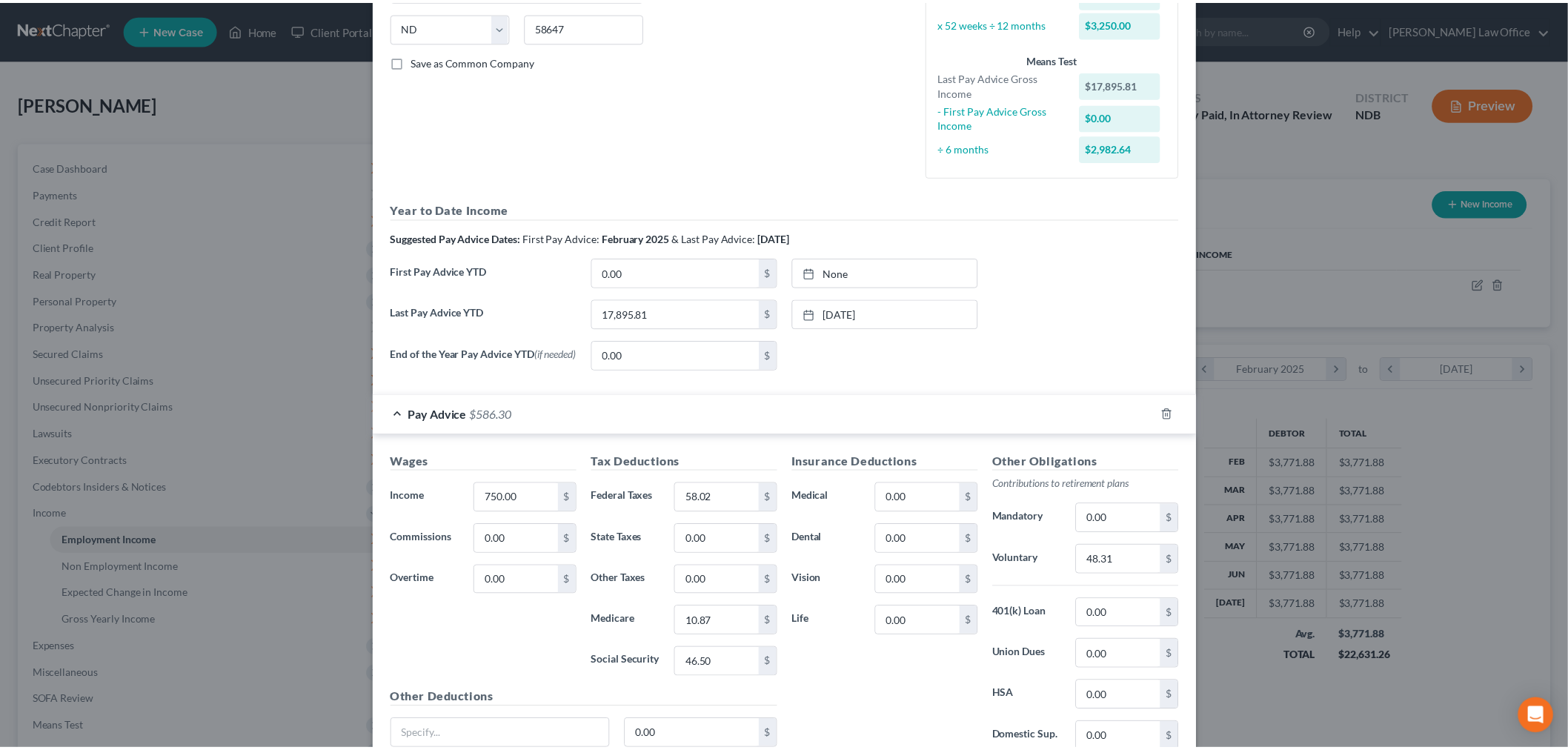
scroll to position [426, 0]
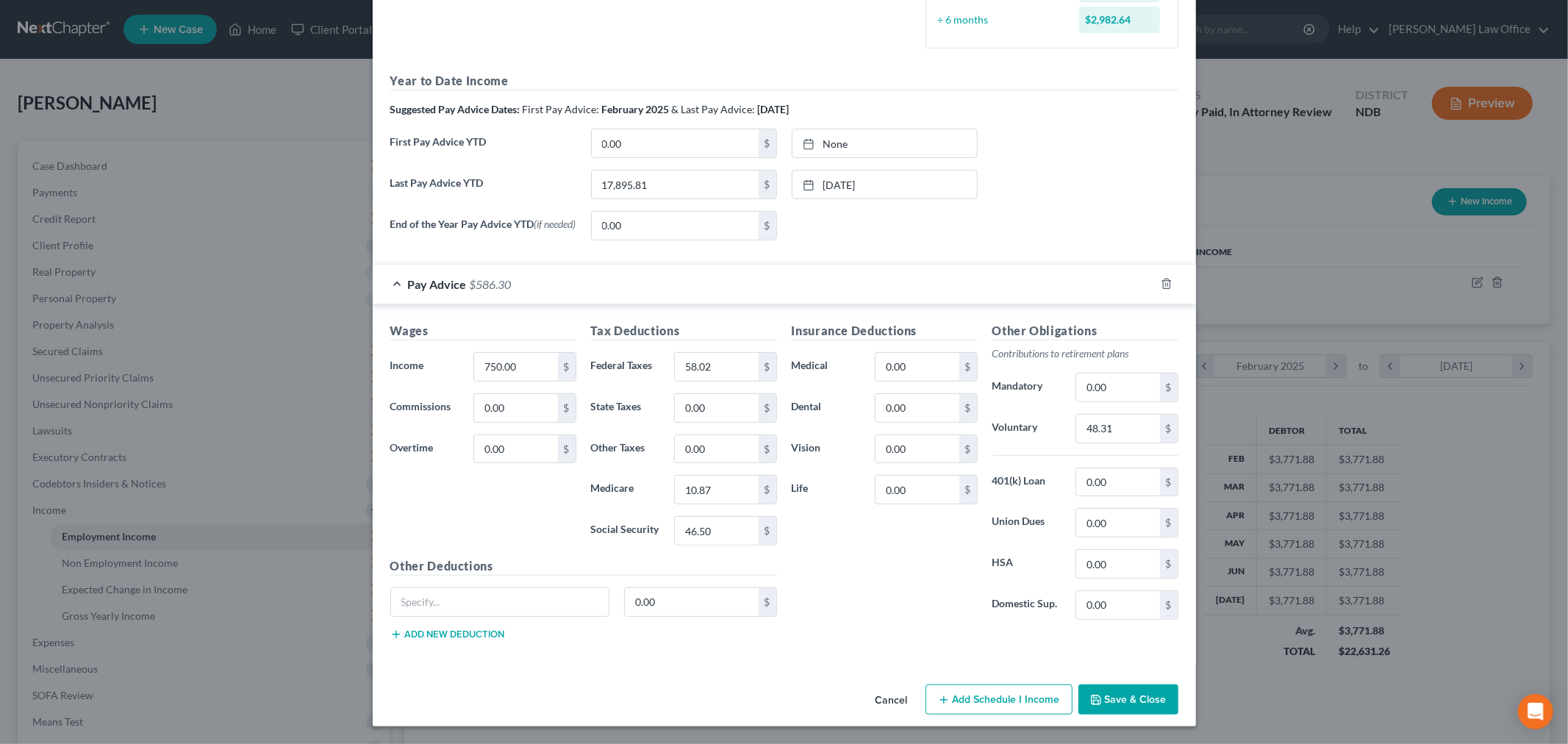
click at [1112, 700] on button "Save & Close" at bounding box center [1127, 699] width 100 height 31
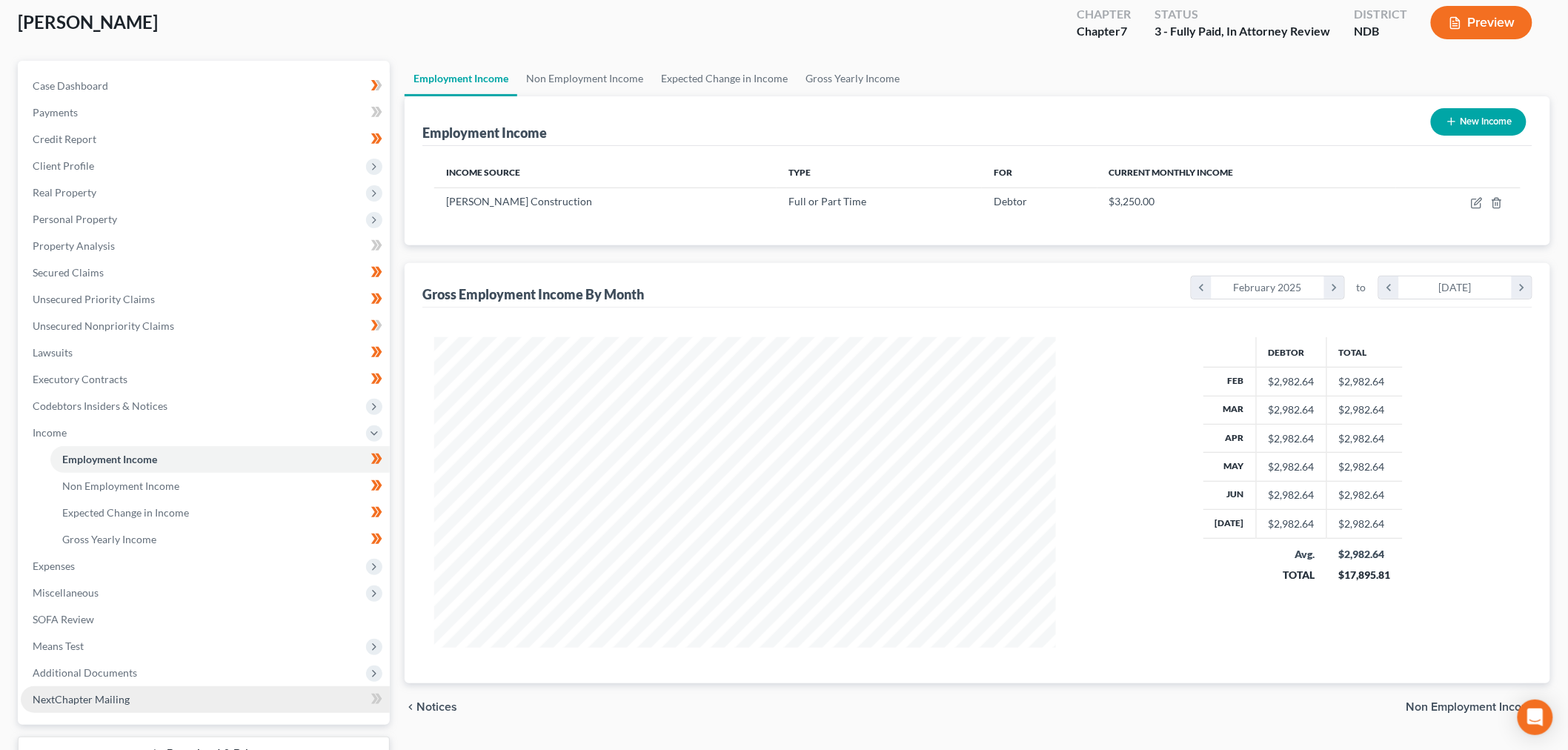
scroll to position [196, 0]
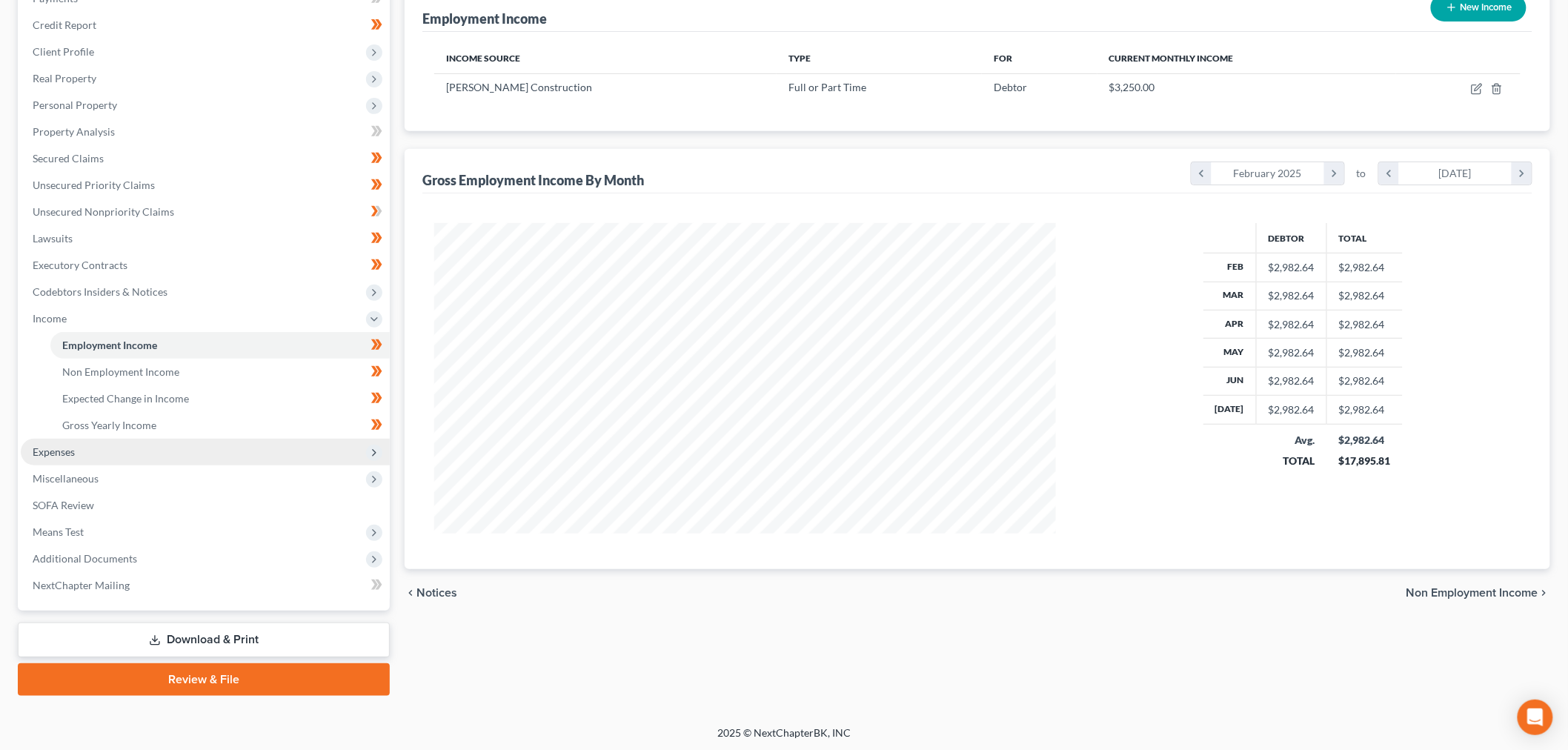
click at [106, 448] on span "Expenses" at bounding box center [205, 452] width 369 height 26
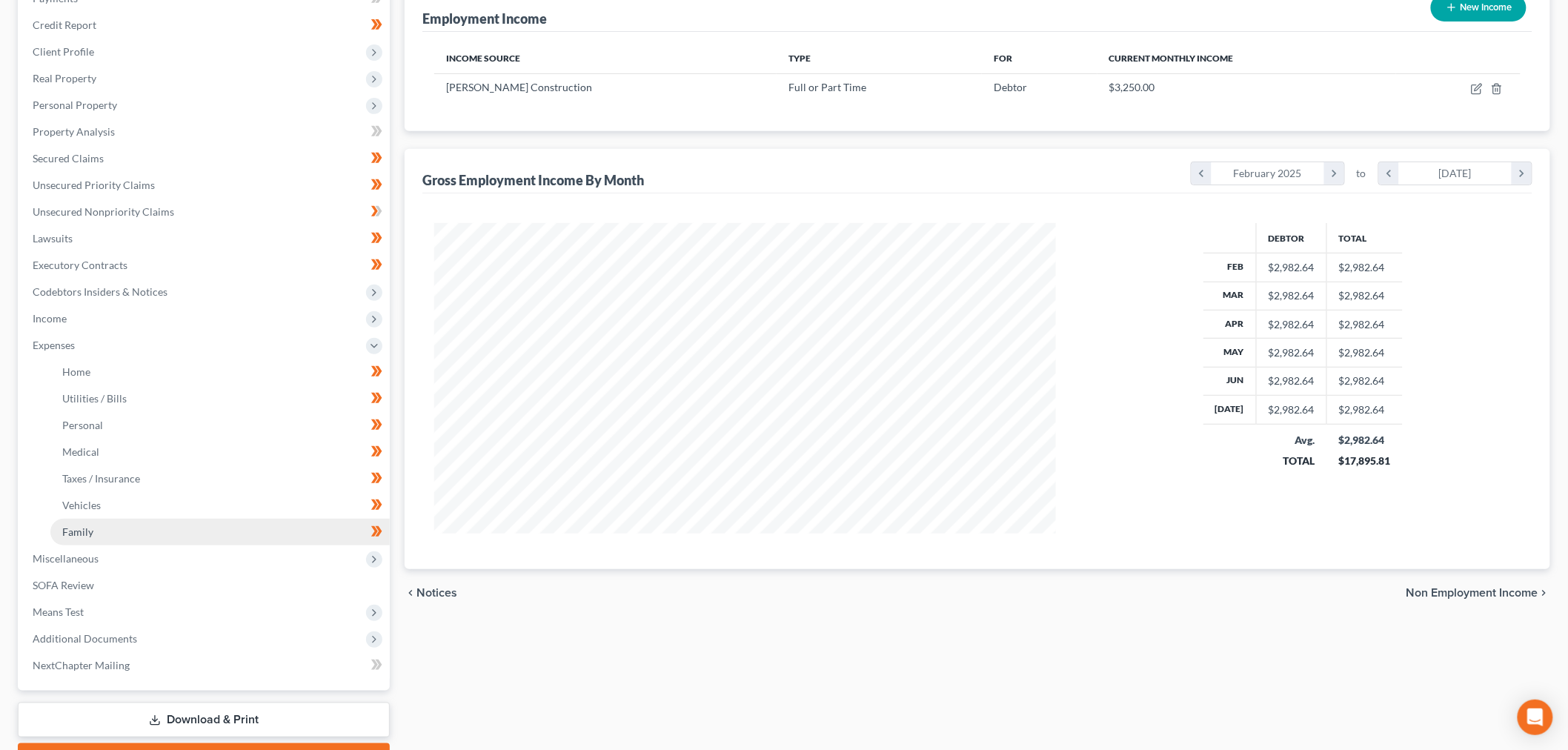
click at [113, 524] on link "Family" at bounding box center [220, 532] width 340 height 26
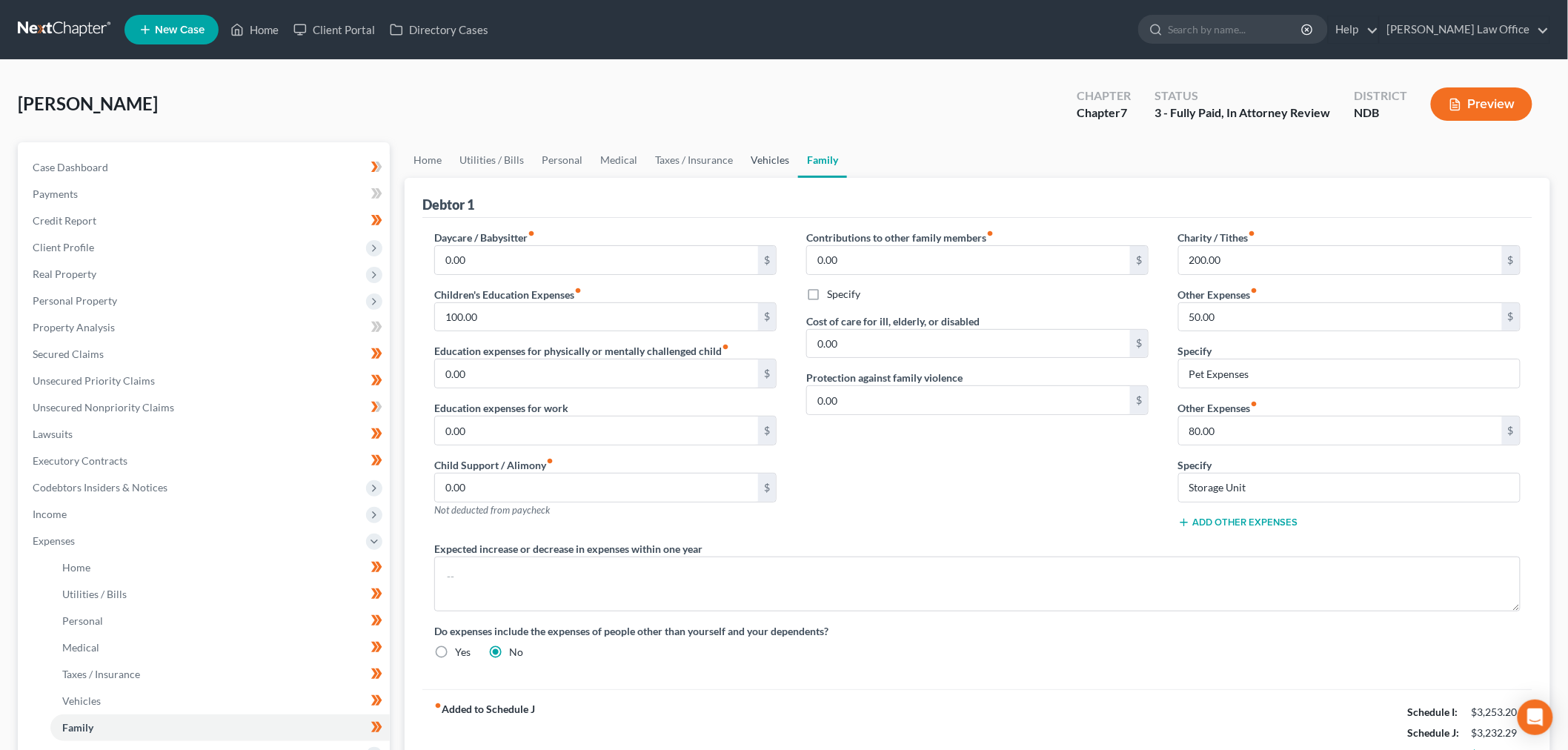
click at [776, 155] on link "Vehicles" at bounding box center [770, 160] width 56 height 36
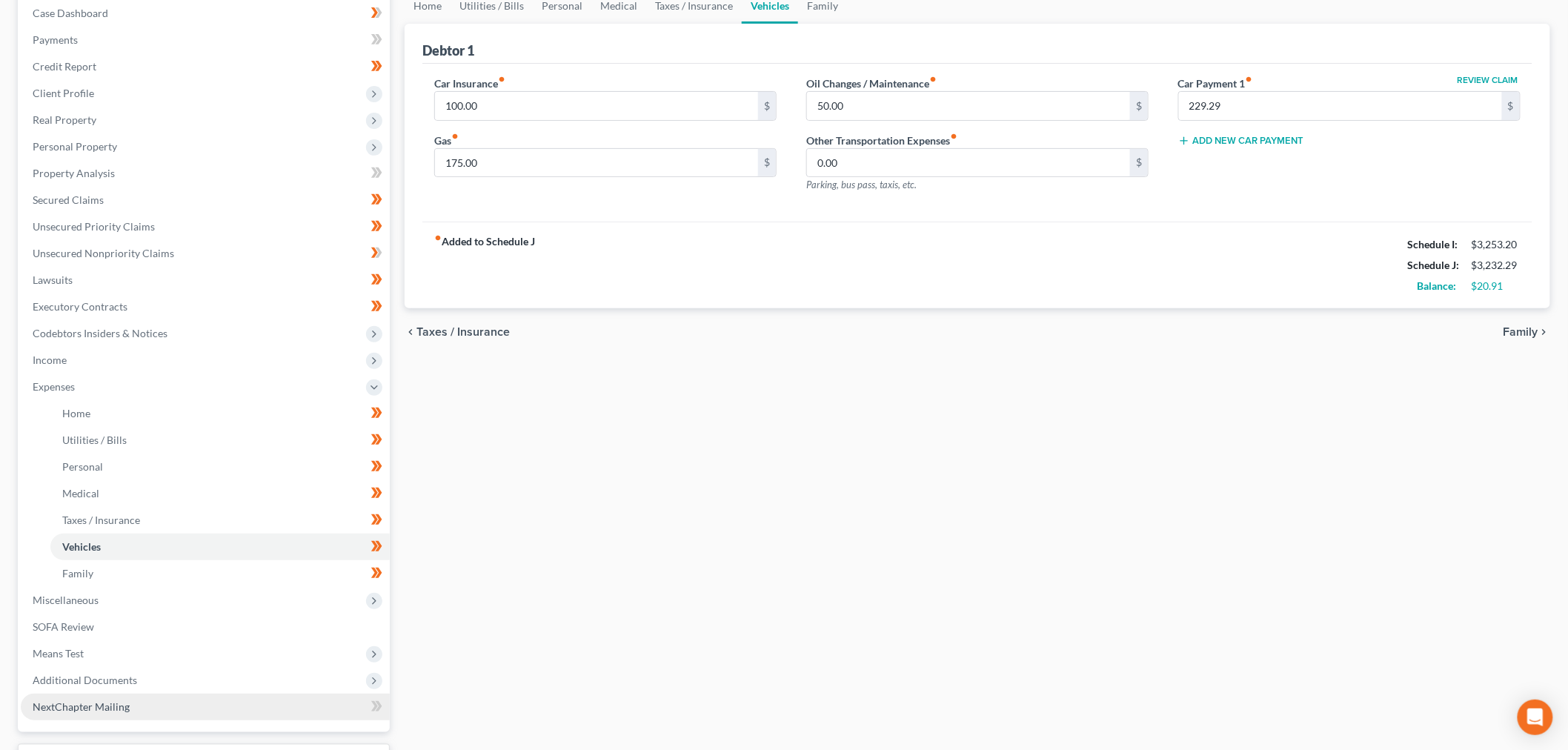
scroll to position [276, 0]
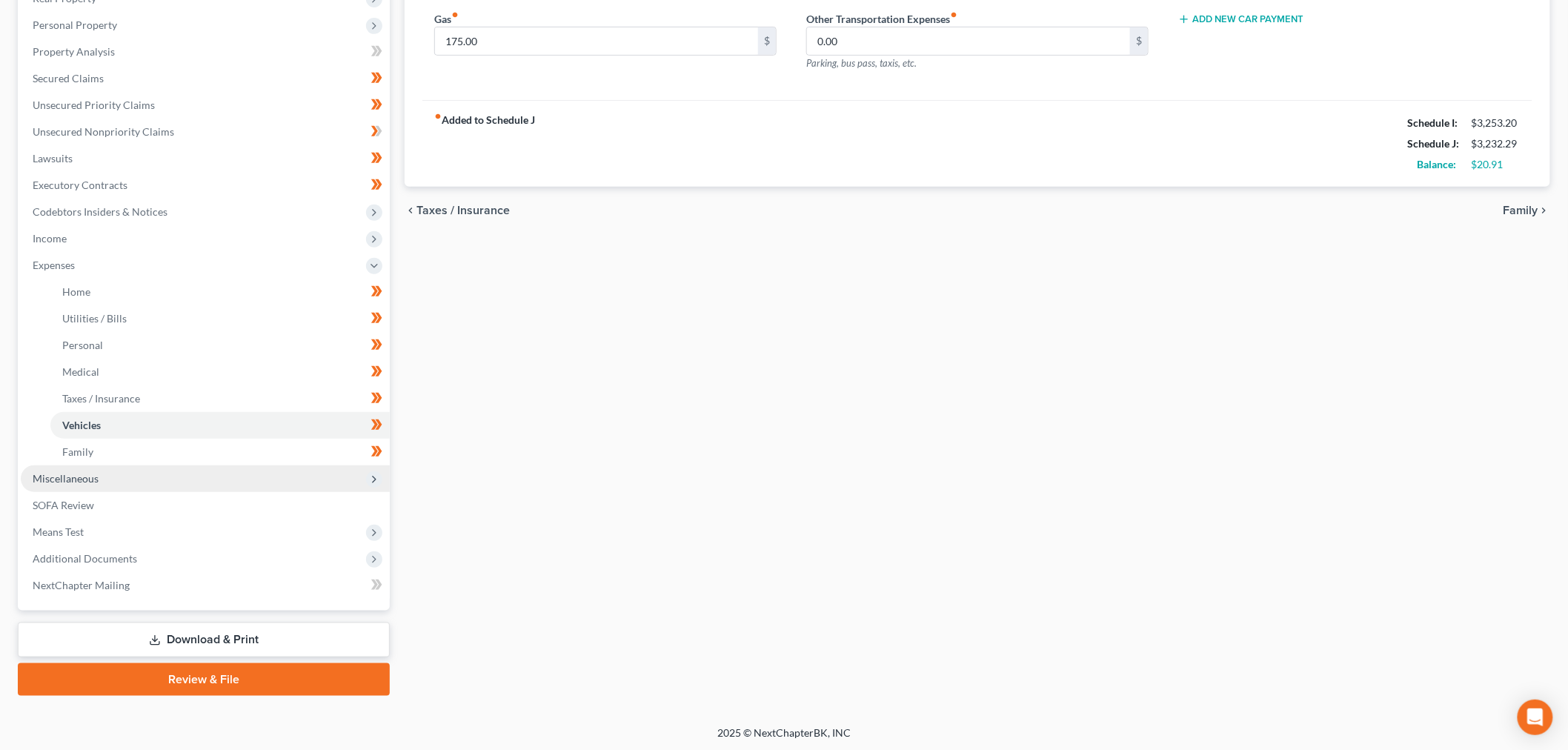
click at [104, 468] on span "Miscellaneous" at bounding box center [205, 478] width 369 height 26
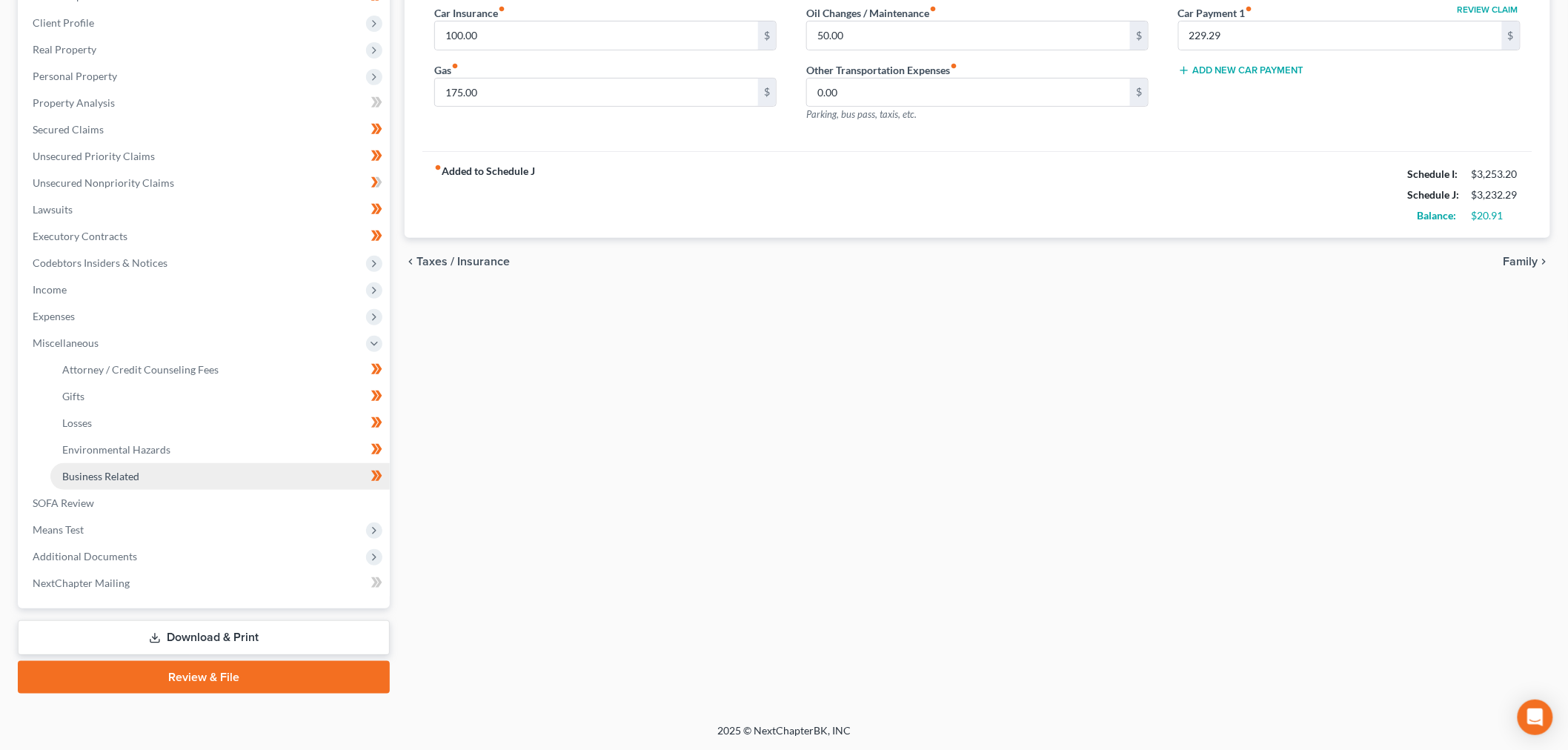
scroll to position [223, 0]
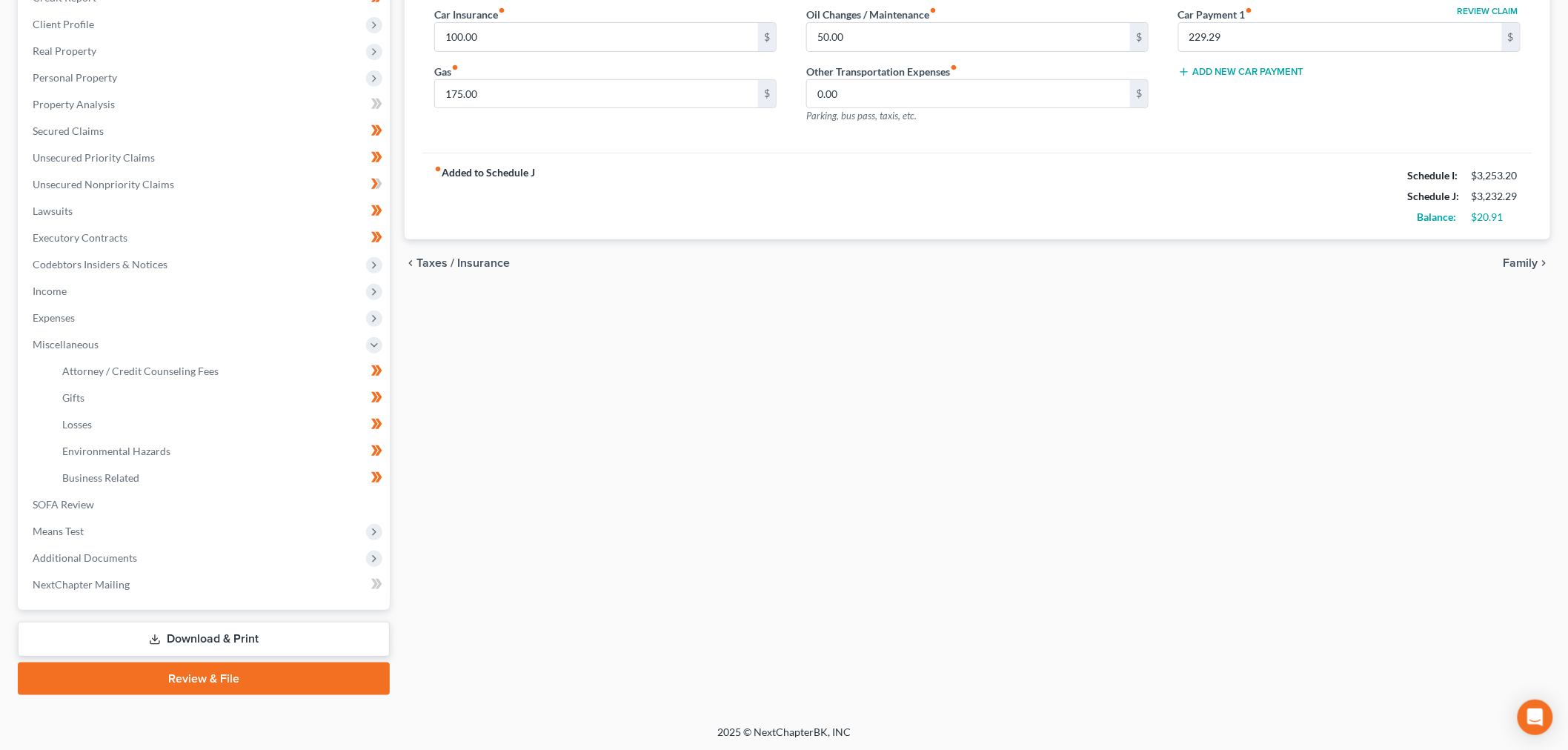
click at [206, 630] on link "Download & Print" at bounding box center [203, 639] width 372 height 35
